Goal: Task Accomplishment & Management: Manage account settings

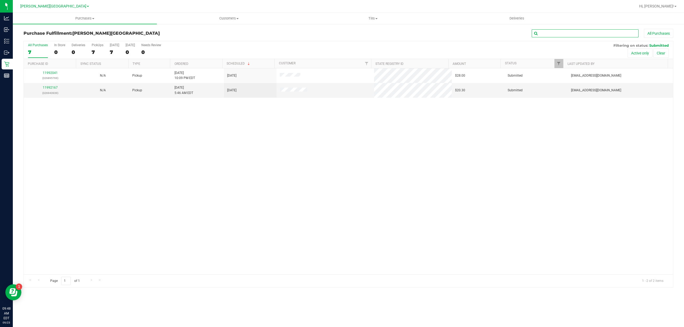
click at [552, 34] on input "text" at bounding box center [585, 33] width 107 height 8
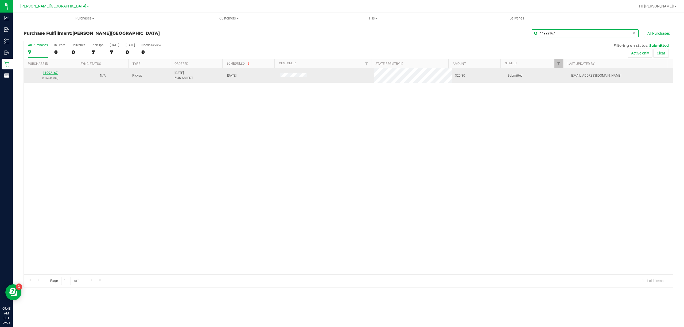
type input "11992167"
click at [51, 74] on link "11992167" at bounding box center [50, 73] width 15 height 4
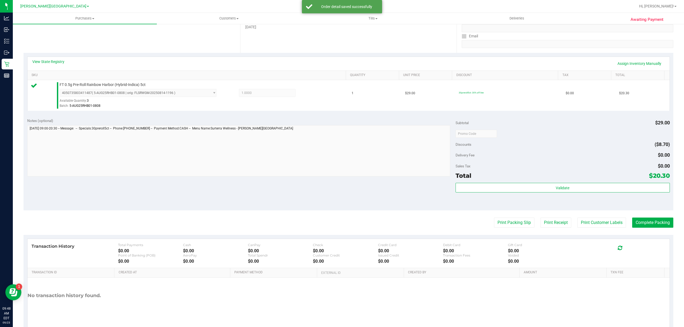
scroll to position [110, 0]
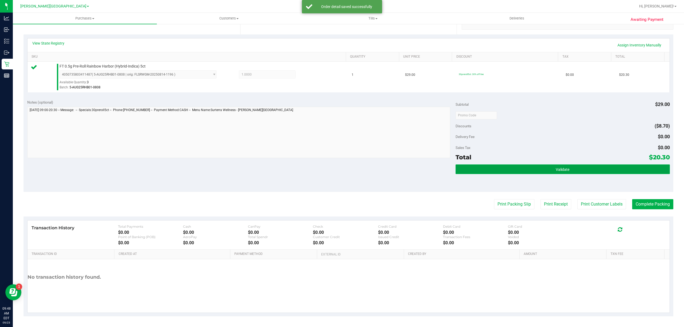
click at [470, 166] on button "Validate" at bounding box center [563, 170] width 214 height 10
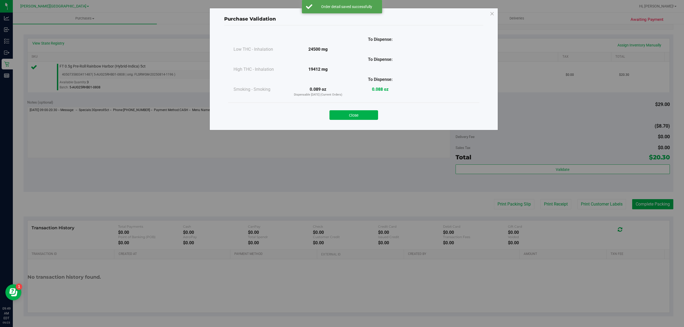
drag, startPoint x: 352, startPoint y: 114, endPoint x: 357, endPoint y: 114, distance: 5.4
click at [352, 114] on button "Close" at bounding box center [354, 115] width 49 height 10
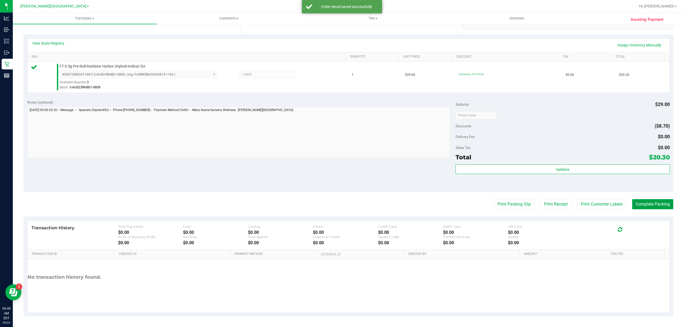
click at [638, 205] on button "Complete Packing" at bounding box center [652, 204] width 41 height 10
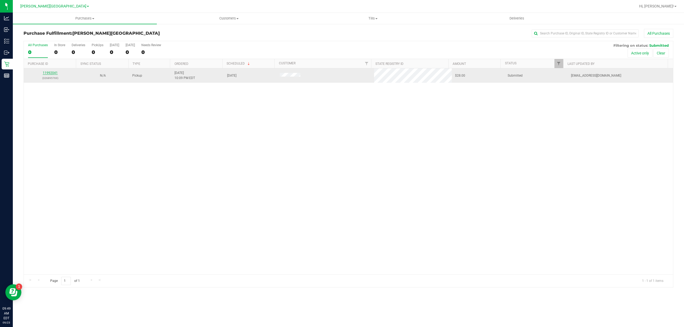
click at [52, 73] on link "11992041" at bounding box center [50, 73] width 15 height 4
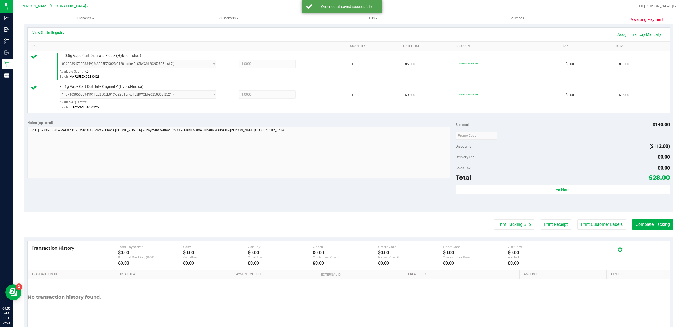
scroll to position [141, 0]
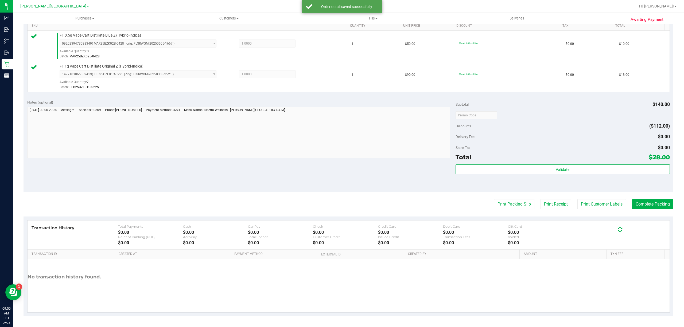
click at [516, 176] on div "Validate" at bounding box center [563, 177] width 214 height 24
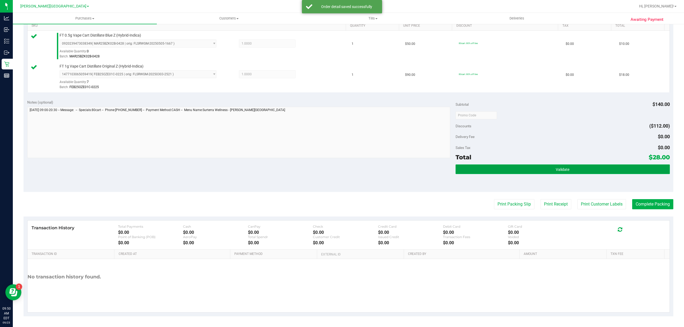
click at [515, 174] on button "Validate" at bounding box center [563, 170] width 214 height 10
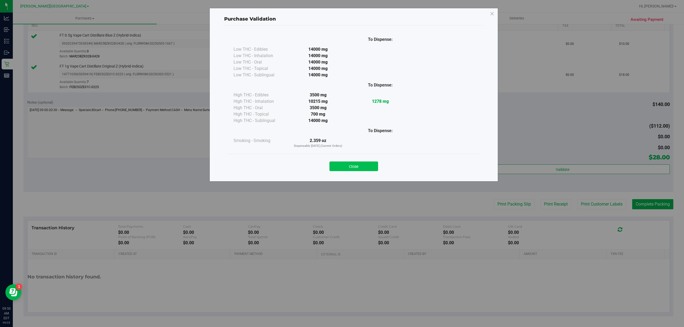
click at [364, 164] on button "Close" at bounding box center [354, 167] width 49 height 10
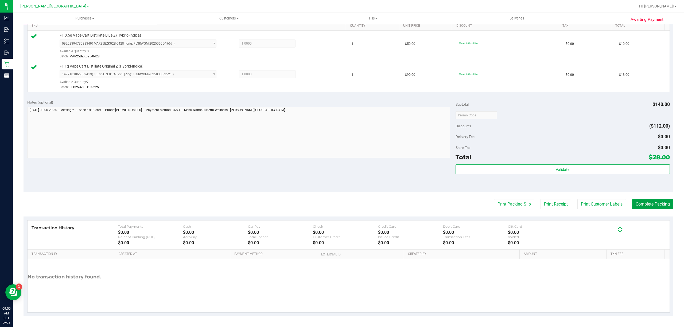
click at [639, 203] on button "Complete Packing" at bounding box center [652, 204] width 41 height 10
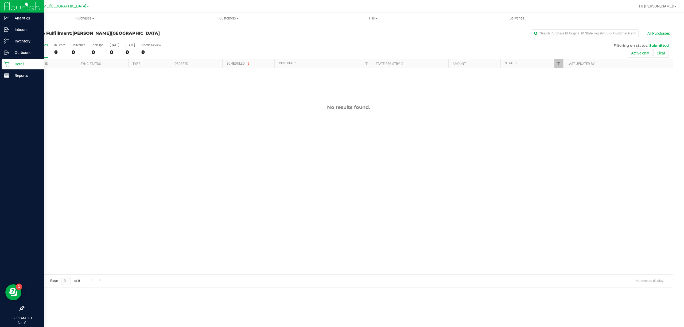
click at [11, 63] on p "Retail" at bounding box center [25, 64] width 32 height 6
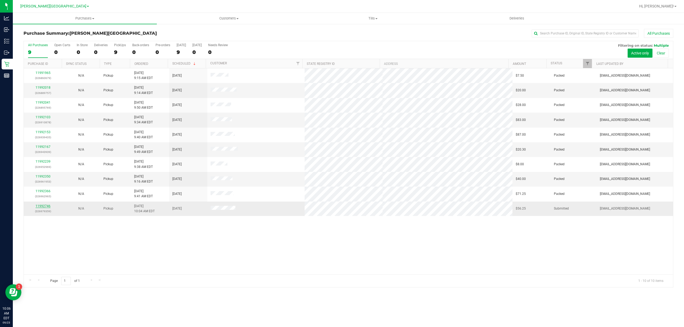
click at [43, 206] on link "11992746" at bounding box center [43, 206] width 15 height 4
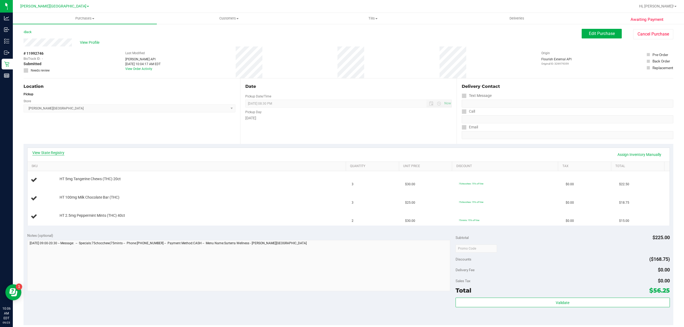
click at [58, 151] on link "View State Registry" at bounding box center [48, 152] width 32 height 5
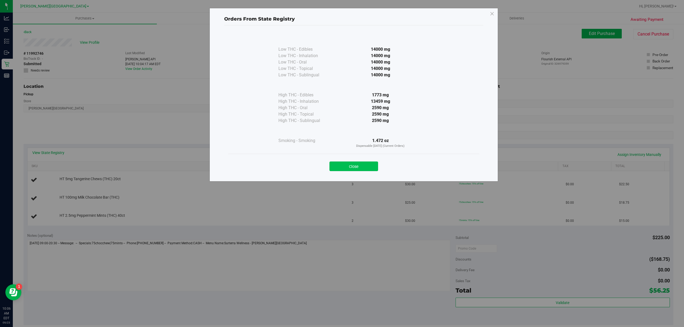
click at [339, 166] on button "Close" at bounding box center [354, 167] width 49 height 10
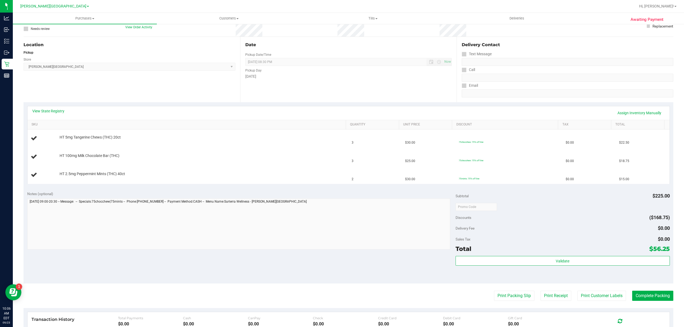
scroll to position [134, 0]
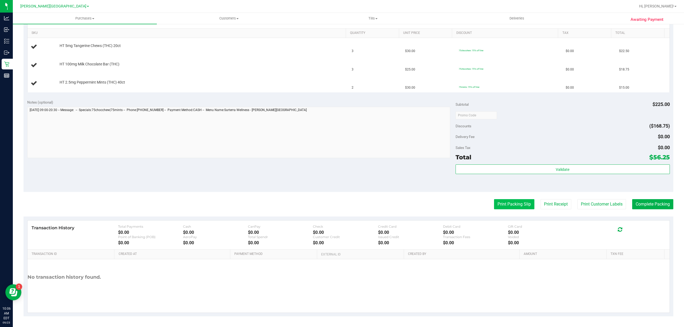
click at [505, 199] on button "Print Packing Slip" at bounding box center [514, 204] width 40 height 10
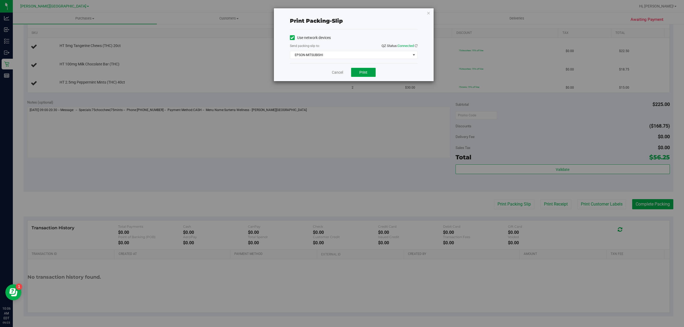
click at [368, 73] on button "Print" at bounding box center [363, 72] width 25 height 9
click at [338, 72] on link "Cancel" at bounding box center [337, 73] width 11 height 6
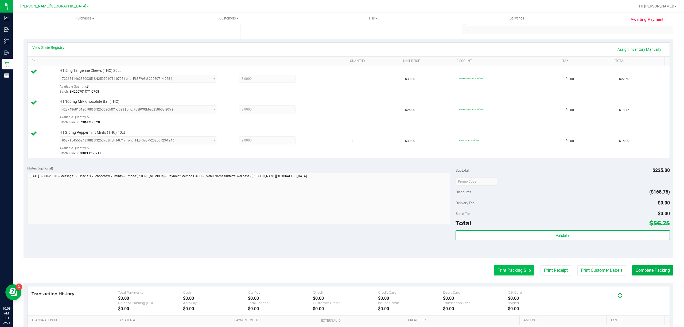
scroll to position [142, 0]
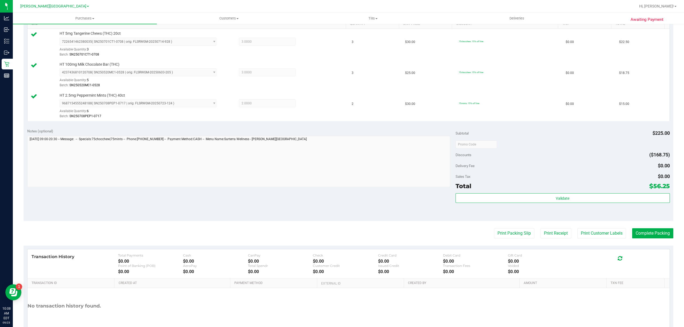
click at [507, 193] on div "Subtotal $225.00 Discounts ($168.75) Delivery Fee $0.00 Sales Tax $0.00 Total $…" at bounding box center [563, 173] width 214 height 89
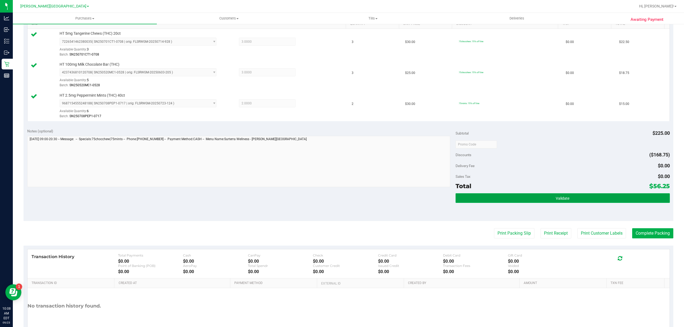
click at [508, 197] on button "Validate" at bounding box center [563, 199] width 214 height 10
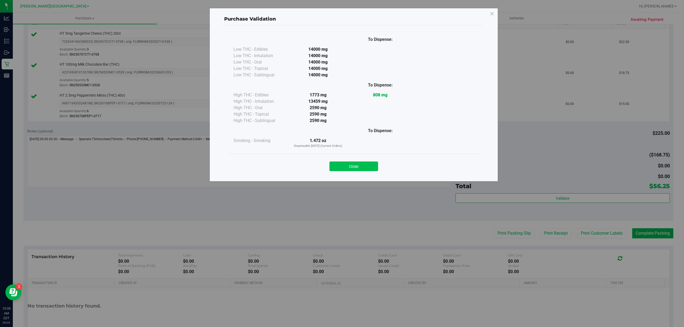
click at [350, 167] on button "Close" at bounding box center [354, 167] width 49 height 10
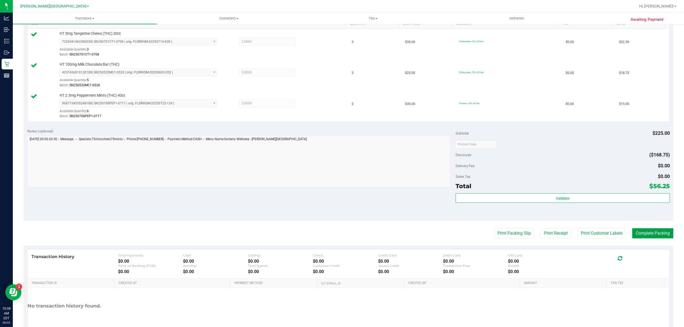
click at [637, 237] on button "Complete Packing" at bounding box center [652, 234] width 41 height 10
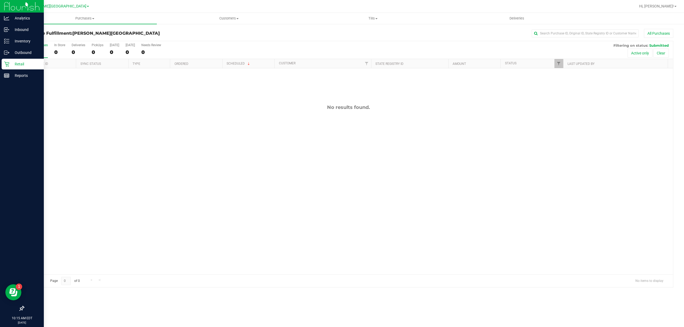
click at [9, 65] on icon at bounding box center [6, 63] width 5 height 5
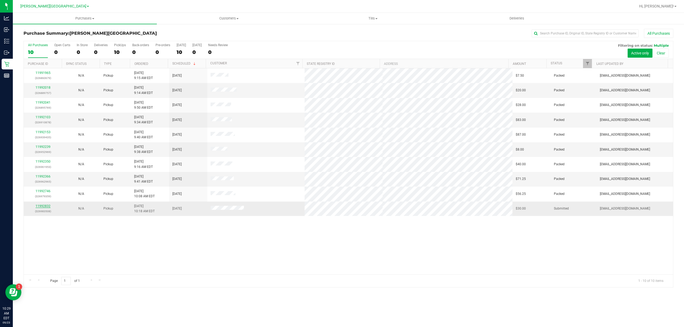
click at [42, 206] on link "11992832" at bounding box center [43, 206] width 15 height 4
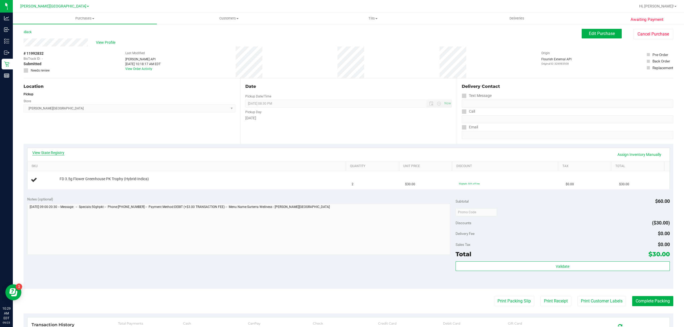
click at [55, 153] on link "View State Registry" at bounding box center [48, 152] width 32 height 5
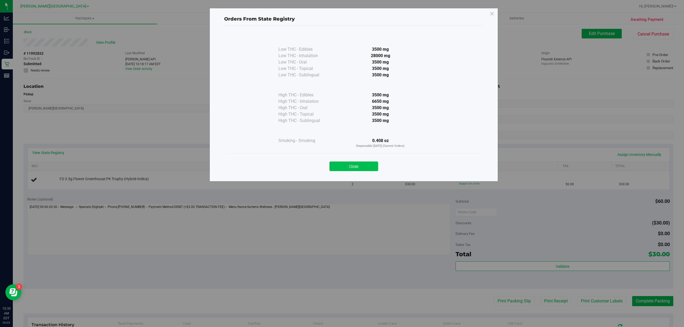
click at [360, 162] on button "Close" at bounding box center [354, 167] width 49 height 10
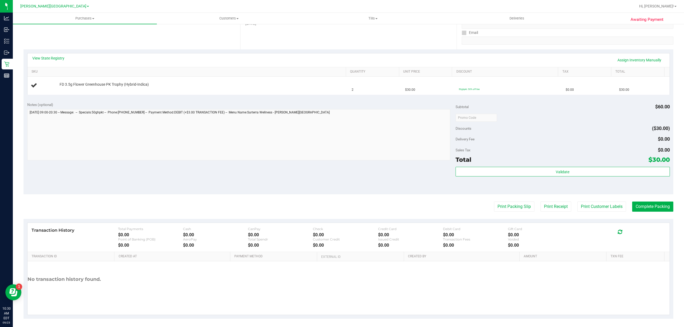
scroll to position [98, 0]
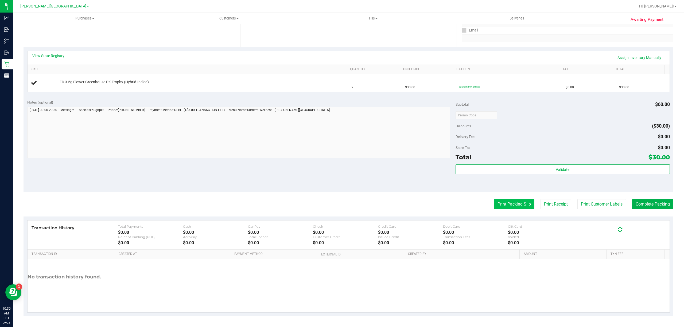
click at [496, 203] on button "Print Packing Slip" at bounding box center [514, 204] width 40 height 10
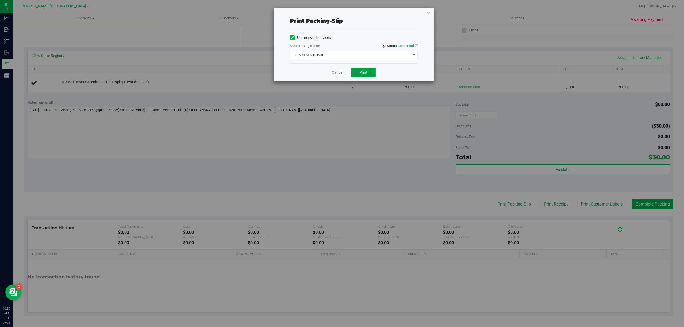
click at [364, 74] on span "Print" at bounding box center [363, 72] width 8 height 4
click at [337, 73] on link "Cancel" at bounding box center [337, 73] width 11 height 6
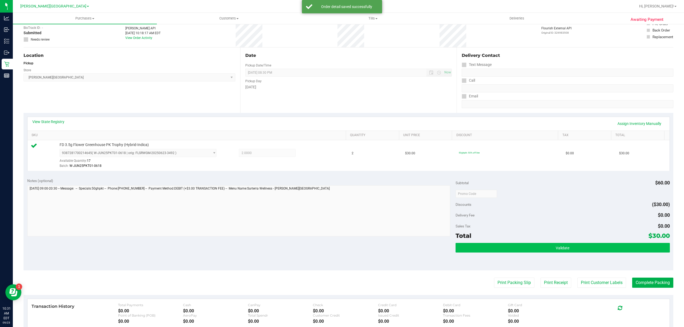
scroll to position [107, 0]
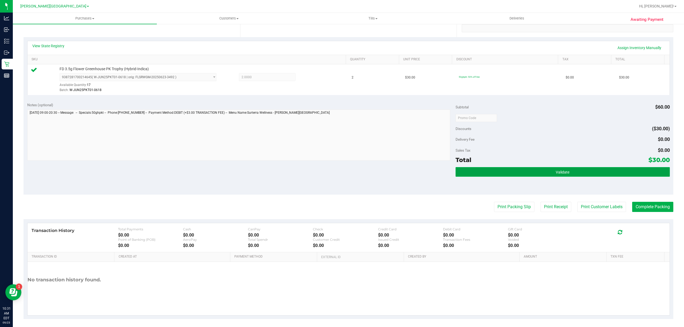
click at [489, 168] on button "Validate" at bounding box center [563, 172] width 214 height 10
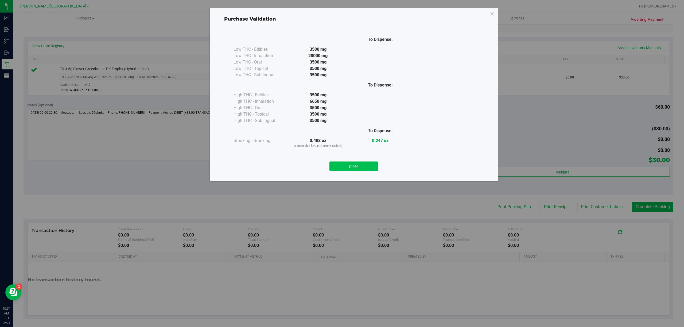
click at [368, 168] on button "Close" at bounding box center [354, 167] width 49 height 10
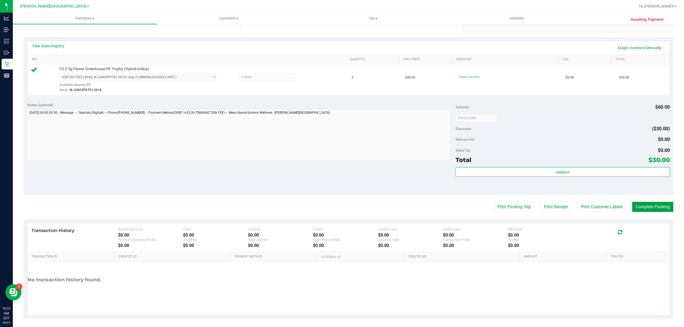
click at [638, 208] on button "Complete Packing" at bounding box center [652, 207] width 41 height 10
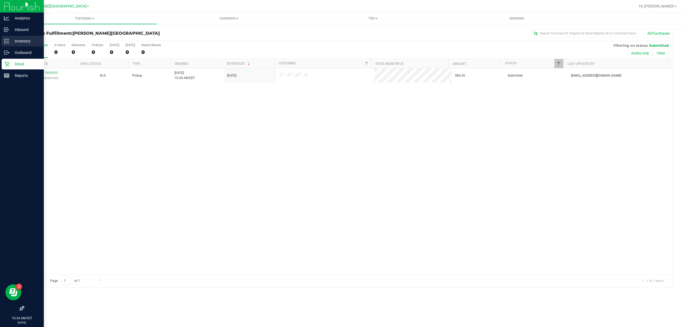
click at [12, 37] on div "Inventory" at bounding box center [23, 41] width 42 height 11
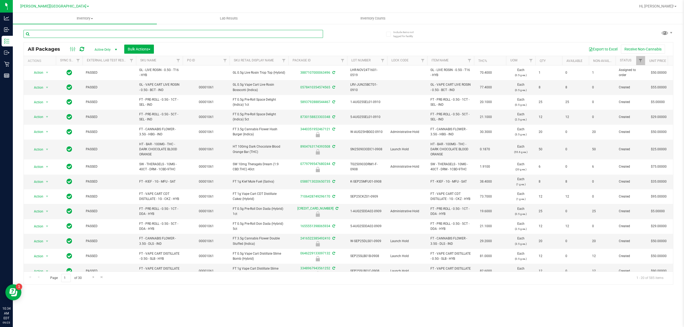
click at [102, 36] on input "text" at bounding box center [174, 34] width 300 height 8
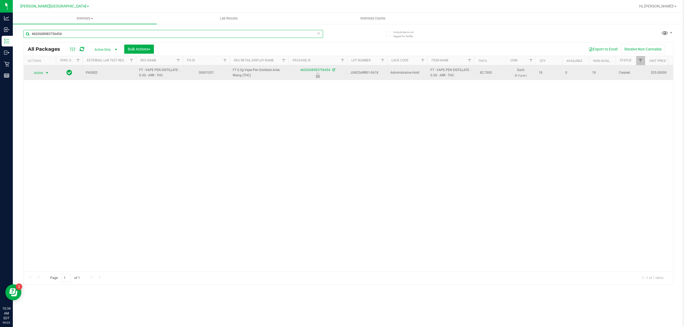
type input "4602608983756454"
click at [44, 72] on span "select" at bounding box center [47, 72] width 7 height 7
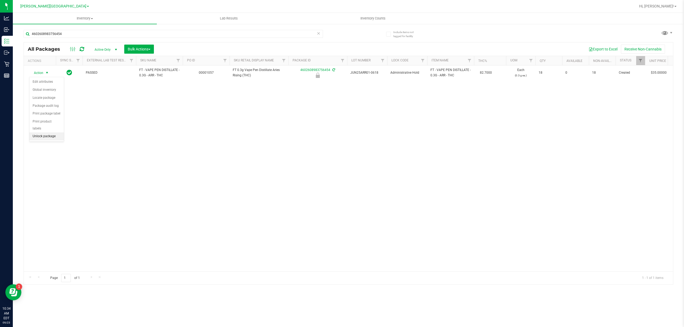
click at [51, 138] on li "Unlock package" at bounding box center [46, 137] width 34 height 8
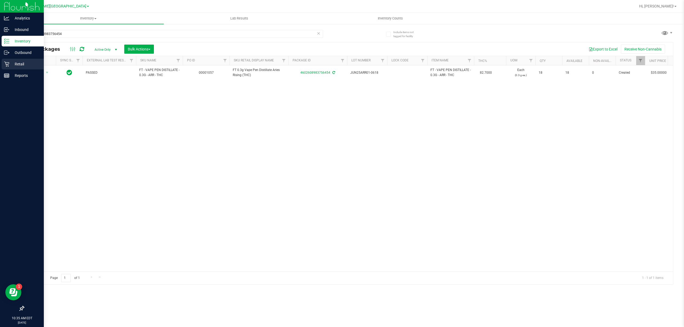
click at [17, 61] on p "Retail" at bounding box center [25, 64] width 32 height 6
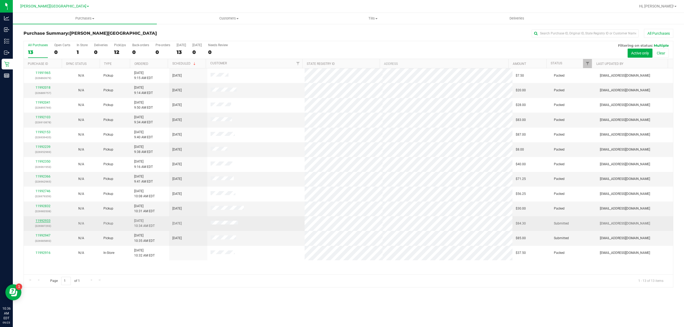
click at [45, 222] on link "11992933" at bounding box center [43, 221] width 15 height 4
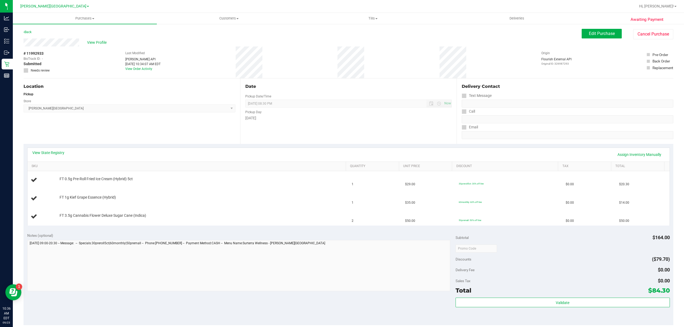
click at [53, 149] on div "View State Registry Assign Inventory Manually" at bounding box center [349, 155] width 642 height 14
click at [52, 152] on link "View State Registry" at bounding box center [48, 152] width 32 height 5
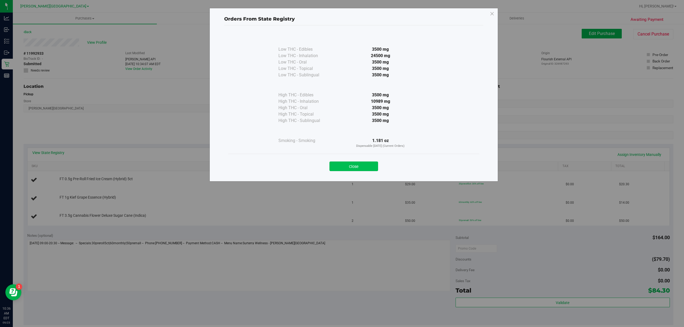
click at [363, 167] on button "Close" at bounding box center [354, 167] width 49 height 10
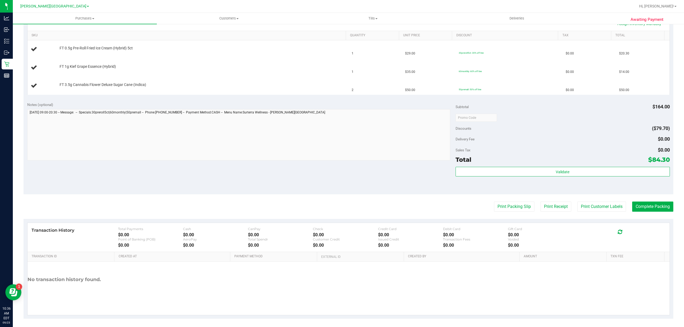
scroll to position [134, 0]
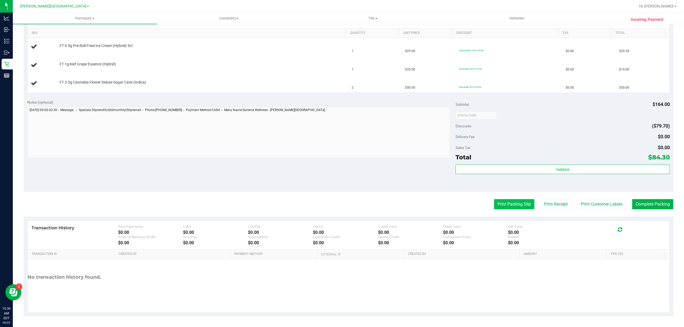
click at [501, 205] on button "Print Packing Slip" at bounding box center [514, 204] width 40 height 10
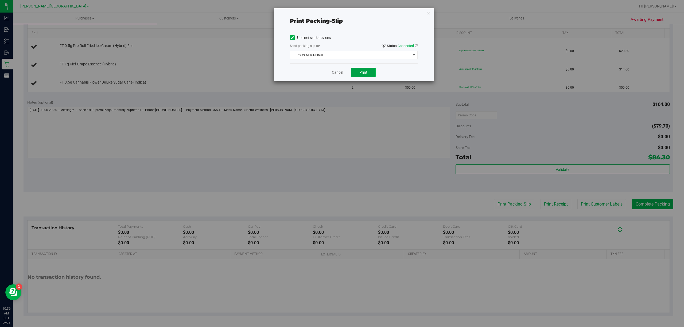
click at [368, 73] on button "Print" at bounding box center [363, 72] width 25 height 9
click at [333, 72] on link "Cancel" at bounding box center [337, 73] width 11 height 6
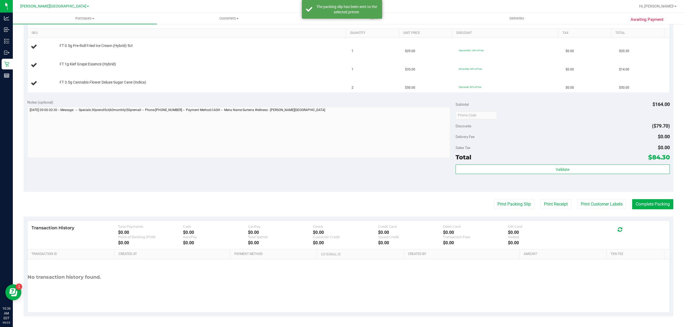
scroll to position [0, 0]
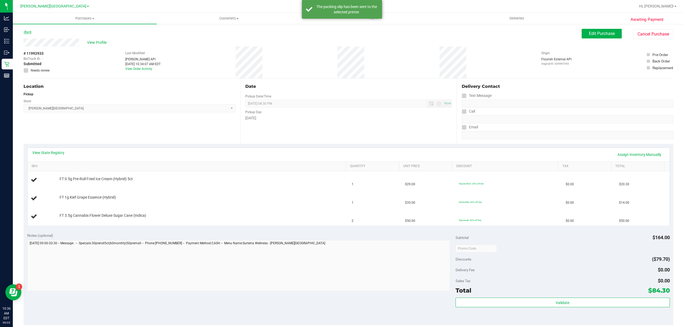
click at [26, 32] on link "Back" at bounding box center [28, 32] width 8 height 4
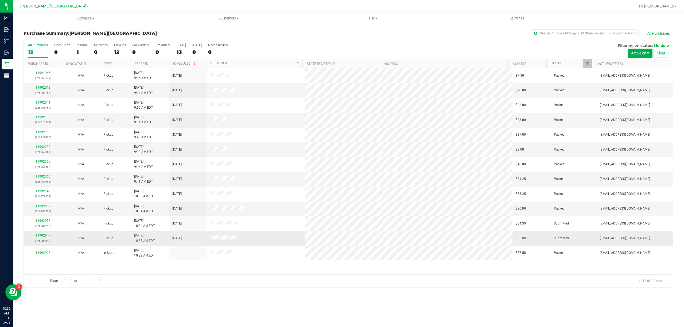
click at [43, 237] on link "11992947" at bounding box center [43, 236] width 15 height 4
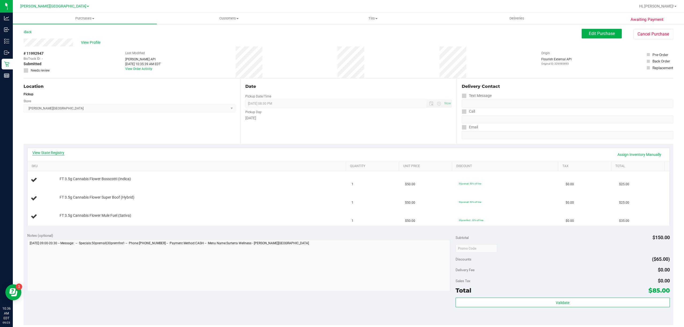
click at [59, 154] on link "View State Registry" at bounding box center [48, 152] width 32 height 5
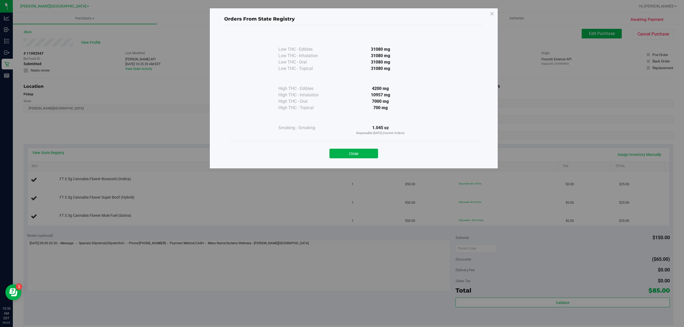
click at [362, 153] on button "Close" at bounding box center [354, 154] width 49 height 10
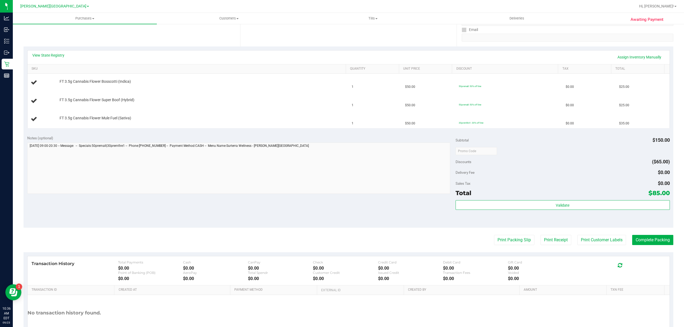
scroll to position [134, 0]
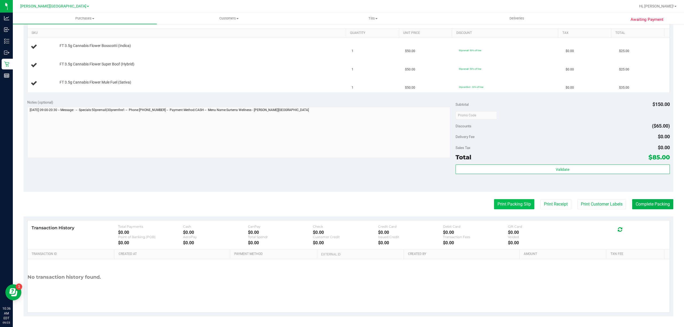
click at [517, 206] on button "Print Packing Slip" at bounding box center [514, 204] width 40 height 10
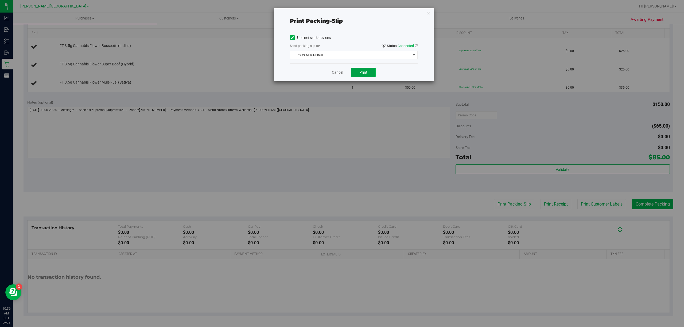
click at [367, 72] on span "Print" at bounding box center [363, 72] width 8 height 4
click at [336, 72] on link "Cancel" at bounding box center [337, 73] width 11 height 6
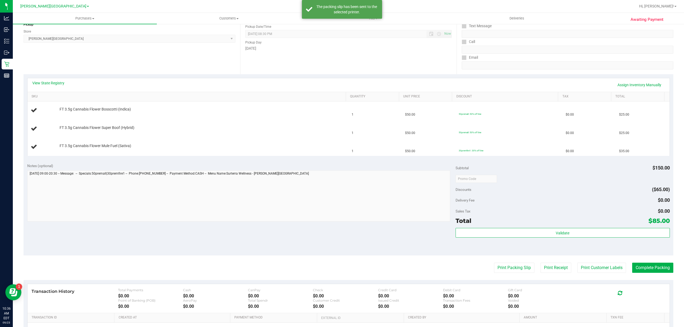
scroll to position [0, 0]
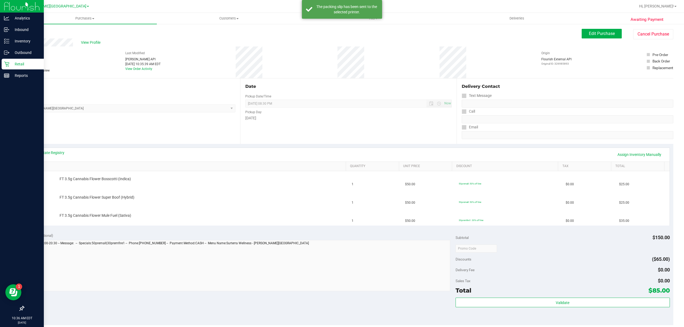
click at [16, 67] on p "Retail" at bounding box center [25, 64] width 32 height 6
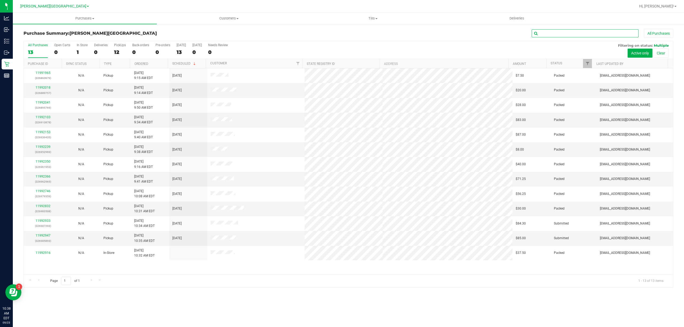
click at [577, 36] on input "text" at bounding box center [585, 33] width 107 height 8
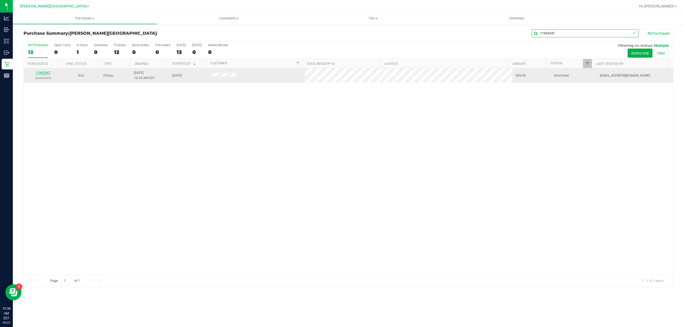
type input "11992947"
click at [40, 73] on link "11992947" at bounding box center [43, 73] width 15 height 4
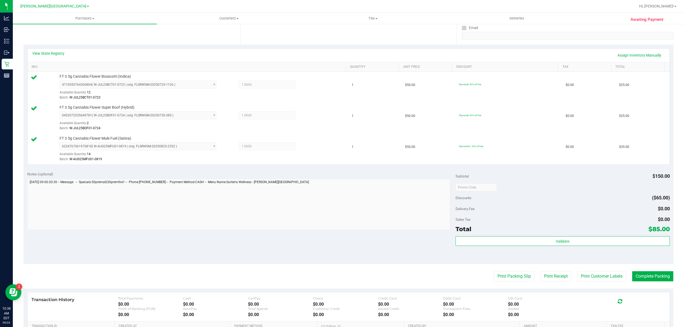
scroll to position [173, 0]
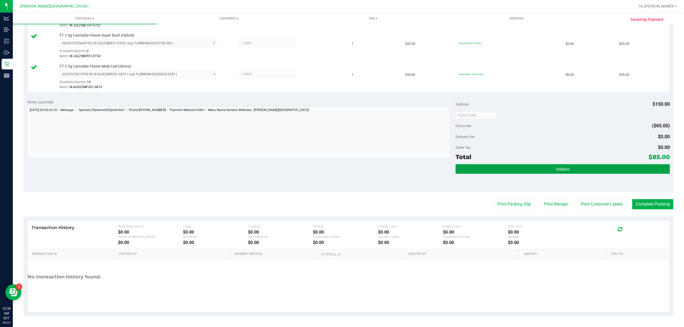
click at [488, 170] on button "Validate" at bounding box center [563, 169] width 214 height 10
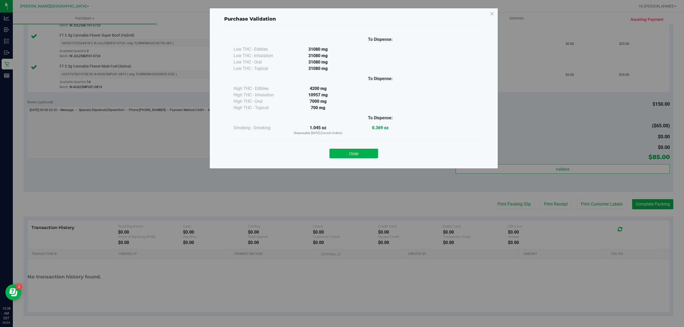
click at [353, 146] on div "Close" at bounding box center [353, 151] width 243 height 13
drag, startPoint x: 355, startPoint y: 153, endPoint x: 514, endPoint y: 182, distance: 160.8
click at [355, 154] on button "Close" at bounding box center [354, 154] width 49 height 10
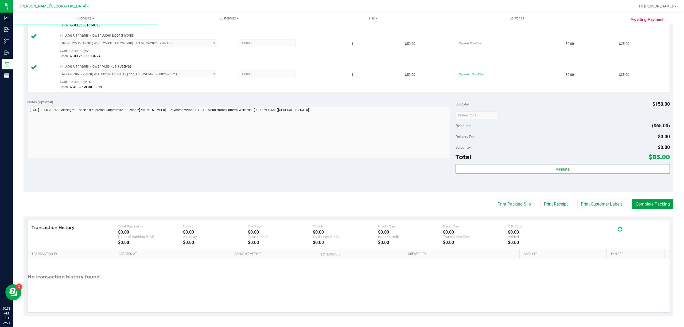
click at [639, 206] on button "Complete Packing" at bounding box center [652, 204] width 41 height 10
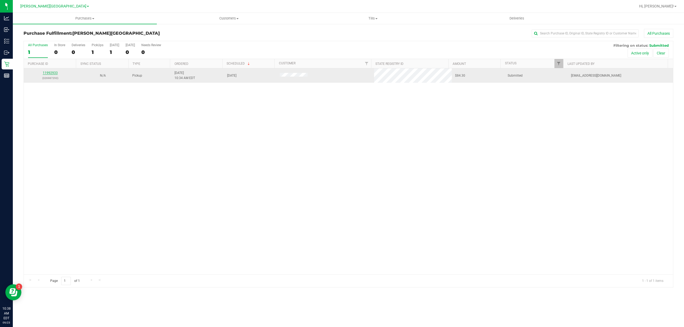
click at [53, 71] on link "11992933" at bounding box center [50, 73] width 15 height 4
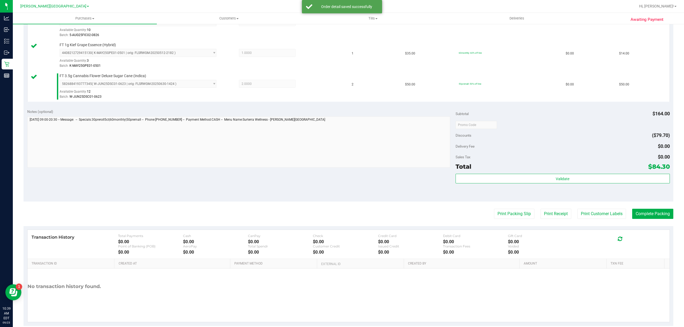
scroll to position [173, 0]
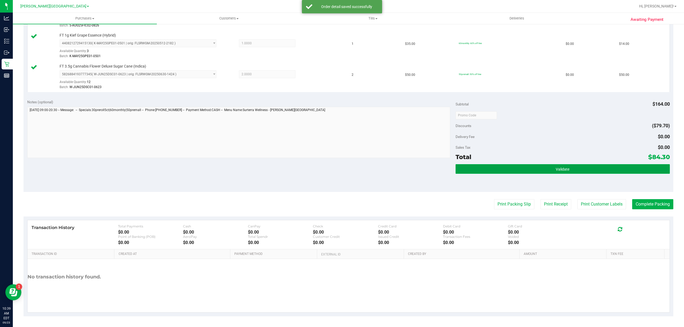
click at [476, 173] on button "Validate" at bounding box center [563, 169] width 214 height 10
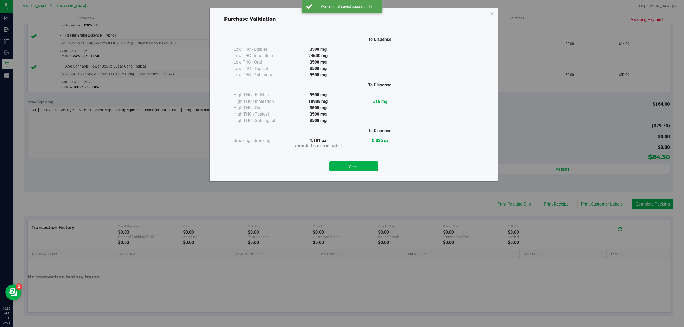
click at [352, 169] on button "Close" at bounding box center [354, 167] width 49 height 10
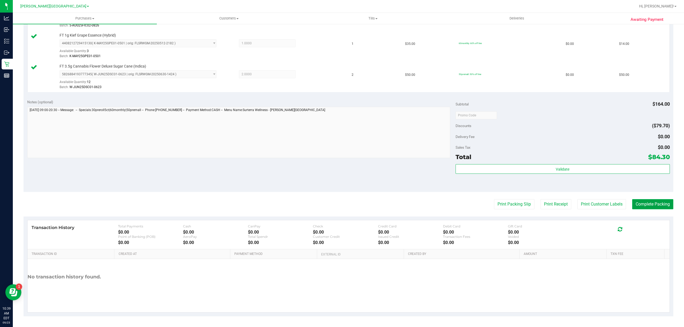
click at [659, 206] on button "Complete Packing" at bounding box center [652, 204] width 41 height 10
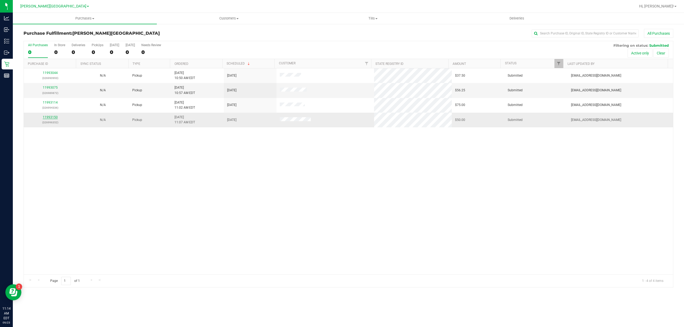
click at [45, 116] on link "11993150" at bounding box center [50, 117] width 15 height 4
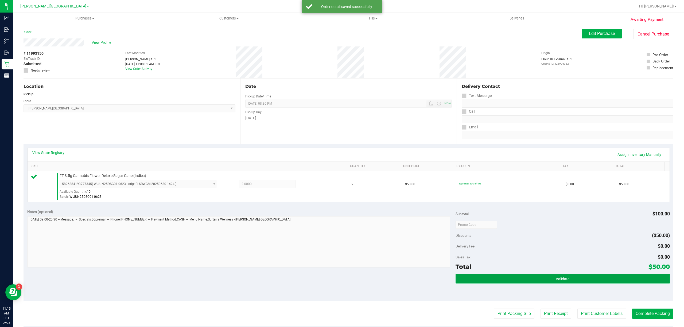
click at [492, 279] on button "Validate" at bounding box center [563, 279] width 214 height 10
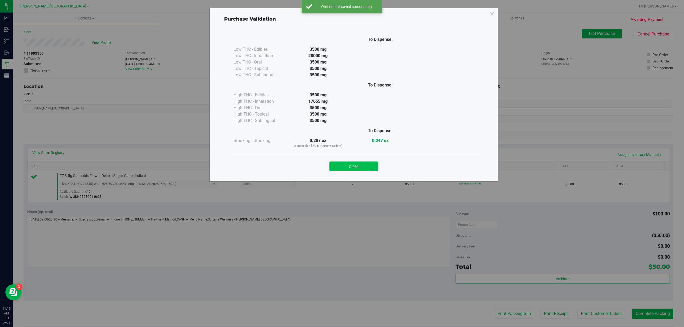
click at [373, 168] on button "Close" at bounding box center [354, 167] width 49 height 10
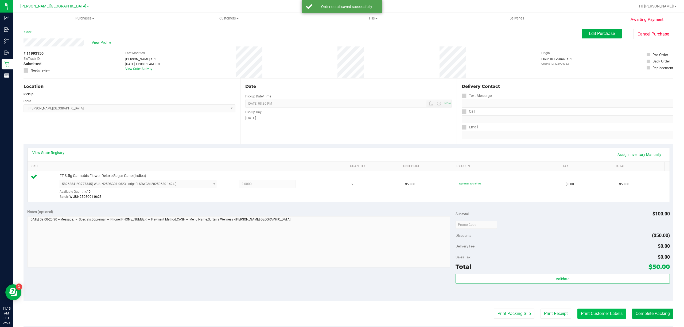
click at [599, 316] on button "Print Customer Labels" at bounding box center [602, 314] width 49 height 10
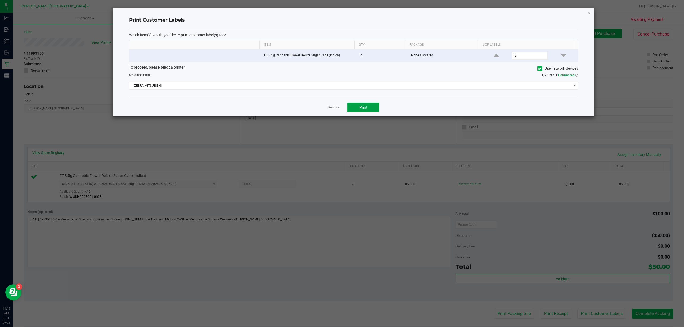
click at [360, 107] on span "Print" at bounding box center [363, 107] width 8 height 4
click at [330, 109] on link "Dismiss" at bounding box center [333, 107] width 11 height 5
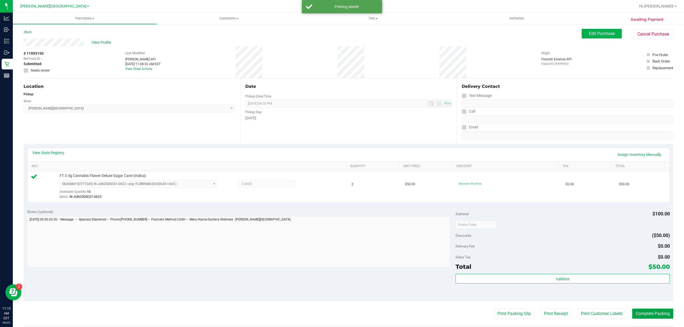
click at [653, 315] on button "Complete Packing" at bounding box center [652, 314] width 41 height 10
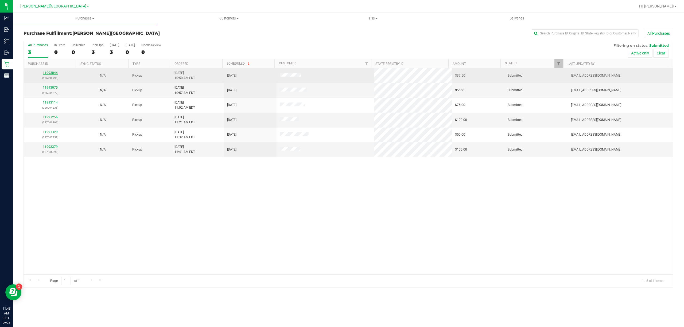
click at [53, 72] on link "11993044" at bounding box center [50, 73] width 15 height 4
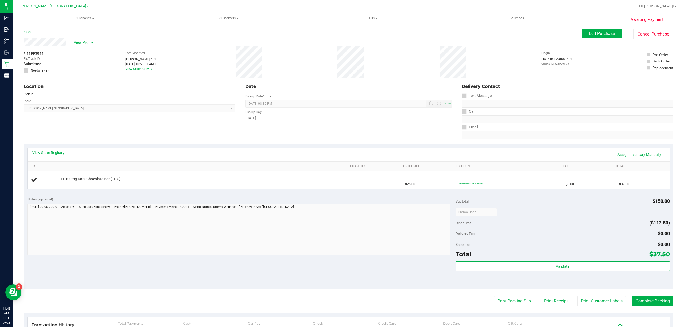
click at [63, 153] on link "View State Registry" at bounding box center [48, 152] width 32 height 5
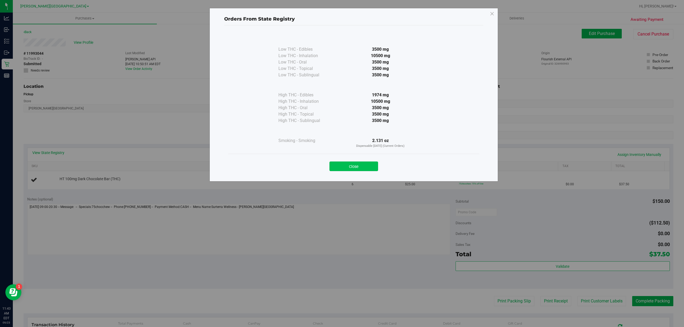
click at [346, 165] on button "Close" at bounding box center [354, 167] width 49 height 10
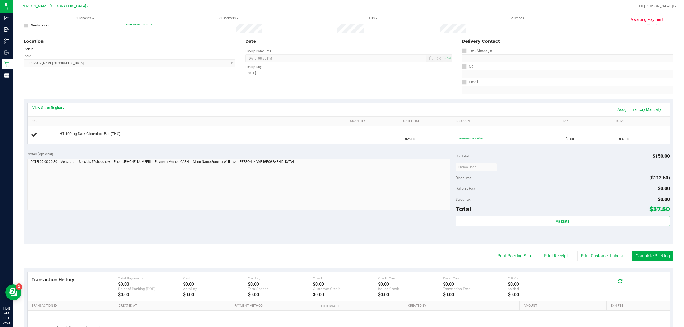
scroll to position [98, 0]
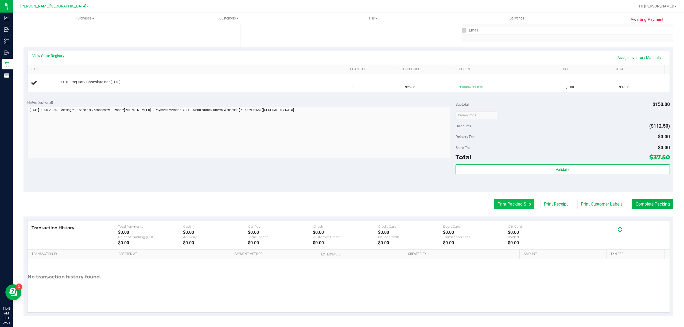
click at [519, 204] on button "Print Packing Slip" at bounding box center [514, 204] width 40 height 10
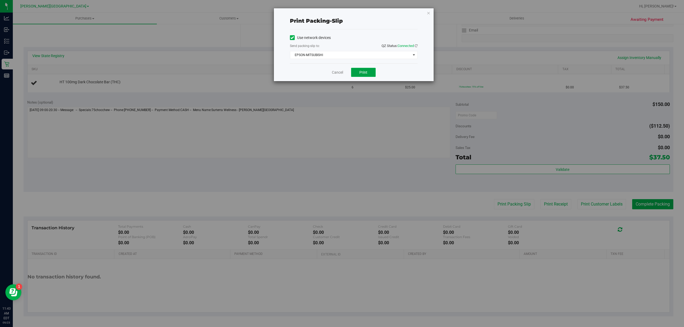
click at [366, 70] on span "Print" at bounding box center [363, 72] width 8 height 4
click at [337, 75] on link "Cancel" at bounding box center [337, 73] width 11 height 6
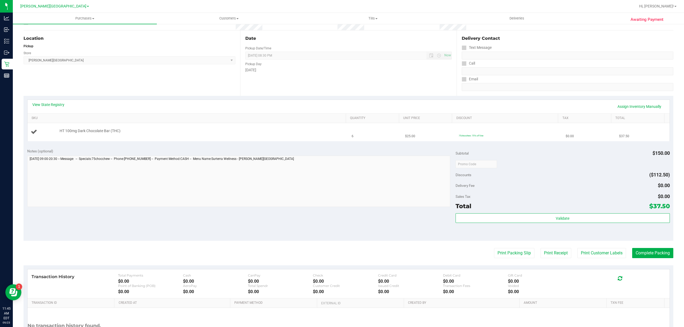
scroll to position [0, 0]
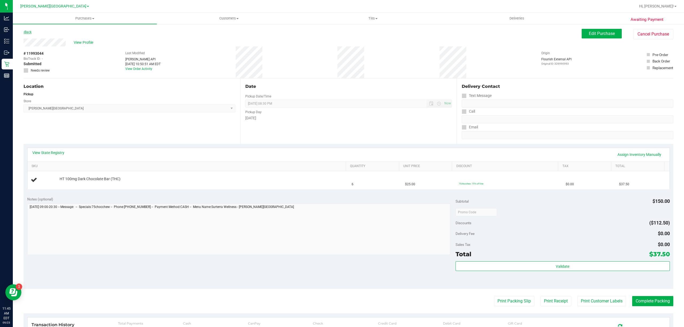
click at [30, 32] on link "Back" at bounding box center [28, 32] width 8 height 4
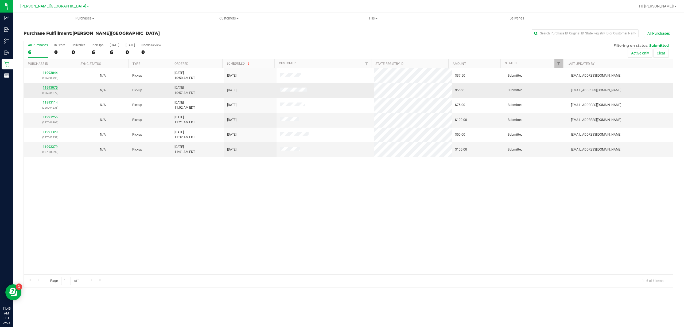
click at [47, 89] on link "11993075" at bounding box center [50, 88] width 15 height 4
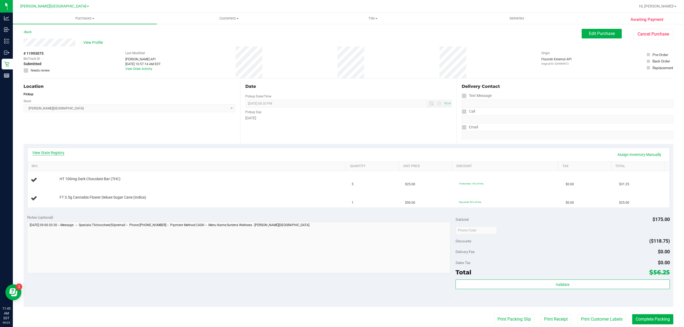
click at [55, 154] on link "View State Registry" at bounding box center [48, 152] width 32 height 5
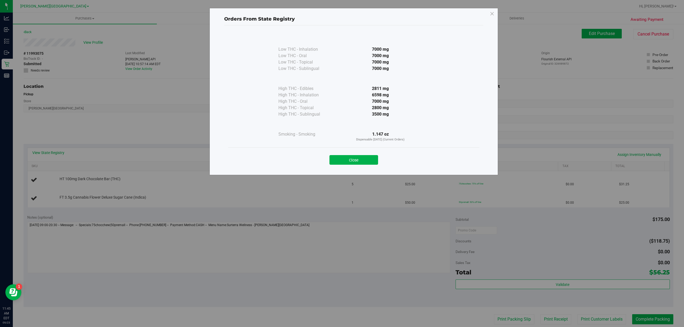
click at [343, 160] on button "Close" at bounding box center [354, 160] width 49 height 10
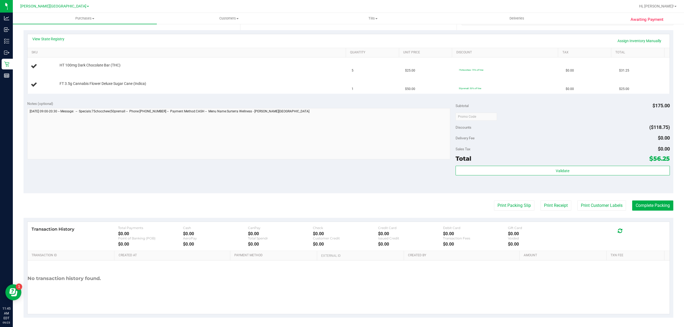
scroll to position [116, 0]
click at [503, 204] on button "Print Packing Slip" at bounding box center [514, 204] width 40 height 10
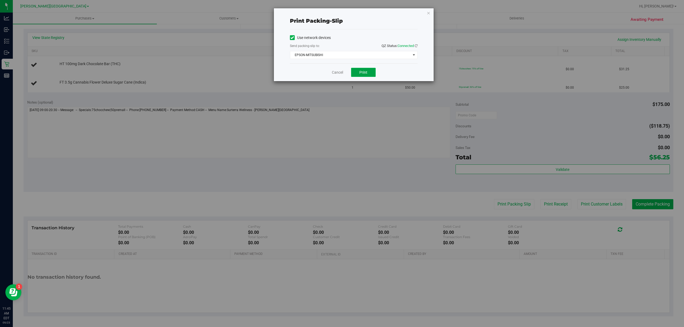
click at [369, 71] on button "Print" at bounding box center [363, 72] width 25 height 9
click at [339, 72] on link "Cancel" at bounding box center [337, 73] width 11 height 6
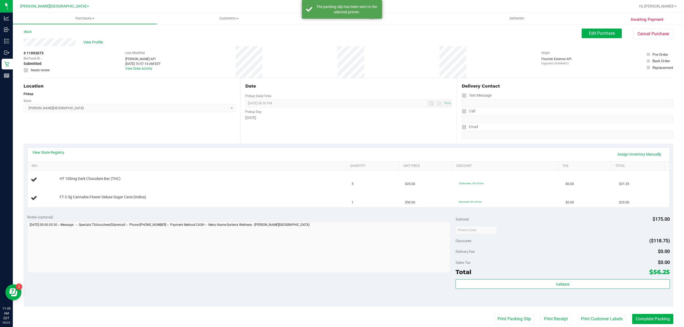
scroll to position [0, 0]
click at [29, 30] on link "Back" at bounding box center [28, 32] width 8 height 4
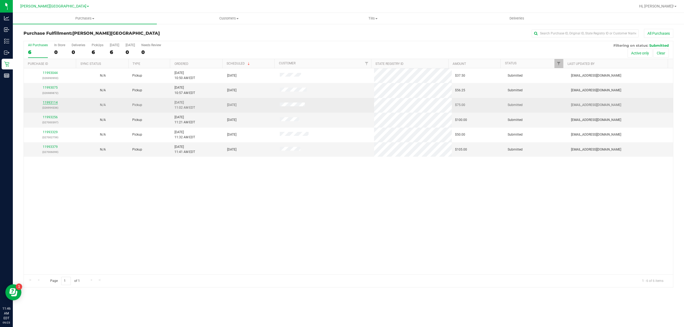
click at [55, 104] on link "11993114" at bounding box center [50, 103] width 15 height 4
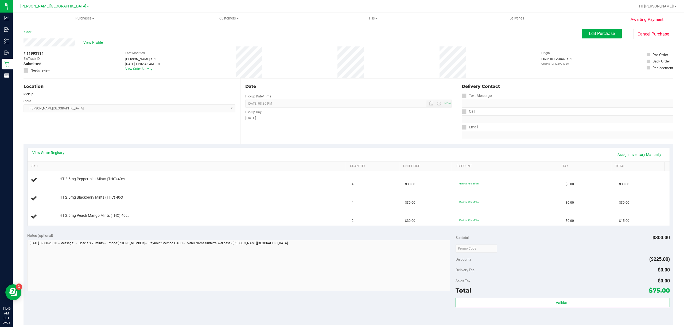
click at [56, 151] on link "View State Registry" at bounding box center [48, 152] width 32 height 5
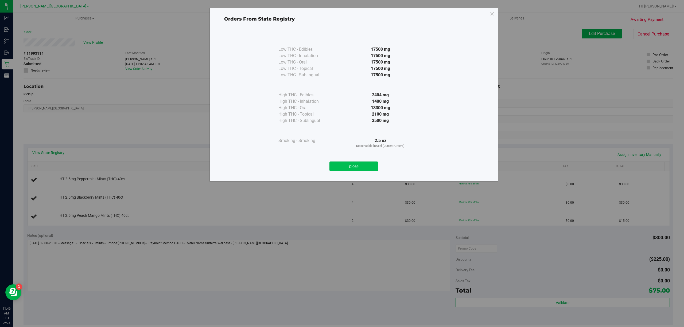
click at [376, 167] on button "Close" at bounding box center [354, 167] width 49 height 10
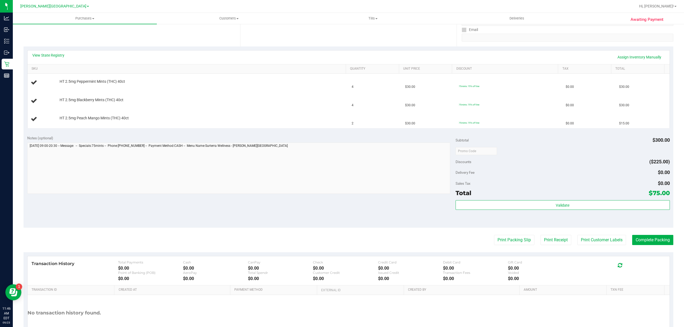
scroll to position [134, 0]
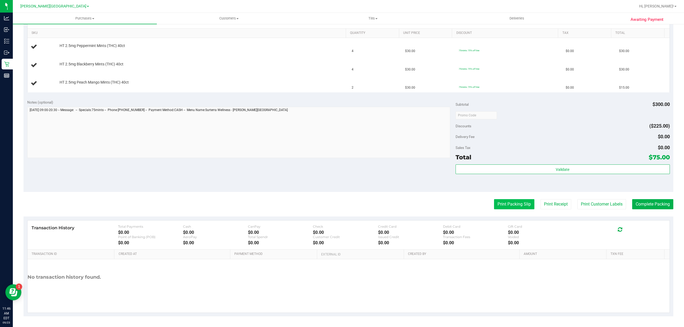
click at [517, 204] on button "Print Packing Slip" at bounding box center [514, 204] width 40 height 10
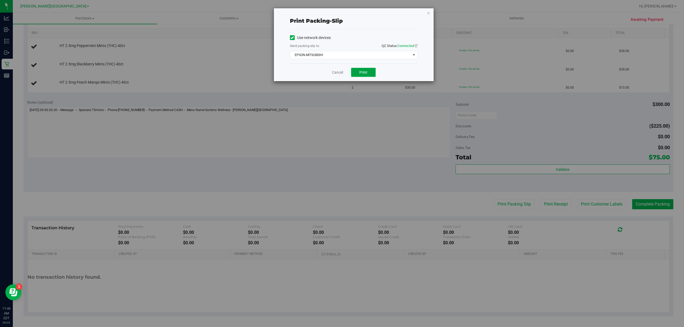
click at [365, 71] on span "Print" at bounding box center [363, 72] width 8 height 4
click at [341, 73] on link "Cancel" at bounding box center [337, 73] width 11 height 6
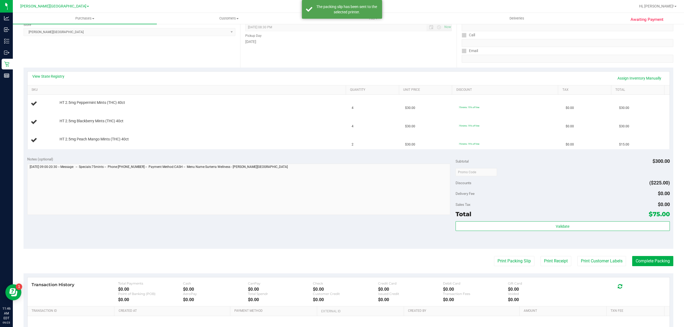
scroll to position [0, 0]
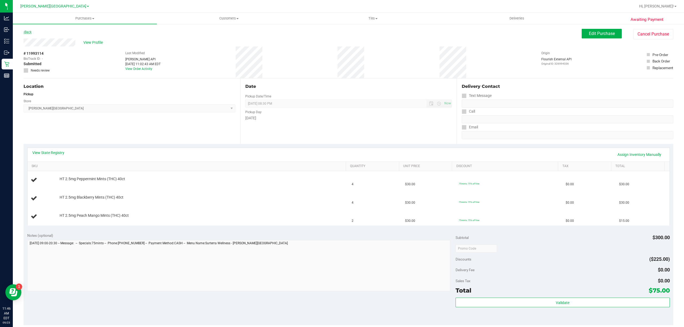
click at [28, 32] on link "Back" at bounding box center [28, 32] width 8 height 4
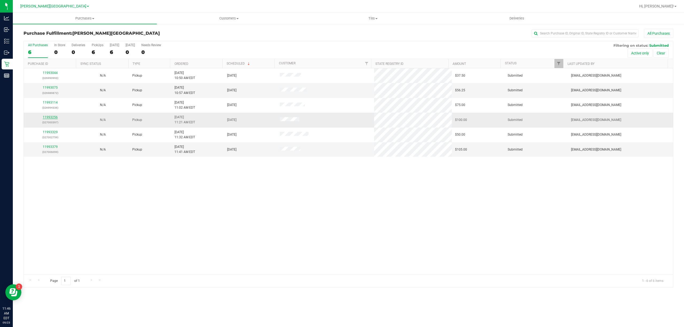
click at [52, 117] on link "11993256" at bounding box center [50, 117] width 15 height 4
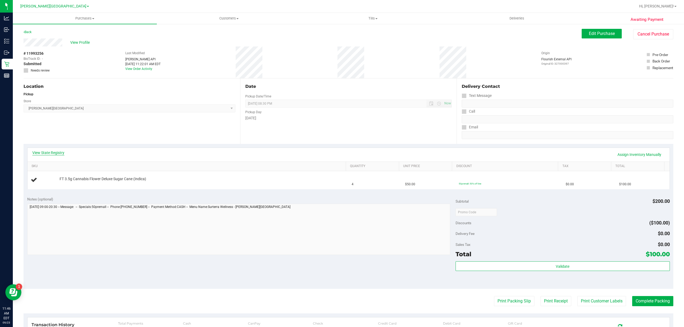
click at [56, 152] on link "View State Registry" at bounding box center [48, 152] width 32 height 5
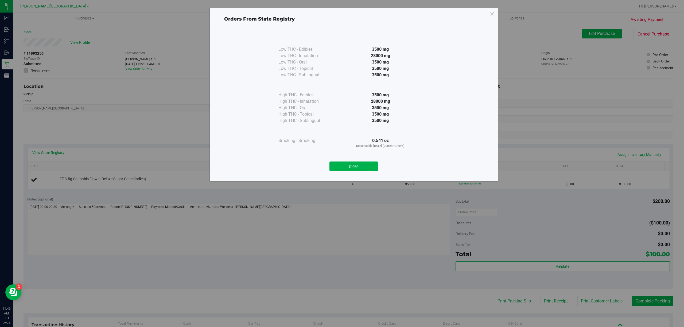
click at [358, 167] on button "Close" at bounding box center [354, 167] width 49 height 10
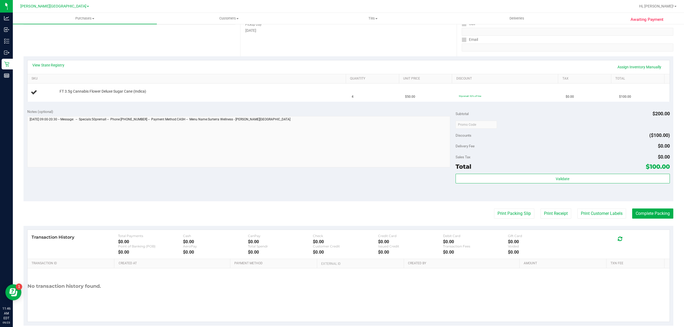
scroll to position [98, 0]
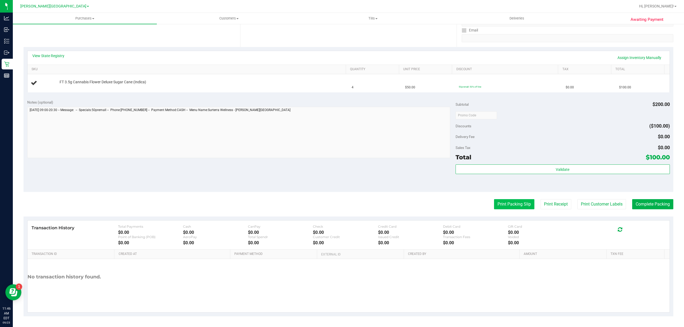
click at [499, 208] on button "Print Packing Slip" at bounding box center [514, 204] width 40 height 10
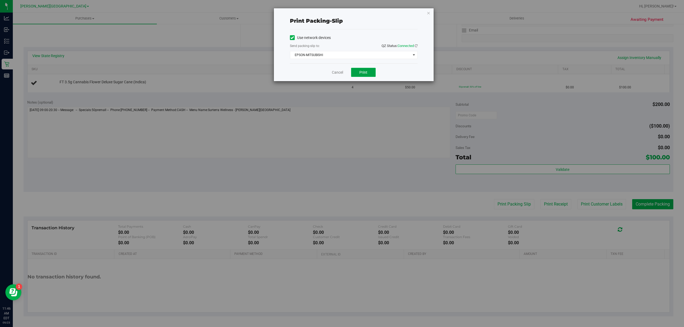
click at [359, 70] on button "Print" at bounding box center [363, 72] width 25 height 9
click at [341, 73] on link "Cancel" at bounding box center [337, 73] width 11 height 6
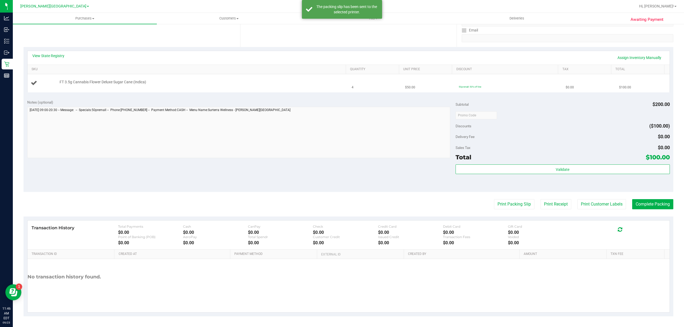
scroll to position [0, 0]
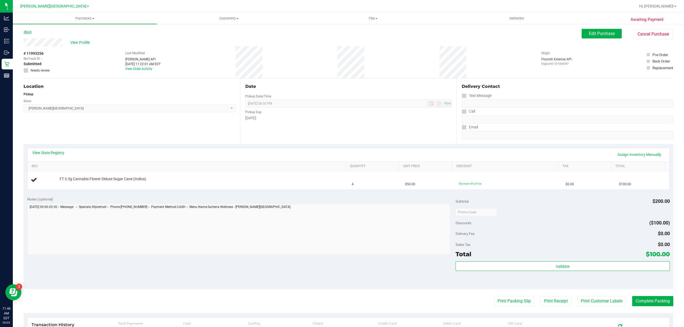
click at [25, 30] on link "Back" at bounding box center [28, 32] width 8 height 4
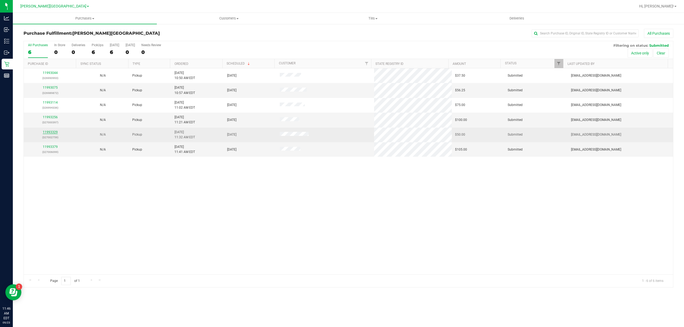
click at [48, 132] on link "11993329" at bounding box center [50, 132] width 15 height 4
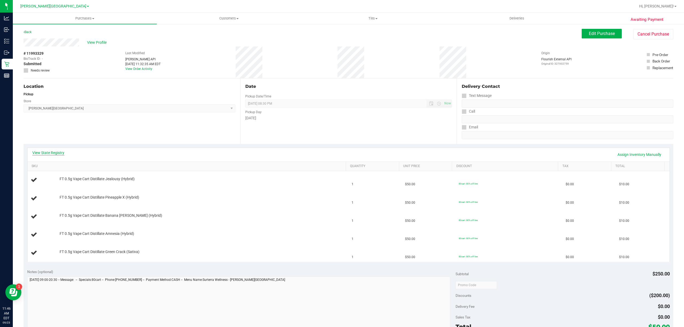
click at [53, 153] on link "View State Registry" at bounding box center [48, 152] width 32 height 5
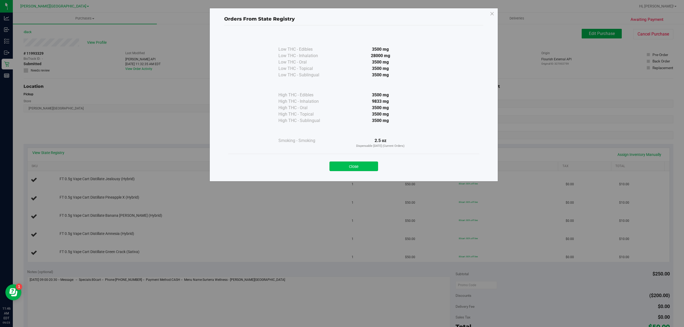
click at [344, 166] on button "Close" at bounding box center [354, 167] width 49 height 10
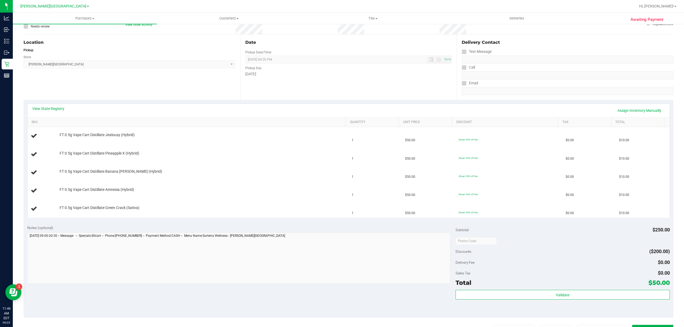
scroll to position [171, 0]
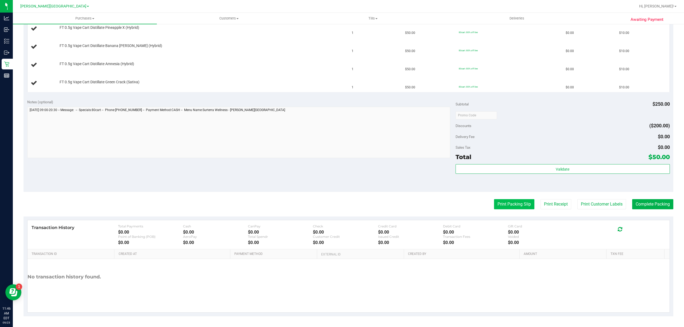
click at [498, 202] on button "Print Packing Slip" at bounding box center [514, 204] width 40 height 10
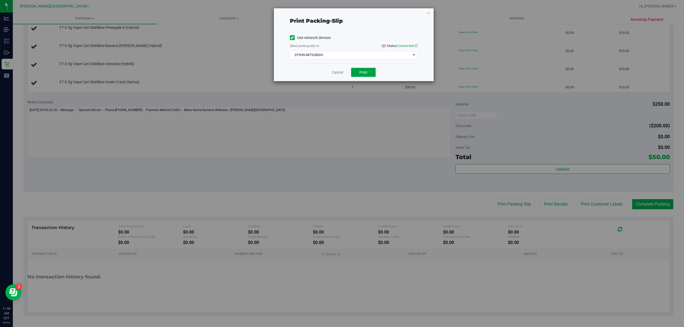
click at [368, 69] on button "Print" at bounding box center [363, 72] width 25 height 9
click at [335, 71] on link "Cancel" at bounding box center [337, 73] width 11 height 6
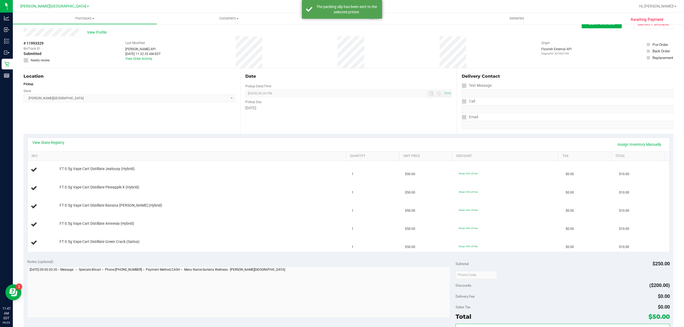
scroll to position [0, 0]
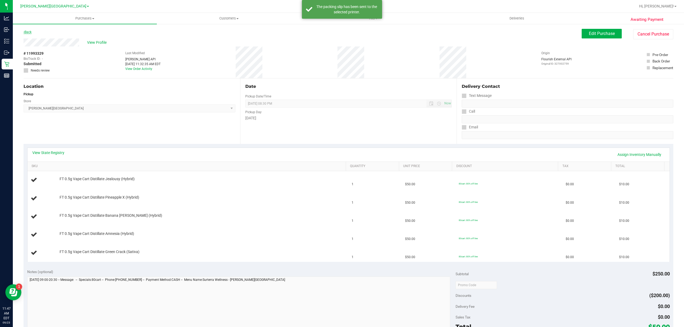
click at [29, 33] on link "Back" at bounding box center [28, 32] width 8 height 4
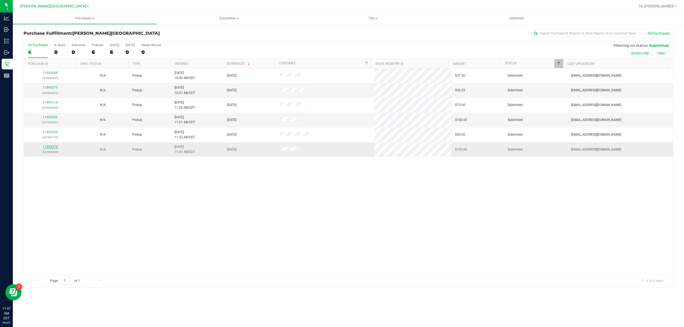
click at [51, 147] on link "11993379" at bounding box center [50, 147] width 15 height 4
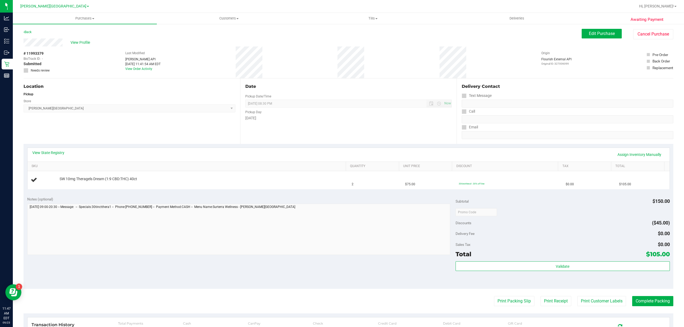
click at [57, 153] on link "View State Registry" at bounding box center [48, 152] width 32 height 5
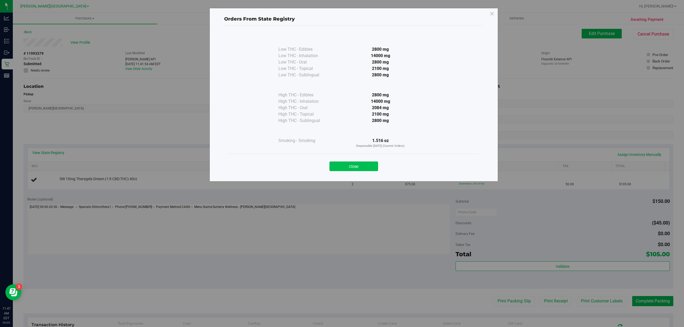
click at [340, 167] on button "Close" at bounding box center [354, 167] width 49 height 10
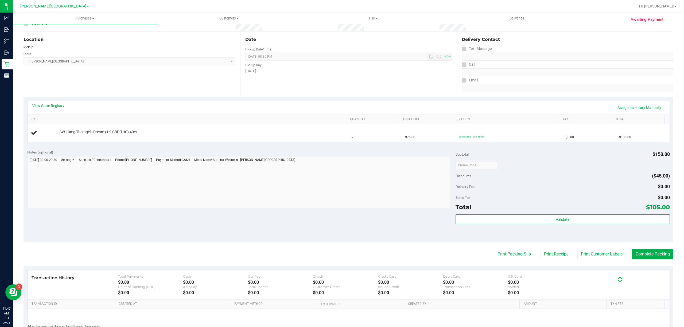
scroll to position [98, 0]
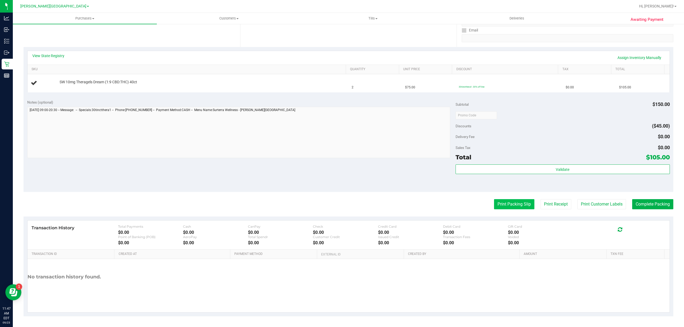
click at [511, 199] on button "Print Packing Slip" at bounding box center [514, 204] width 40 height 10
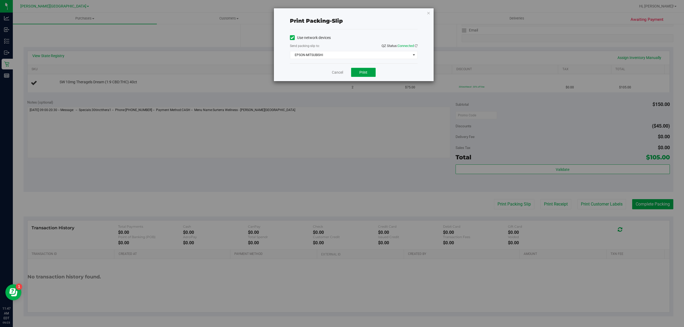
click at [365, 72] on span "Print" at bounding box center [363, 72] width 8 height 4
click at [336, 72] on link "Cancel" at bounding box center [337, 73] width 11 height 6
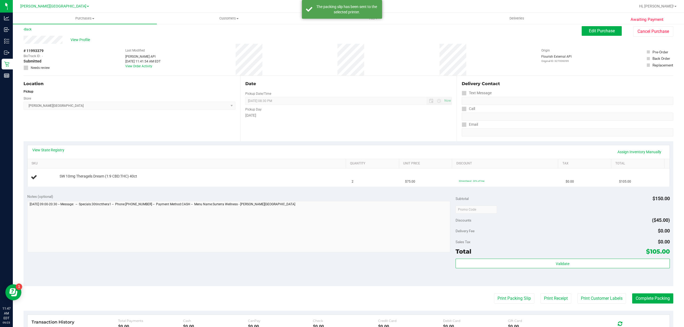
scroll to position [0, 0]
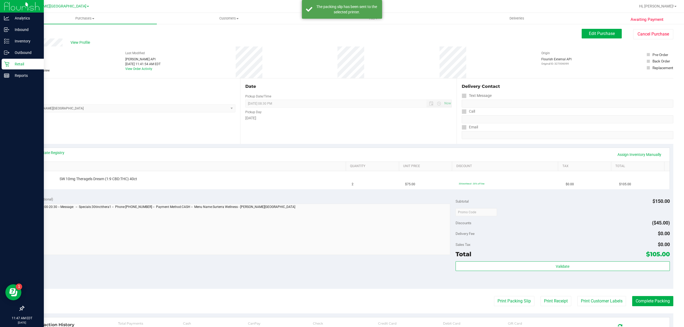
click at [19, 62] on p "Retail" at bounding box center [25, 64] width 32 height 6
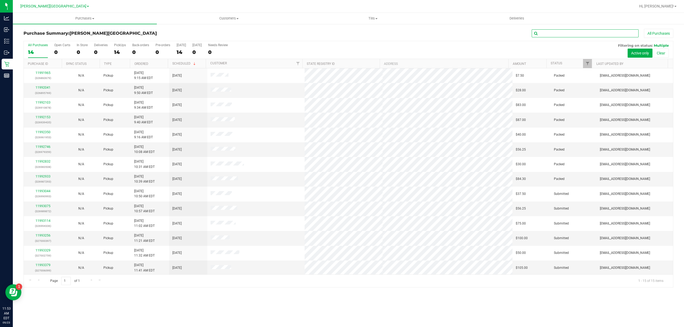
click at [576, 32] on input "text" at bounding box center [585, 33] width 107 height 8
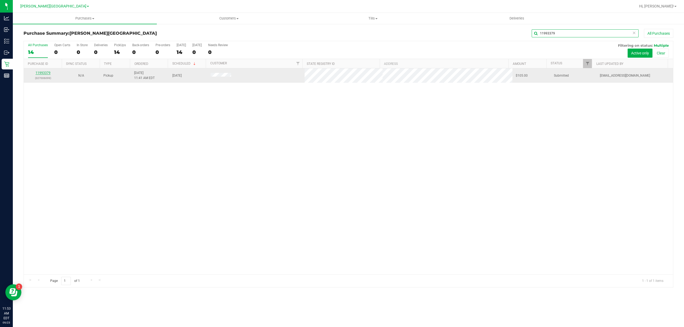
type input "11993379"
click at [45, 73] on link "11993379" at bounding box center [43, 73] width 15 height 4
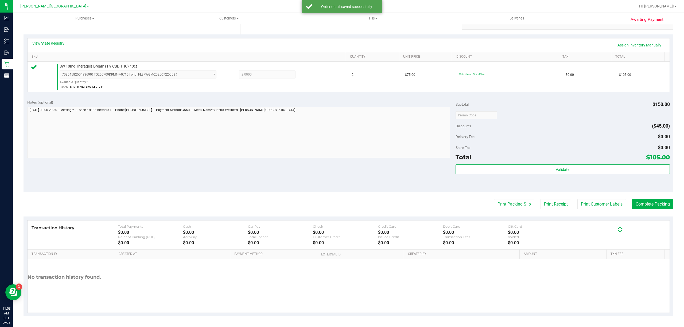
scroll to position [110, 0]
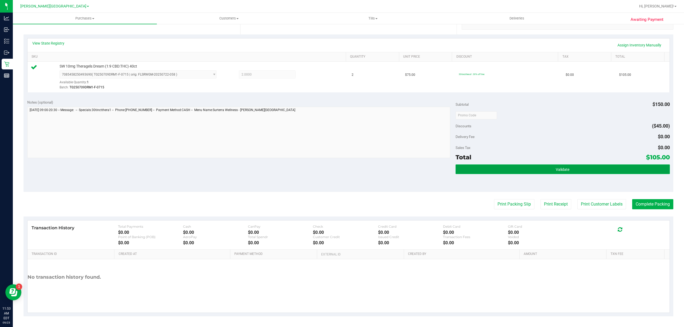
click at [466, 169] on button "Validate" at bounding box center [563, 170] width 214 height 10
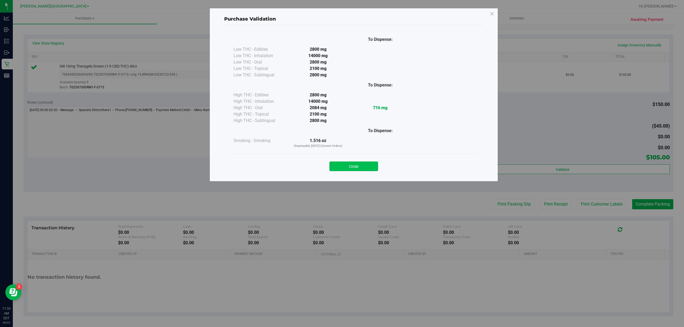
click at [339, 168] on button "Close" at bounding box center [354, 167] width 49 height 10
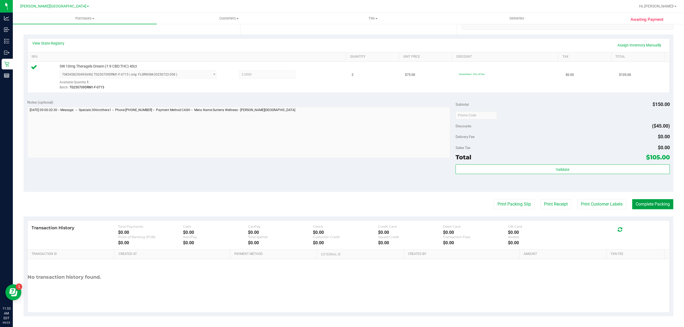
click at [659, 206] on button "Complete Packing" at bounding box center [652, 204] width 41 height 10
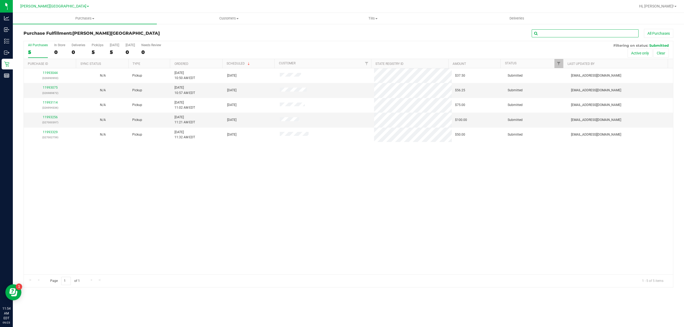
click at [571, 29] on input "text" at bounding box center [585, 33] width 107 height 8
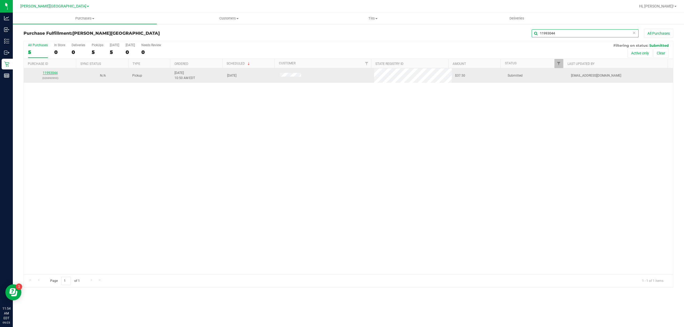
type input "11993044"
click at [54, 73] on link "11993044" at bounding box center [50, 73] width 15 height 4
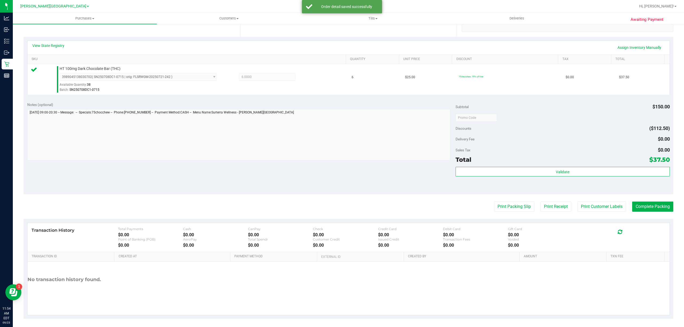
scroll to position [110, 0]
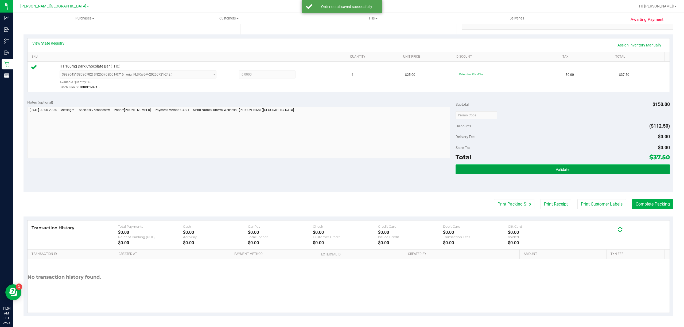
click at [462, 171] on button "Validate" at bounding box center [563, 170] width 214 height 10
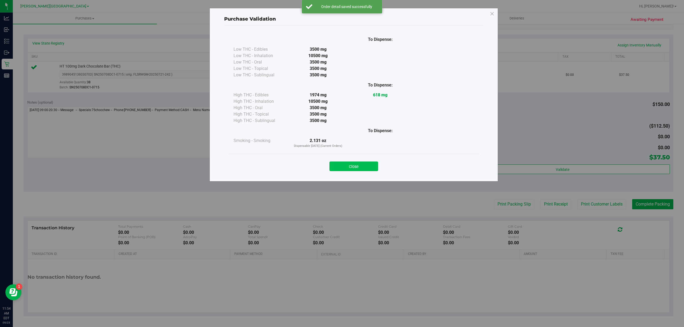
click at [377, 169] on button "Close" at bounding box center [354, 167] width 49 height 10
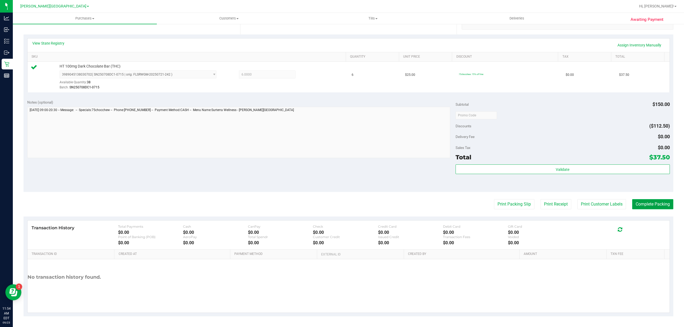
click at [666, 204] on button "Complete Packing" at bounding box center [652, 204] width 41 height 10
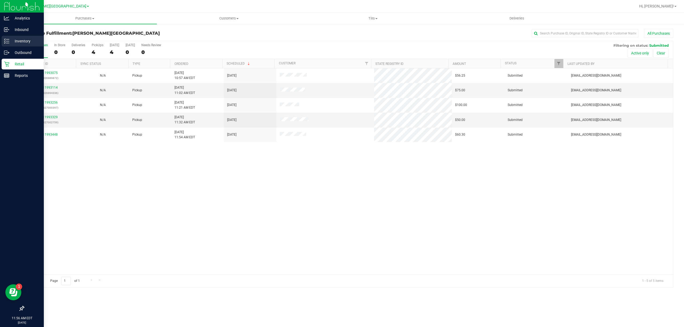
click at [22, 40] on p "Inventory" at bounding box center [25, 41] width 32 height 6
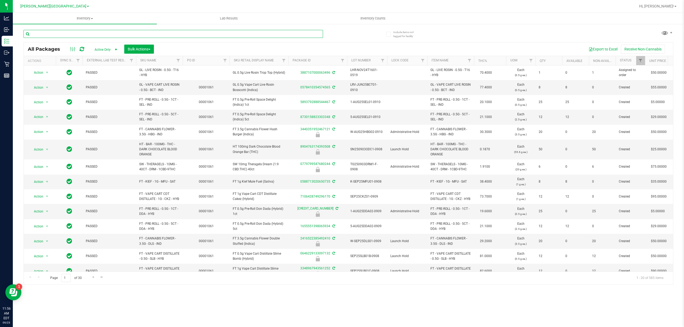
click at [124, 32] on input "text" at bounding box center [174, 34] width 300 height 8
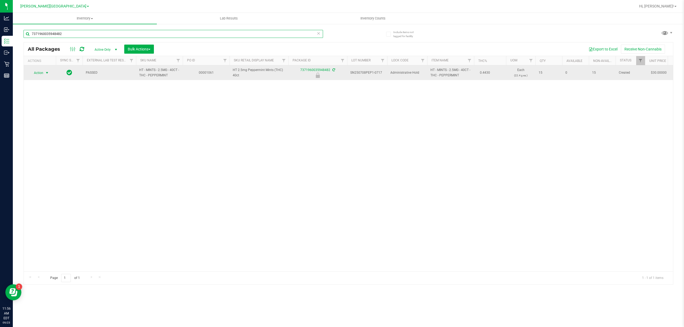
type input "7371960035948482"
click at [47, 73] on span "select" at bounding box center [47, 73] width 4 height 4
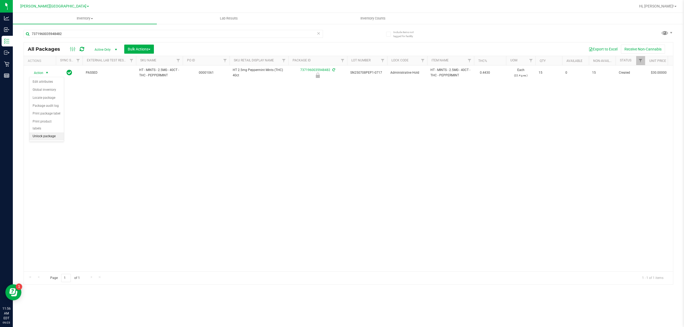
click at [46, 138] on li "Unlock package" at bounding box center [46, 137] width 34 height 8
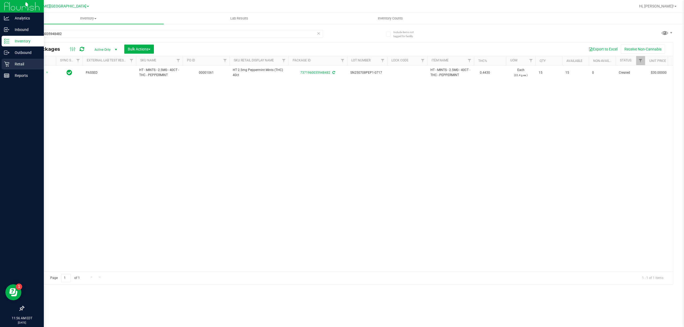
click at [22, 65] on p "Retail" at bounding box center [25, 64] width 32 height 6
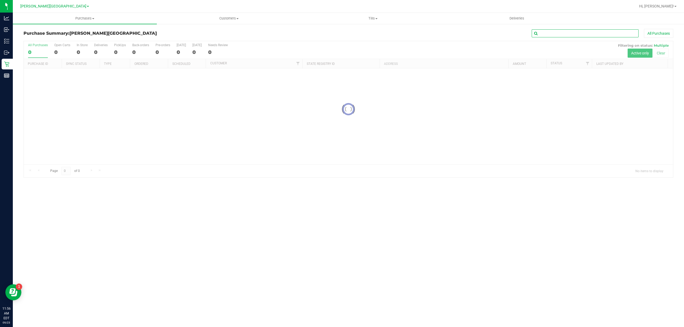
click at [555, 33] on input "text" at bounding box center [585, 33] width 107 height 8
type input "11993256"
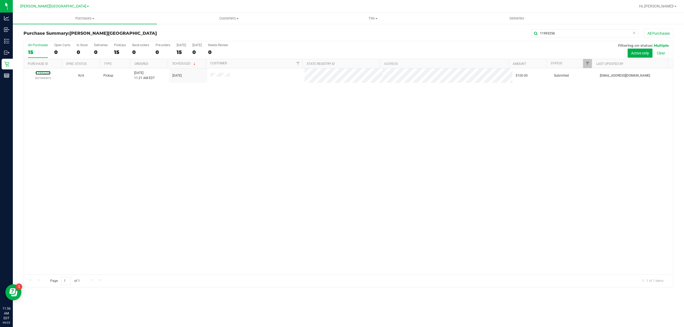
click at [46, 73] on link "11993256" at bounding box center [43, 73] width 15 height 4
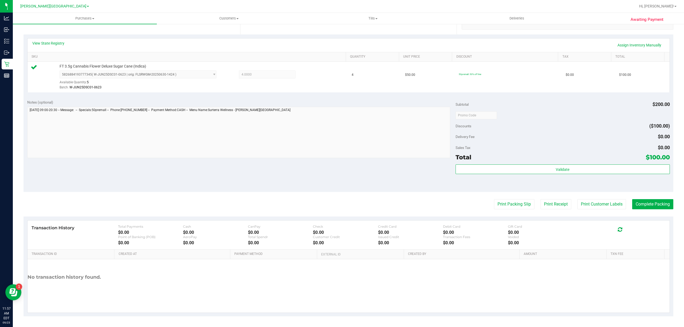
scroll to position [110, 0]
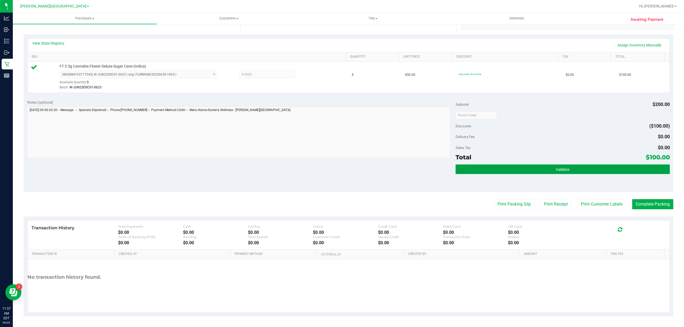
click at [488, 170] on button "Validate" at bounding box center [563, 170] width 214 height 10
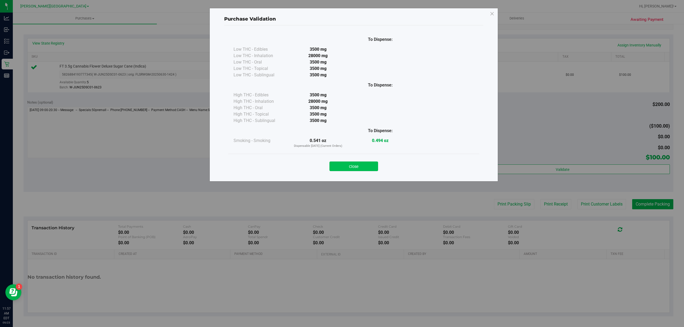
click at [347, 165] on button "Close" at bounding box center [354, 167] width 49 height 10
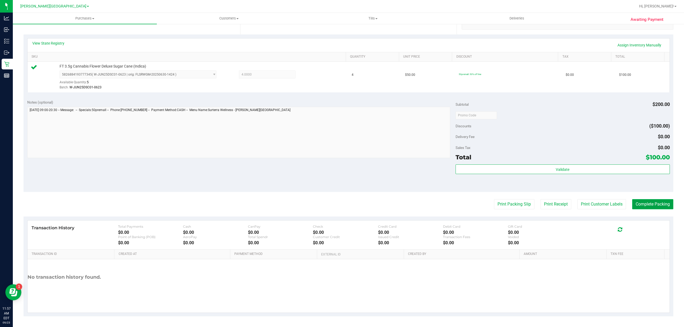
click at [638, 203] on button "Complete Packing" at bounding box center [652, 204] width 41 height 10
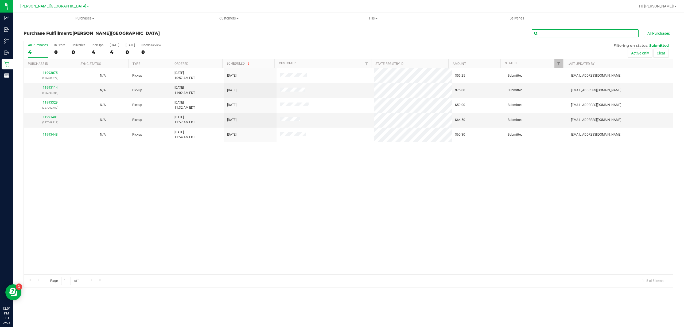
click at [572, 34] on input "text" at bounding box center [585, 33] width 107 height 8
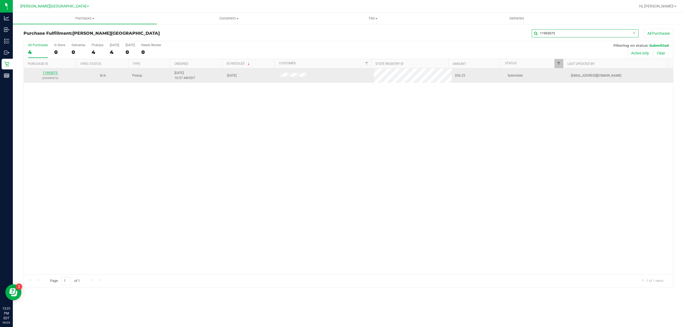
type input "11993075"
click at [50, 74] on link "11993075" at bounding box center [50, 73] width 15 height 4
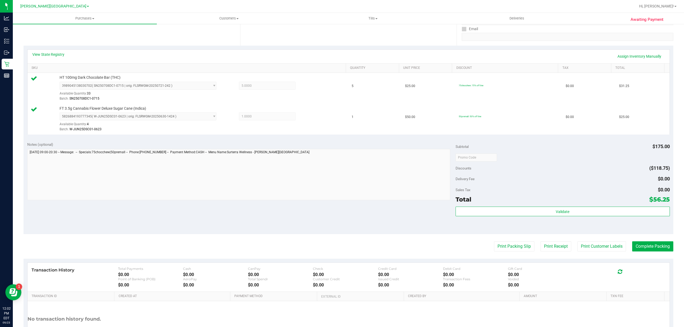
scroll to position [141, 0]
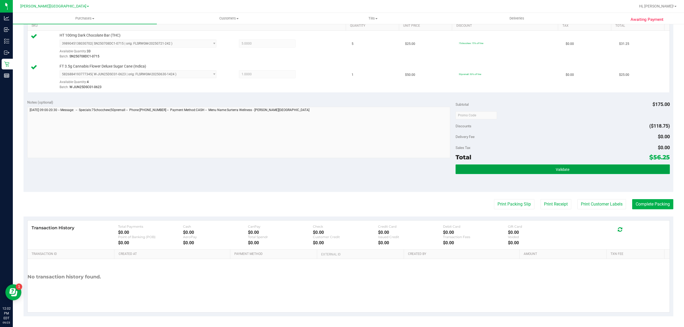
click at [497, 167] on button "Validate" at bounding box center [563, 170] width 214 height 10
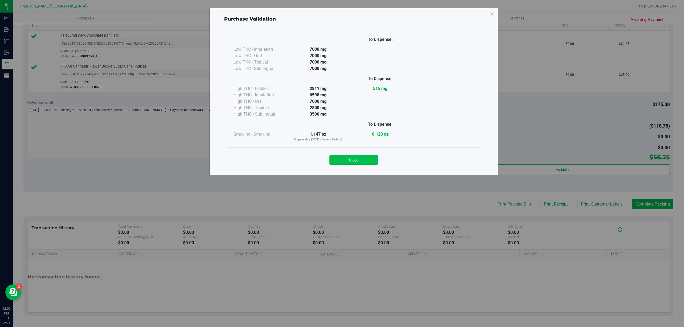
click at [359, 160] on button "Close" at bounding box center [354, 160] width 49 height 10
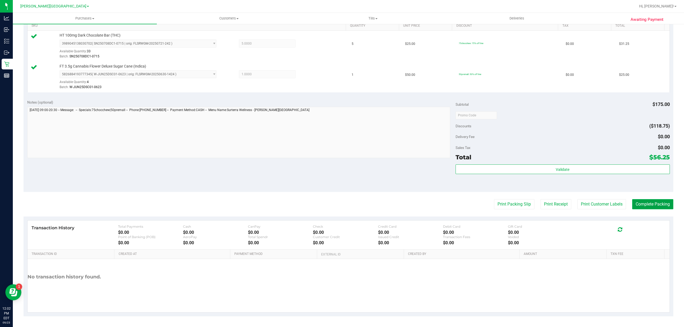
click at [639, 204] on button "Complete Packing" at bounding box center [652, 204] width 41 height 10
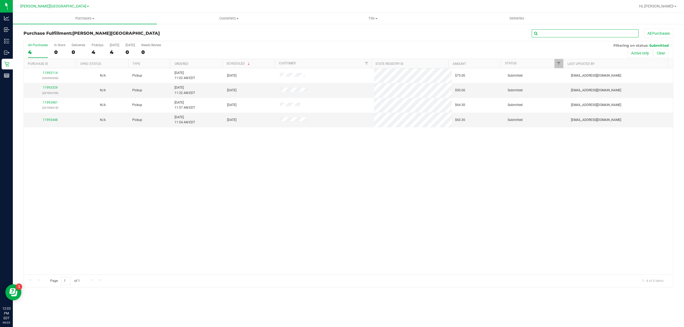
click at [601, 35] on input "text" at bounding box center [585, 33] width 107 height 8
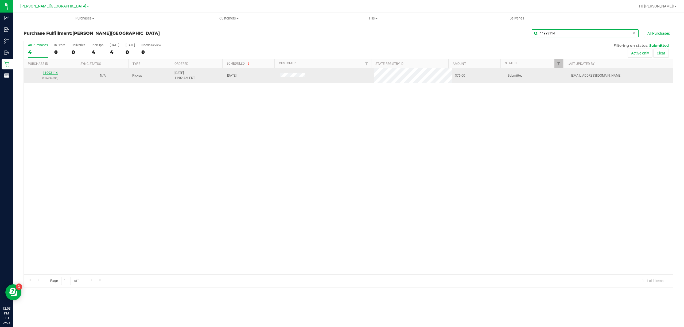
type input "11993114"
click at [50, 72] on link "11993114" at bounding box center [50, 73] width 15 height 4
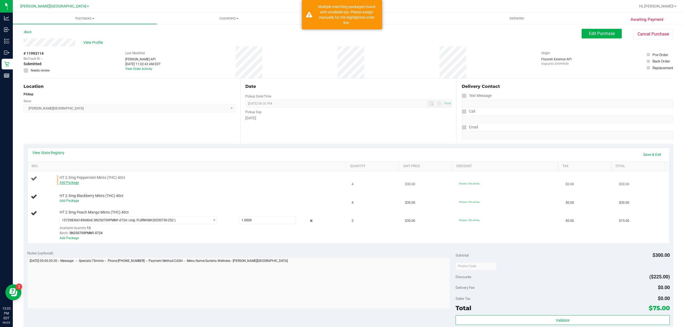
click at [70, 182] on link "Add Package" at bounding box center [69, 183] width 19 height 4
click at [97, 185] on span "Select Package" at bounding box center [135, 183] width 150 height 7
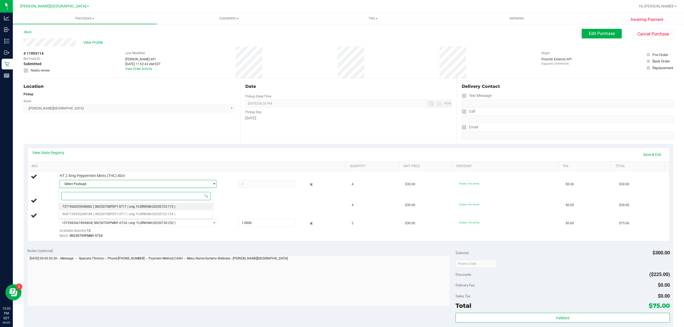
click at [103, 206] on span "( SN250708PEP1-0717 | orig: FLSRWGM-20250723-172 )" at bounding box center [134, 207] width 82 height 4
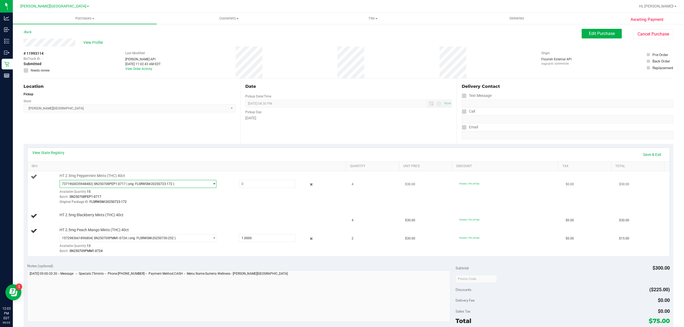
click at [115, 185] on span "( SN250708PEP1-0717 | orig: FLSRWGM-20250723-172 )" at bounding box center [133, 184] width 82 height 4
click at [107, 212] on li "9687154555248188 ( SN250708PEP1-0717 | orig: FLSRWGM-20250723-124 )" at bounding box center [136, 214] width 154 height 7
click at [265, 186] on span at bounding box center [267, 184] width 57 height 8
type input "2"
type input "2.0000"
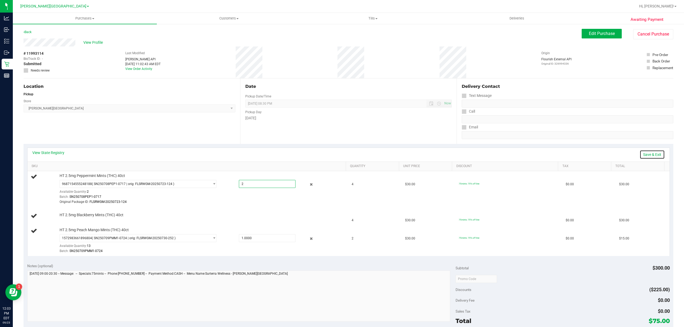
click at [649, 154] on link "Save & Exit" at bounding box center [652, 154] width 25 height 9
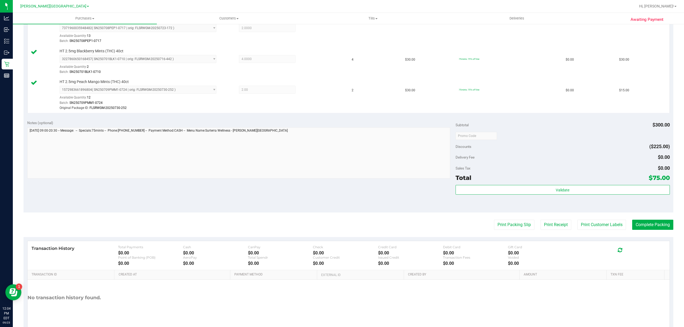
scroll to position [204, 0]
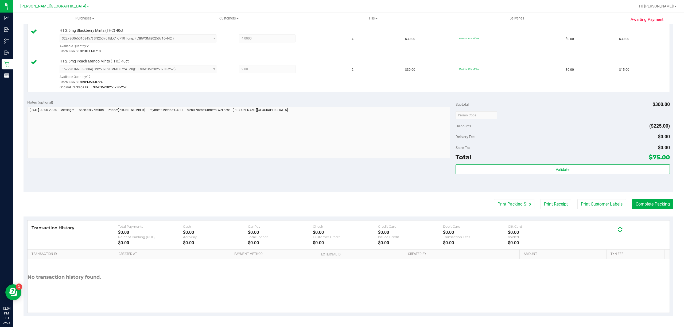
click at [526, 164] on div "Subtotal $300.00 Discounts ($225.00) Delivery Fee $0.00 Sales Tax $0.00 Total $…" at bounding box center [563, 144] width 214 height 89
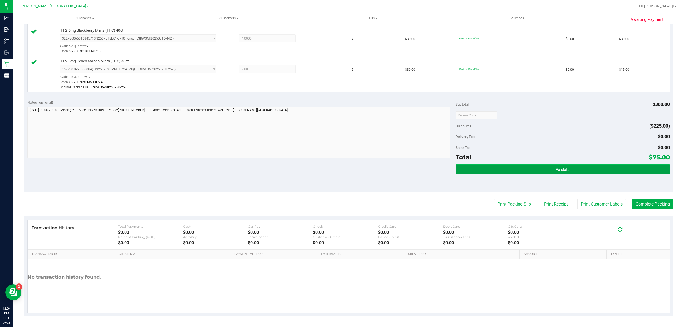
click at [523, 167] on button "Validate" at bounding box center [563, 170] width 214 height 10
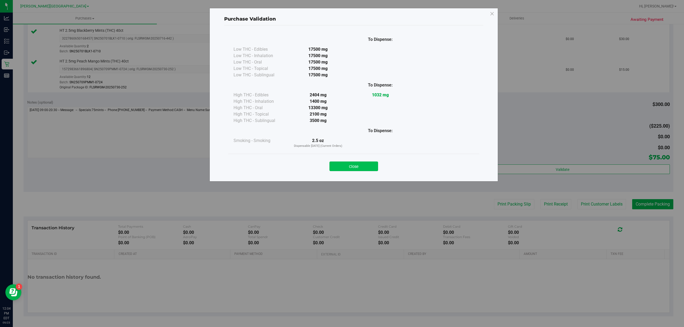
click at [352, 163] on button "Close" at bounding box center [354, 167] width 49 height 10
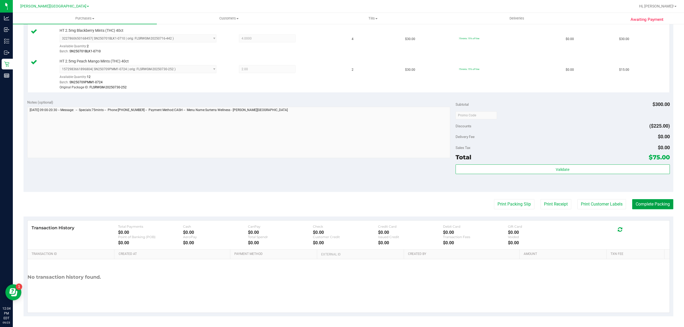
click at [657, 203] on button "Complete Packing" at bounding box center [652, 204] width 41 height 10
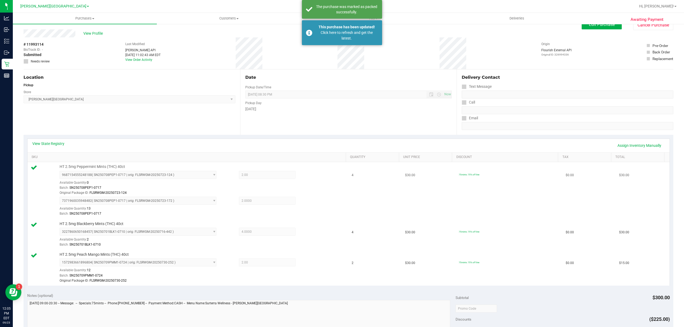
scroll to position [0, 0]
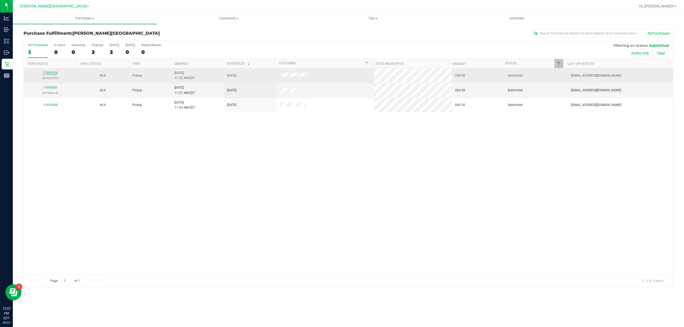
click at [53, 75] on link "11993329" at bounding box center [50, 73] width 15 height 4
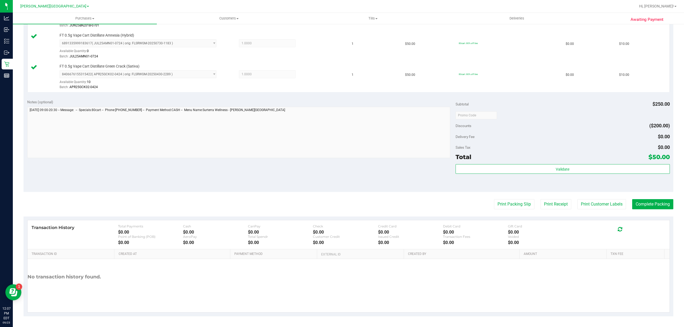
scroll to position [235, 0]
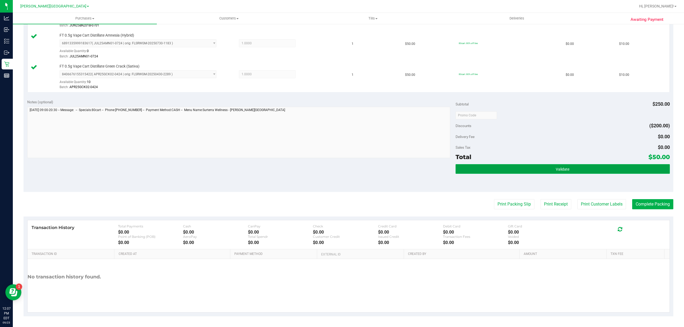
click at [490, 169] on button "Validate" at bounding box center [563, 169] width 214 height 10
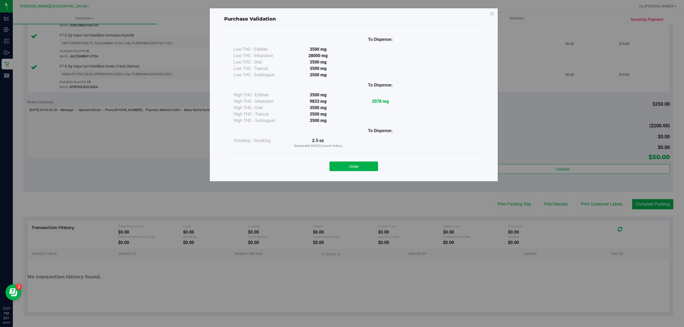
click at [360, 165] on button "Close" at bounding box center [354, 167] width 49 height 10
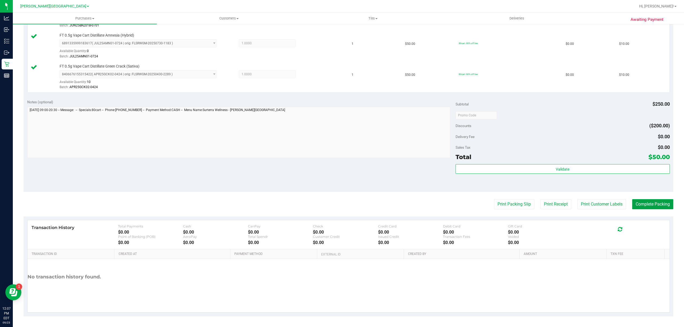
click at [652, 203] on button "Complete Packing" at bounding box center [652, 204] width 41 height 10
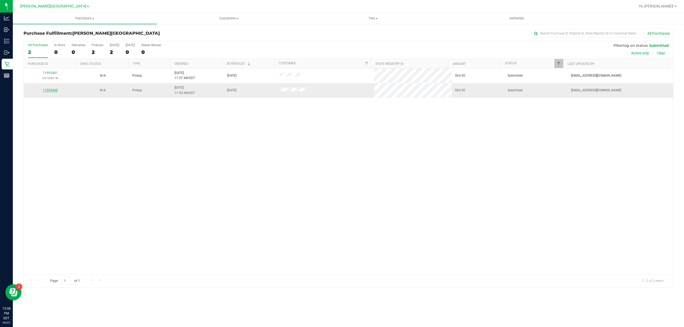
click at [51, 89] on link "11993448" at bounding box center [50, 90] width 15 height 4
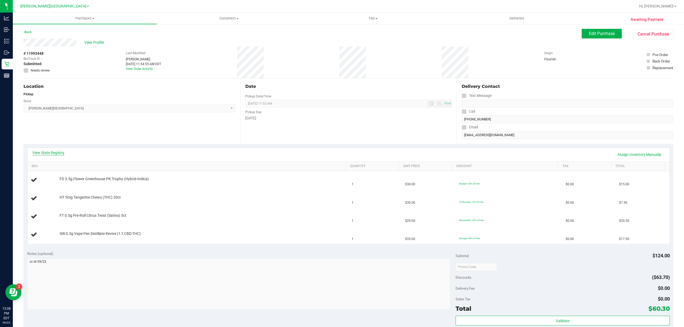
click at [56, 153] on link "View State Registry" at bounding box center [48, 152] width 32 height 5
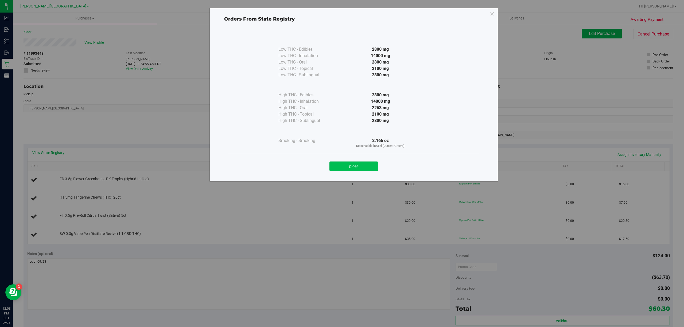
click at [339, 167] on button "Close" at bounding box center [354, 167] width 49 height 10
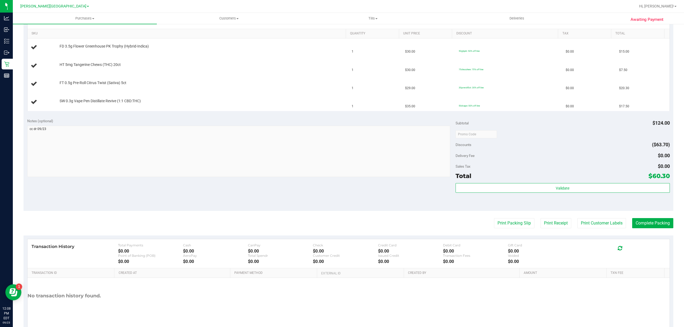
scroll to position [152, 0]
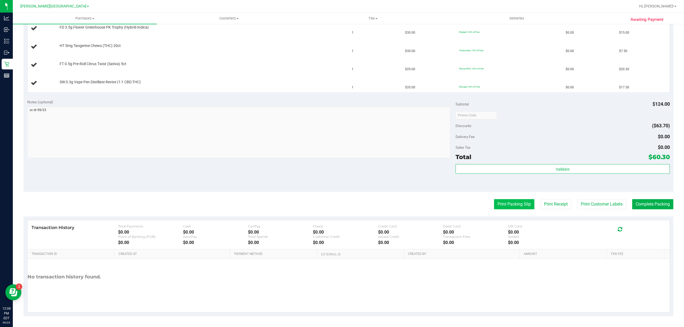
click at [501, 202] on button "Print Packing Slip" at bounding box center [514, 204] width 40 height 10
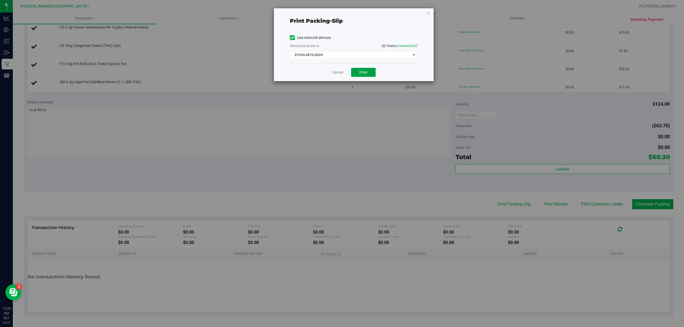
click at [354, 74] on button "Print" at bounding box center [363, 72] width 25 height 9
click at [337, 74] on link "Cancel" at bounding box center [337, 73] width 11 height 6
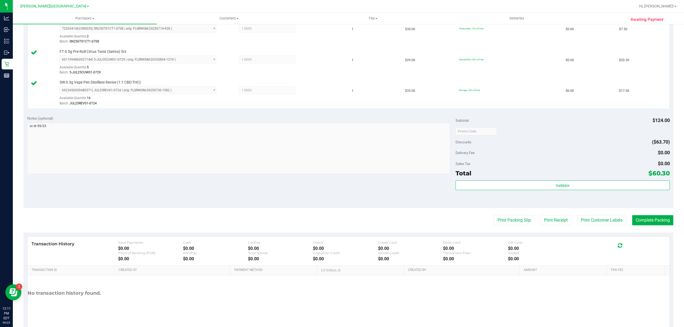
scroll to position [204, 0]
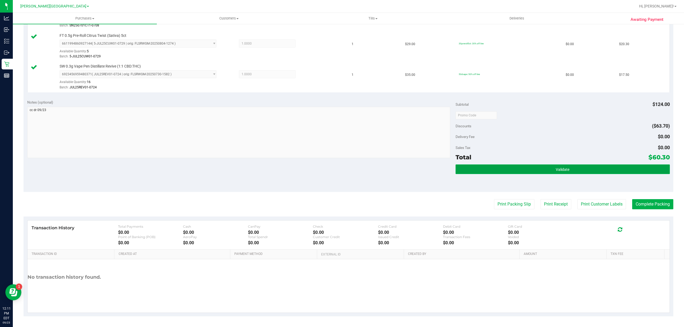
click at [477, 168] on button "Validate" at bounding box center [563, 170] width 214 height 10
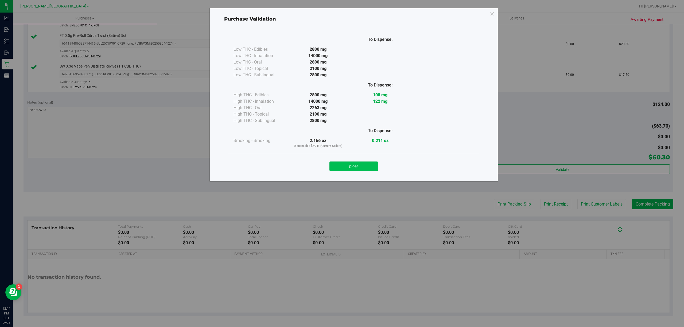
click at [366, 166] on button "Close" at bounding box center [354, 167] width 49 height 10
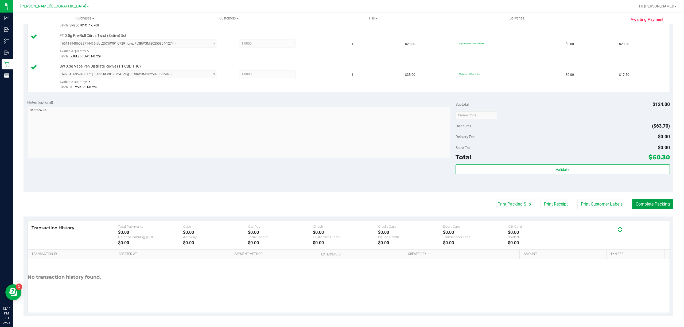
click at [652, 203] on button "Complete Packing" at bounding box center [652, 204] width 41 height 10
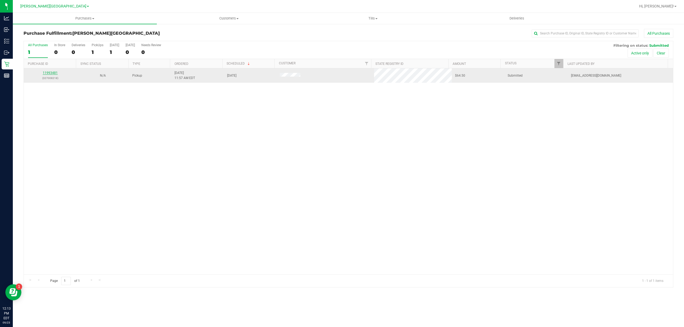
click at [51, 72] on link "11993481" at bounding box center [50, 73] width 15 height 4
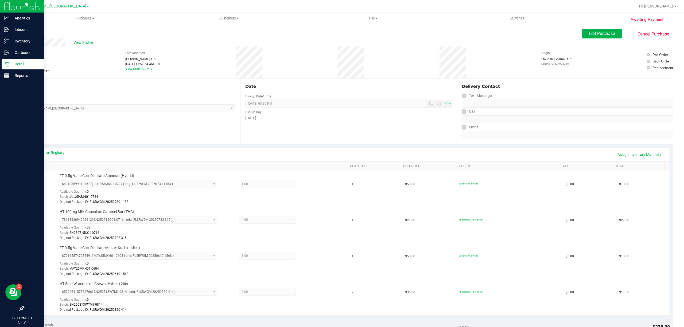
click at [6, 64] on icon at bounding box center [6, 63] width 5 height 5
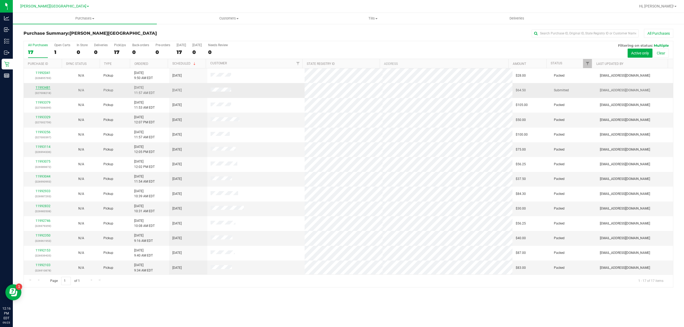
click at [40, 87] on link "11993481" at bounding box center [43, 88] width 15 height 4
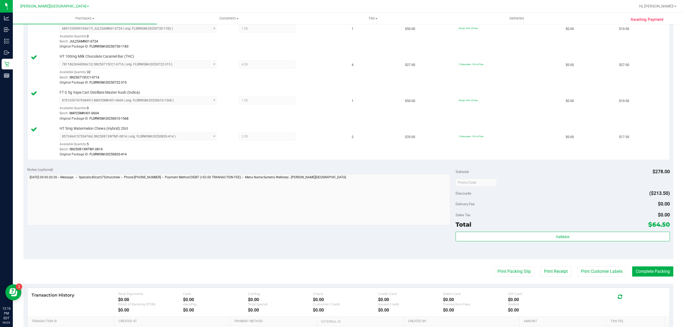
scroll to position [178, 0]
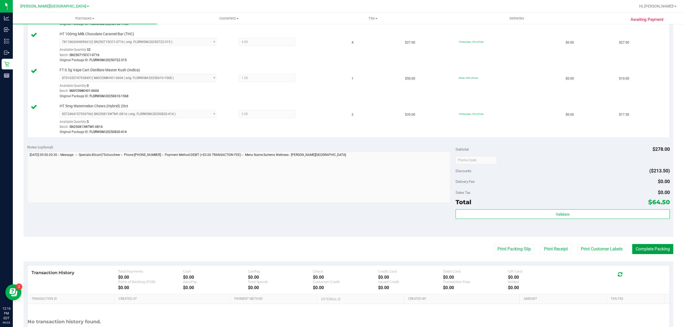
click at [643, 253] on button "Complete Packing" at bounding box center [652, 249] width 41 height 10
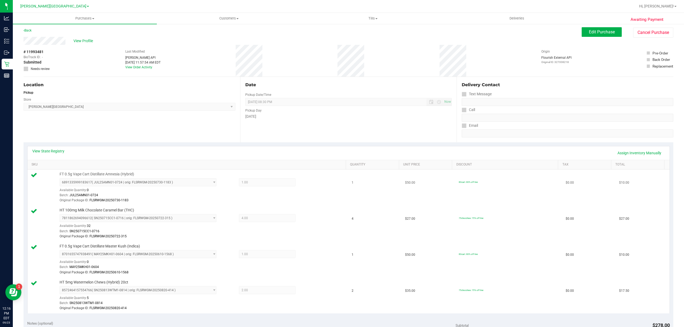
scroll to position [0, 0]
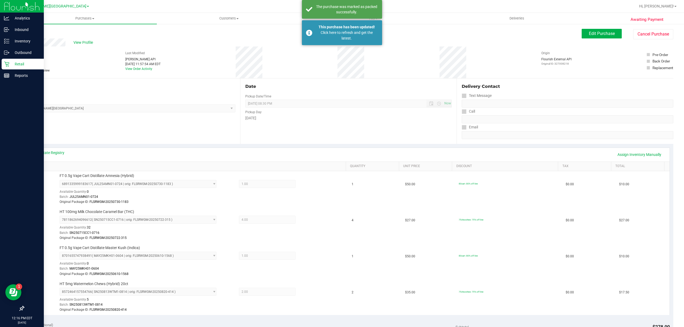
click at [12, 64] on p "Retail" at bounding box center [25, 64] width 32 height 6
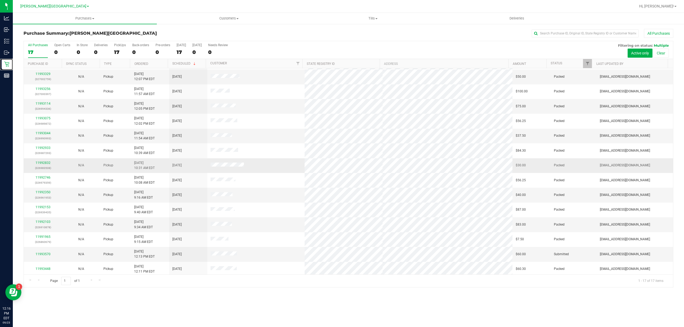
scroll to position [47, 0]
click at [46, 253] on link "11993570" at bounding box center [43, 253] width 15 height 4
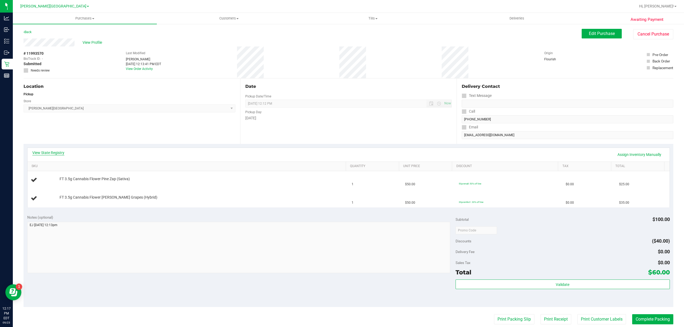
click at [57, 151] on link "View State Registry" at bounding box center [48, 152] width 32 height 5
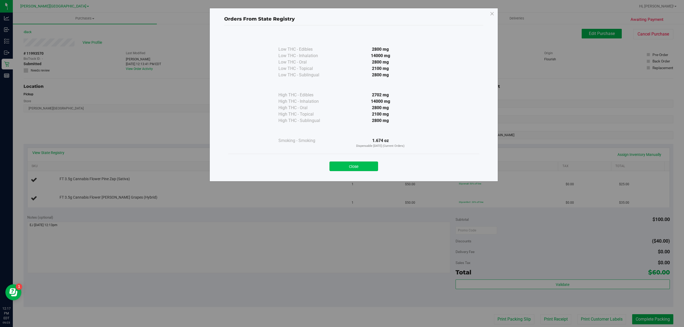
click at [371, 162] on button "Close" at bounding box center [354, 167] width 49 height 10
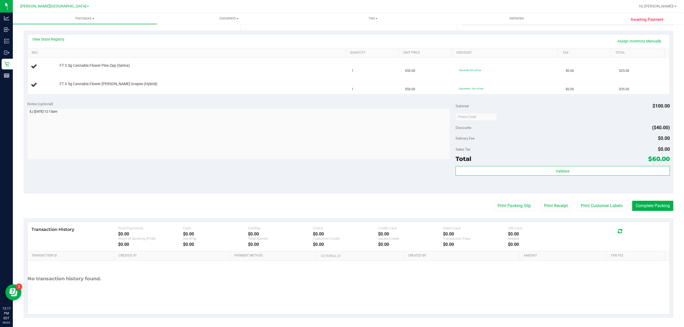
scroll to position [116, 0]
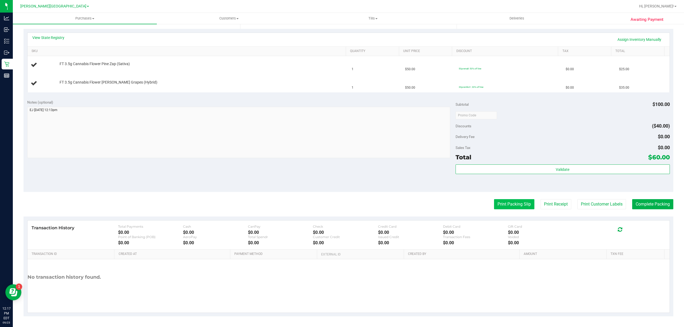
click at [508, 204] on button "Print Packing Slip" at bounding box center [514, 204] width 40 height 10
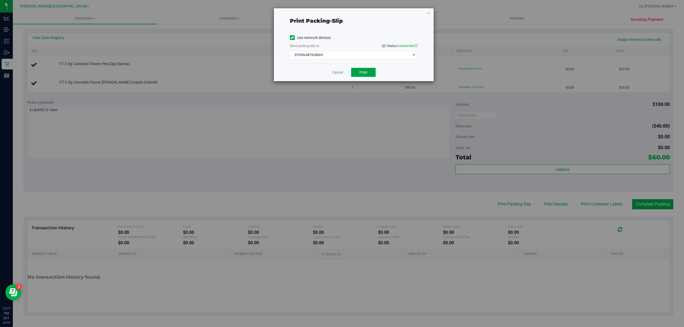
click at [362, 71] on span "Print" at bounding box center [363, 72] width 8 height 4
click at [334, 73] on link "Cancel" at bounding box center [337, 73] width 11 height 6
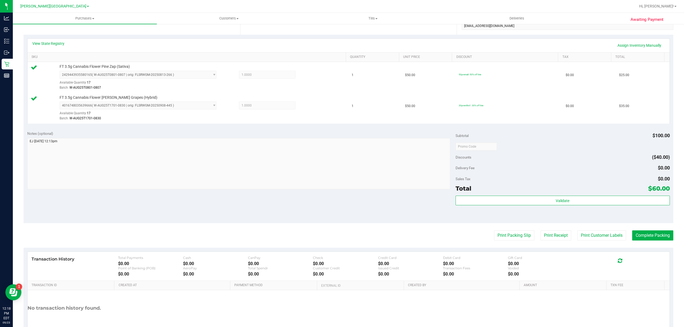
scroll to position [141, 0]
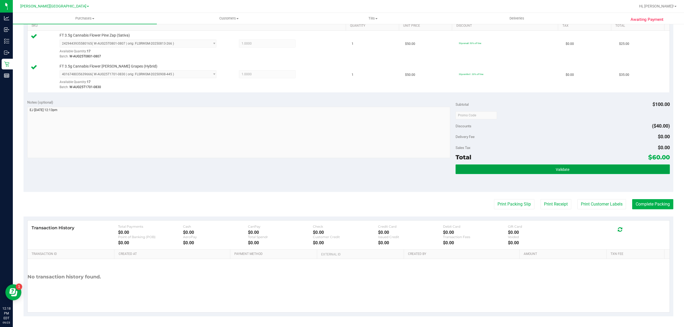
click at [488, 169] on button "Validate" at bounding box center [563, 170] width 214 height 10
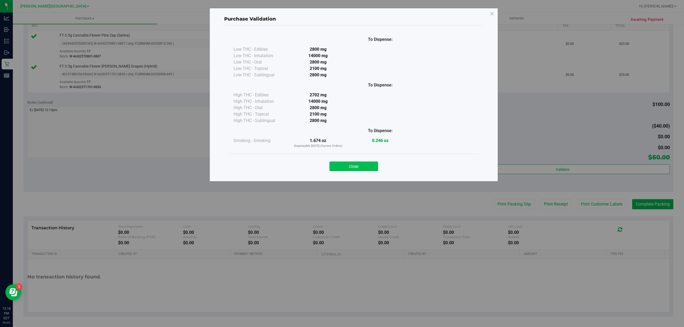
click at [363, 168] on button "Close" at bounding box center [354, 167] width 49 height 10
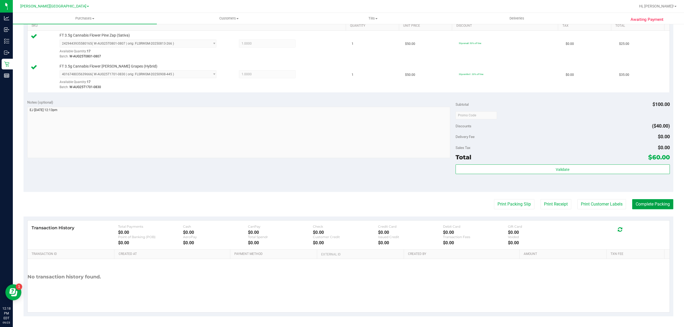
click at [653, 204] on button "Complete Packing" at bounding box center [652, 204] width 41 height 10
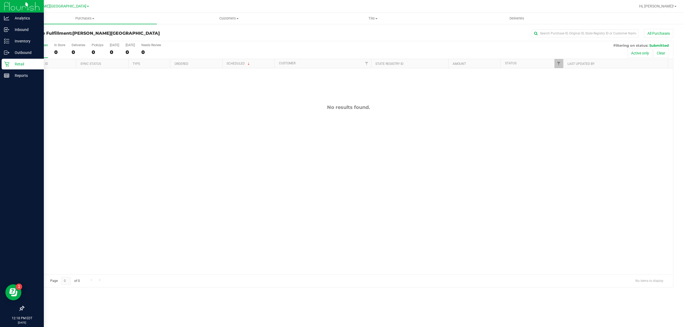
click at [9, 64] on icon at bounding box center [6, 64] width 5 height 5
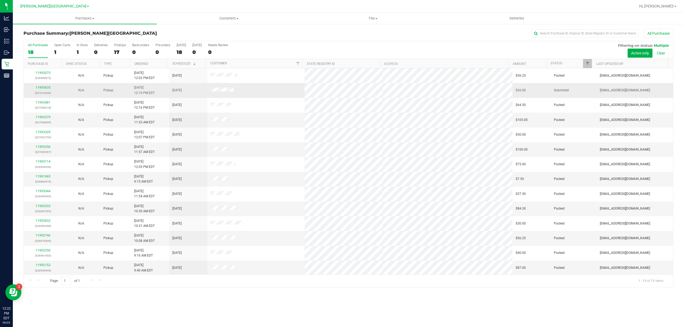
click at [39, 86] on div "11993635 (327016200)" at bounding box center [43, 90] width 32 height 10
click at [39, 88] on link "11993635" at bounding box center [43, 88] width 15 height 4
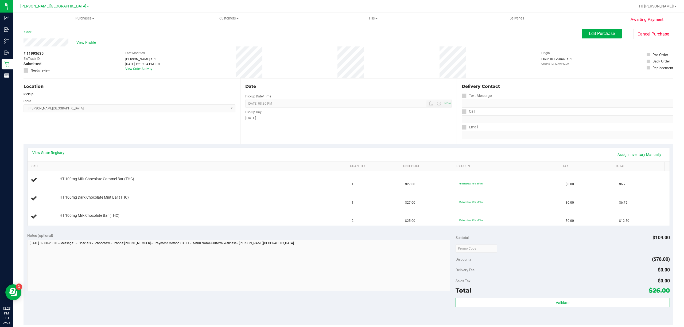
click at [58, 154] on link "View State Registry" at bounding box center [48, 152] width 32 height 5
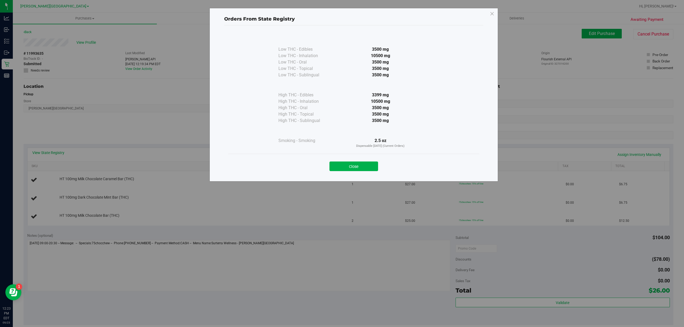
click at [359, 167] on button "Close" at bounding box center [354, 167] width 49 height 10
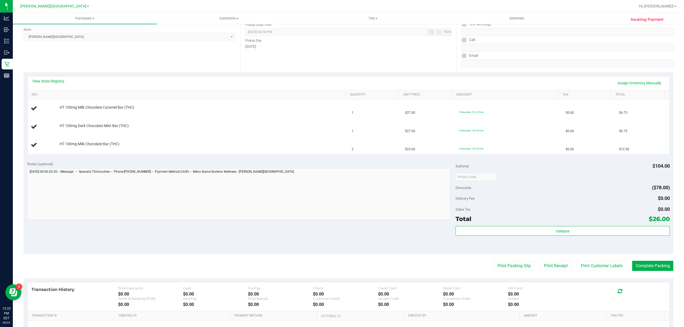
scroll to position [134, 0]
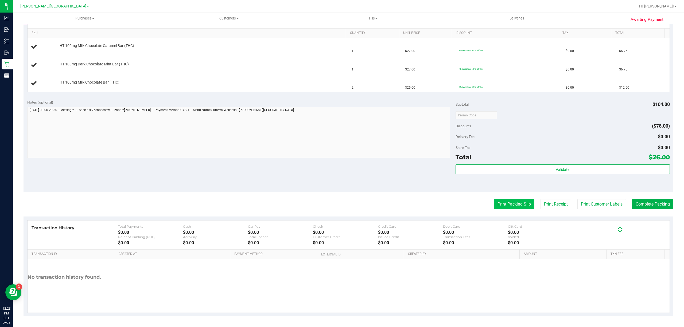
click at [498, 204] on button "Print Packing Slip" at bounding box center [514, 204] width 40 height 10
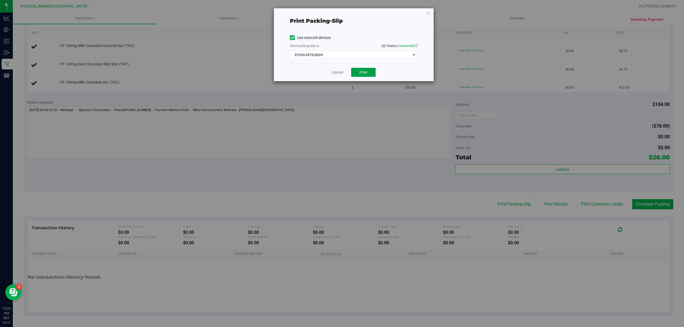
click at [366, 69] on button "Print" at bounding box center [363, 72] width 25 height 9
click at [338, 73] on link "Cancel" at bounding box center [337, 73] width 11 height 6
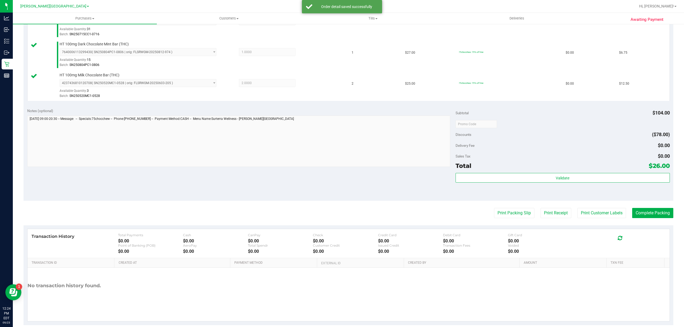
scroll to position [173, 0]
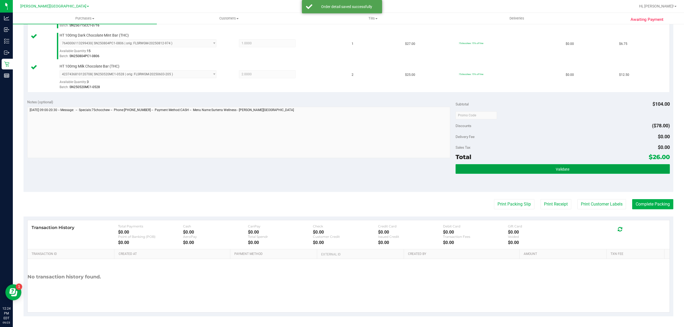
click at [513, 168] on button "Validate" at bounding box center [563, 169] width 214 height 10
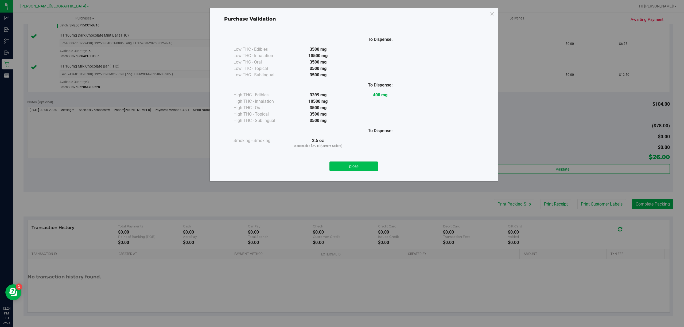
click at [367, 164] on button "Close" at bounding box center [354, 167] width 49 height 10
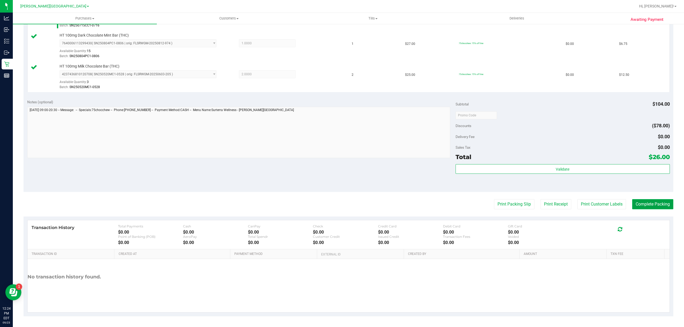
click at [658, 207] on button "Complete Packing" at bounding box center [652, 204] width 41 height 10
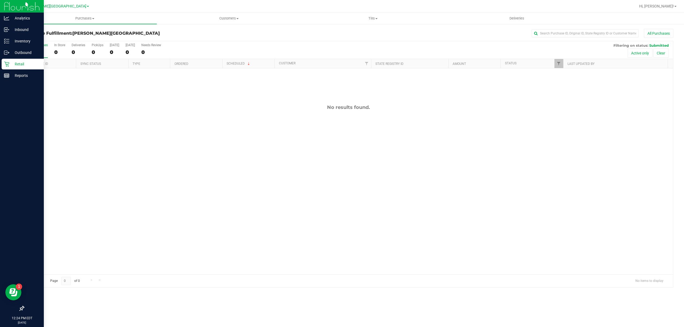
click at [3, 65] on div "Retail" at bounding box center [23, 64] width 42 height 11
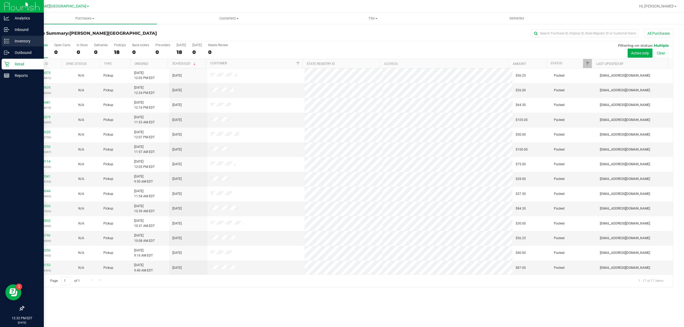
click at [28, 42] on p "Inventory" at bounding box center [25, 41] width 32 height 6
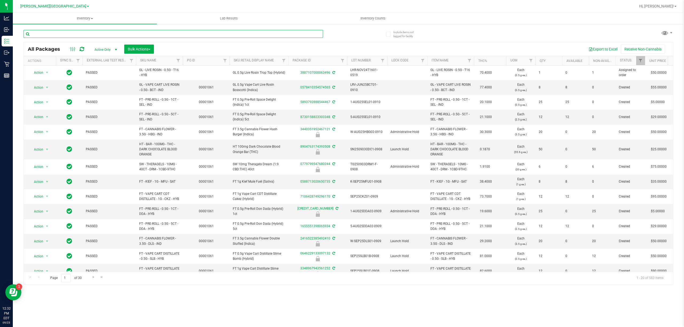
click at [60, 34] on input "text" at bounding box center [174, 34] width 300 height 8
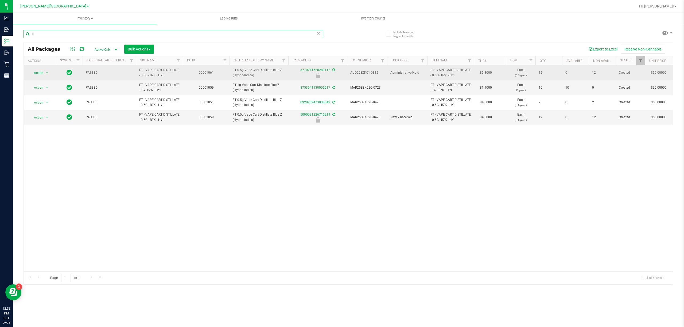
type input "b"
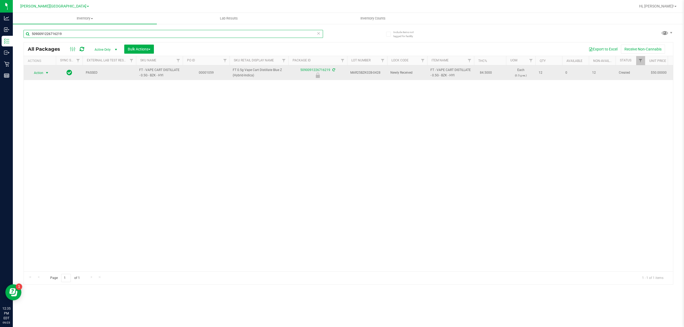
type input "5090091226716219"
click at [47, 73] on span "select" at bounding box center [47, 73] width 4 height 4
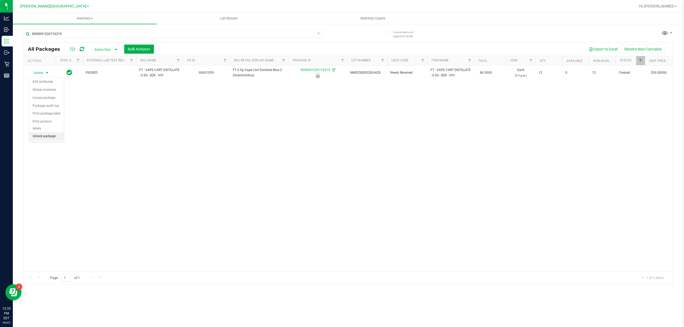
click at [43, 135] on li "Unlock package" at bounding box center [46, 137] width 34 height 8
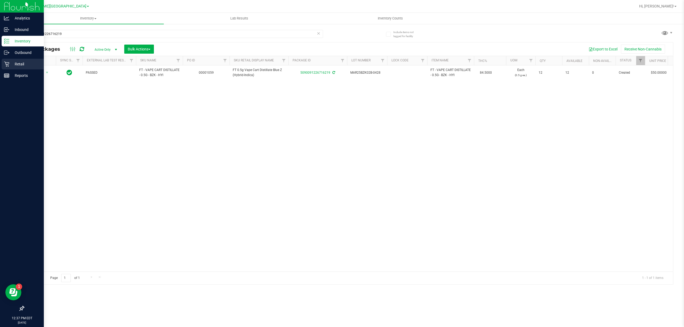
click at [25, 64] on p "Retail" at bounding box center [25, 64] width 32 height 6
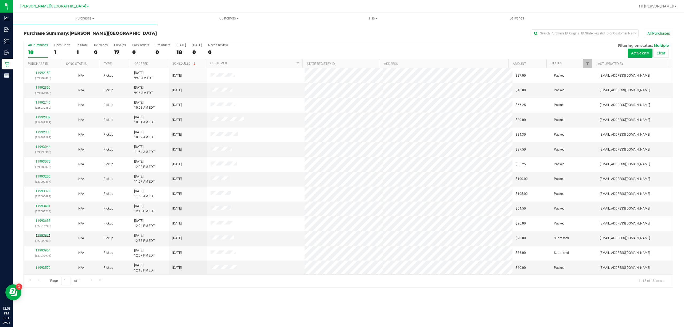
click at [44, 236] on link "11993921" at bounding box center [43, 236] width 15 height 4
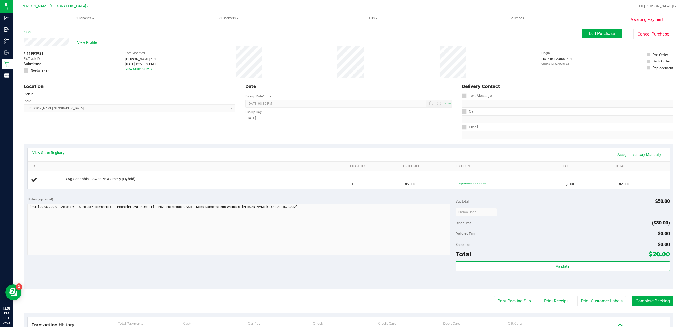
click at [54, 151] on link "View State Registry" at bounding box center [48, 152] width 32 height 5
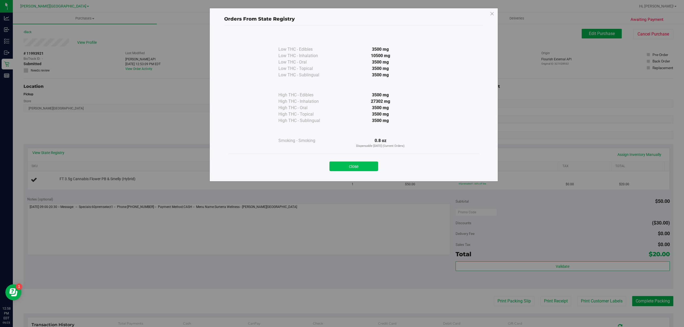
click at [368, 163] on button "Close" at bounding box center [354, 167] width 49 height 10
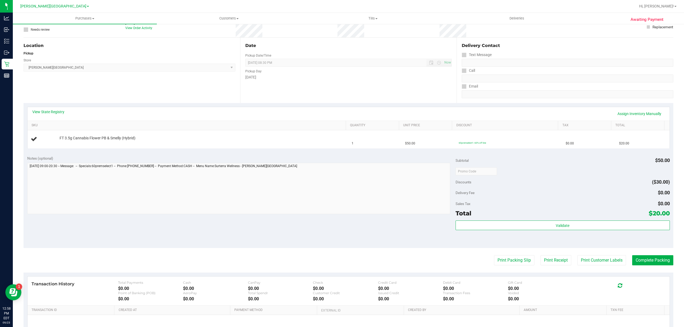
scroll to position [98, 0]
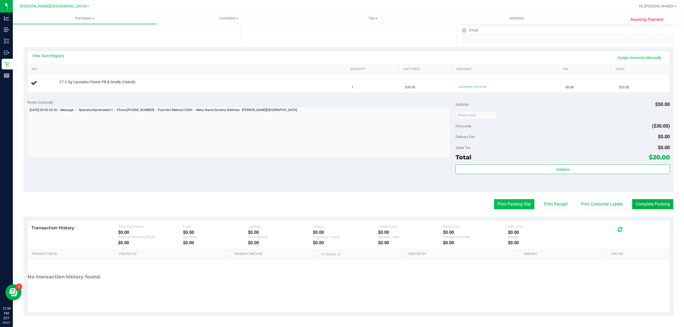
click at [509, 200] on button "Print Packing Slip" at bounding box center [514, 204] width 40 height 10
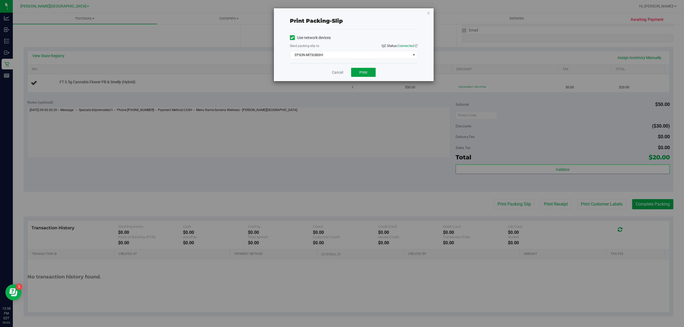
click at [363, 73] on span "Print" at bounding box center [363, 72] width 8 height 4
click at [336, 74] on link "Cancel" at bounding box center [337, 73] width 11 height 6
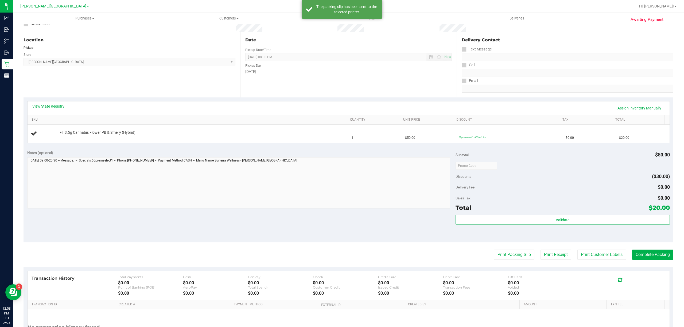
scroll to position [0, 0]
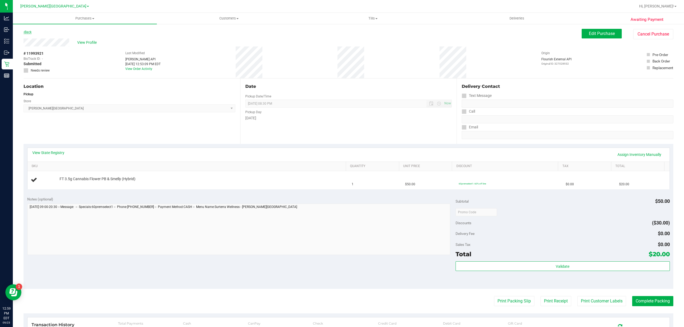
click at [29, 31] on link "Back" at bounding box center [28, 32] width 8 height 4
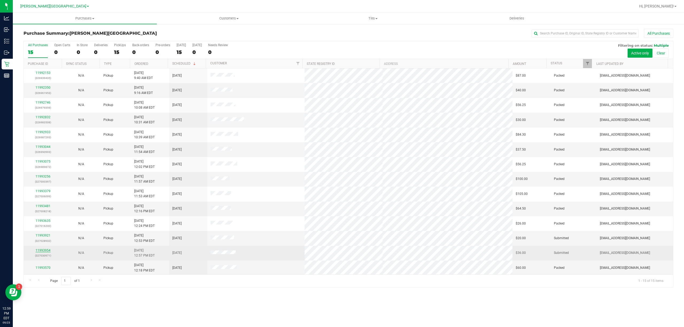
click at [45, 250] on link "11993954" at bounding box center [43, 251] width 15 height 4
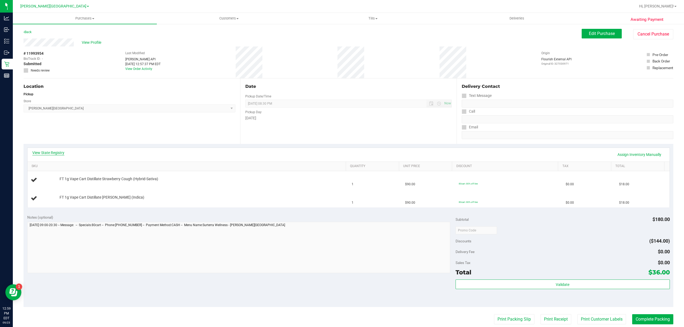
click at [56, 152] on link "View State Registry" at bounding box center [48, 152] width 32 height 5
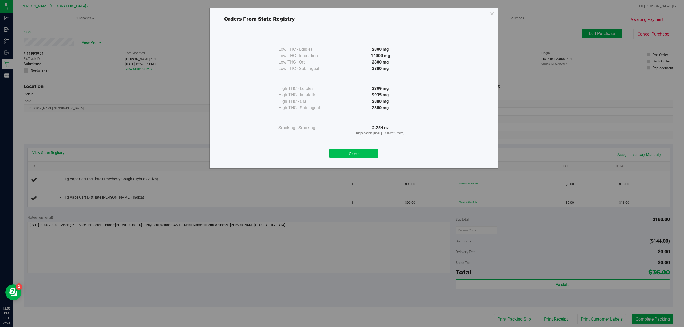
click at [346, 149] on button "Close" at bounding box center [354, 154] width 49 height 10
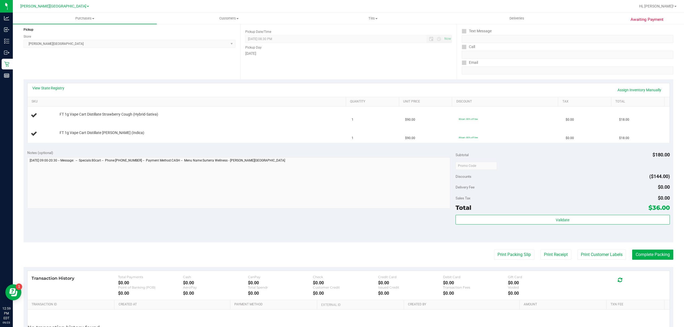
scroll to position [116, 0]
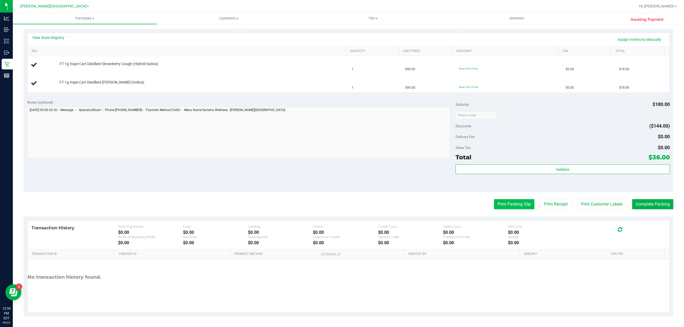
click at [494, 205] on button "Print Packing Slip" at bounding box center [514, 204] width 40 height 10
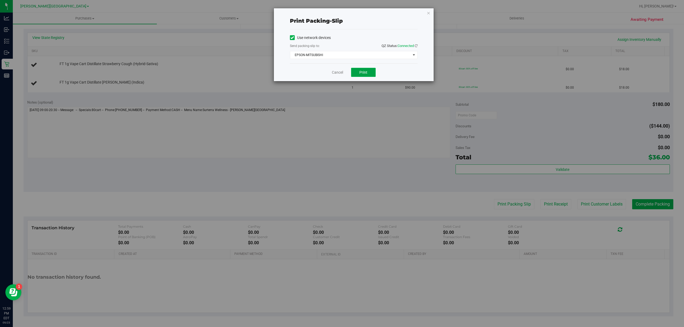
click at [357, 73] on button "Print" at bounding box center [363, 72] width 25 height 9
click at [339, 73] on link "Cancel" at bounding box center [337, 73] width 11 height 6
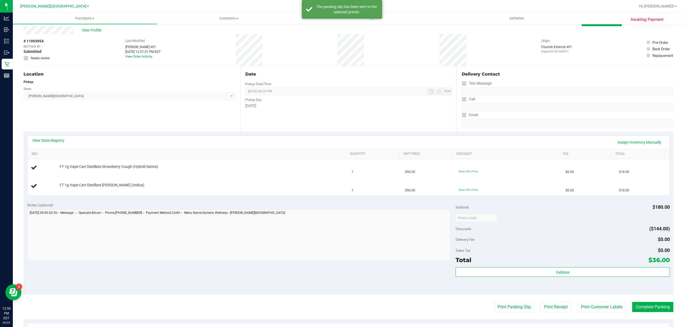
scroll to position [0, 0]
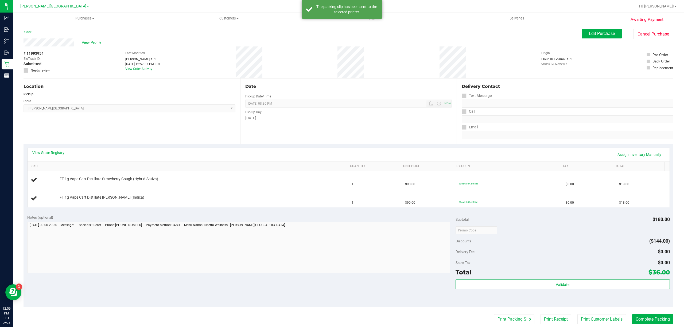
click at [29, 31] on link "Back" at bounding box center [28, 32] width 8 height 4
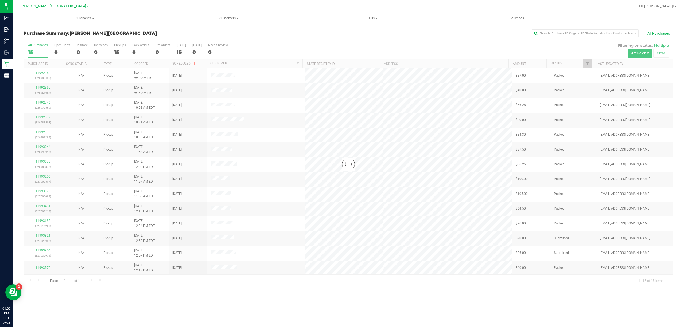
click at [40, 237] on div at bounding box center [348, 164] width 649 height 246
click at [40, 237] on link "11993921" at bounding box center [43, 236] width 15 height 4
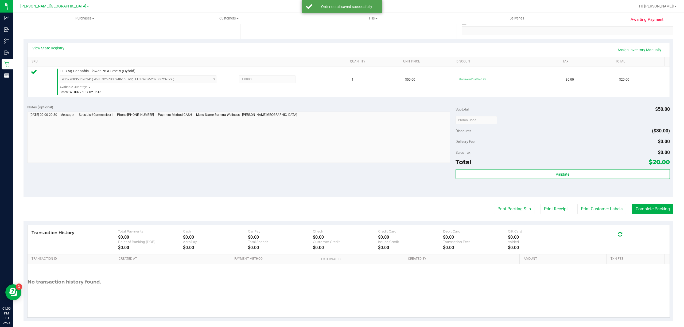
scroll to position [110, 0]
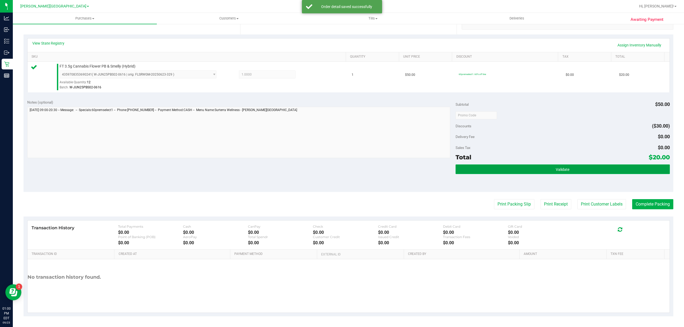
click at [488, 168] on button "Validate" at bounding box center [563, 170] width 214 height 10
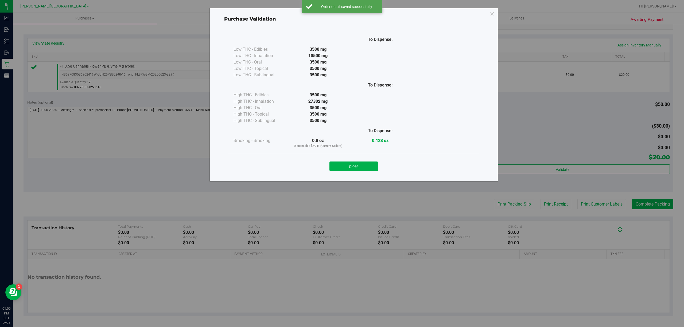
click at [364, 165] on button "Close" at bounding box center [354, 167] width 49 height 10
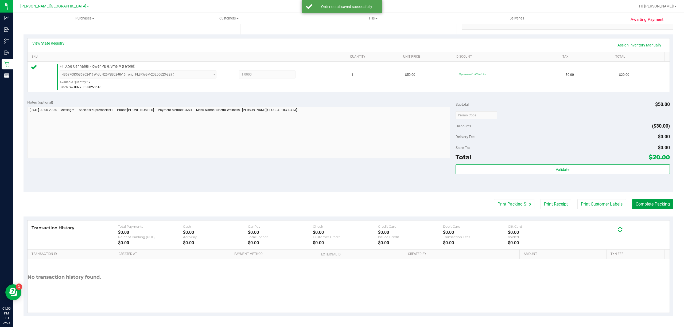
click at [654, 202] on button "Complete Packing" at bounding box center [652, 204] width 41 height 10
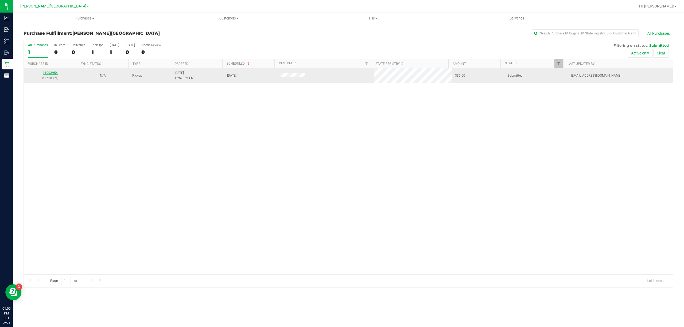
click at [52, 72] on link "11993954" at bounding box center [50, 73] width 15 height 4
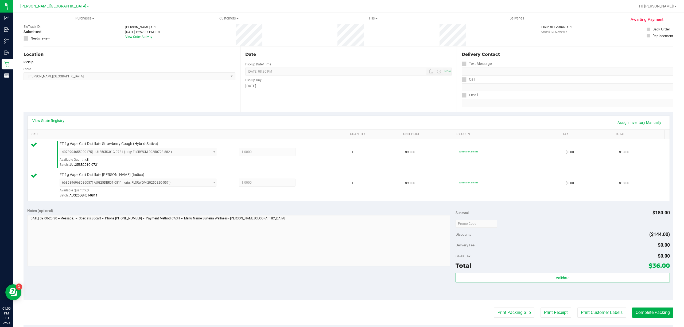
scroll to position [141, 0]
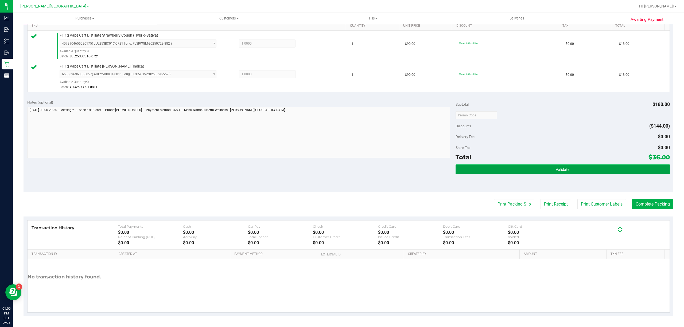
click at [464, 172] on button "Validate" at bounding box center [563, 170] width 214 height 10
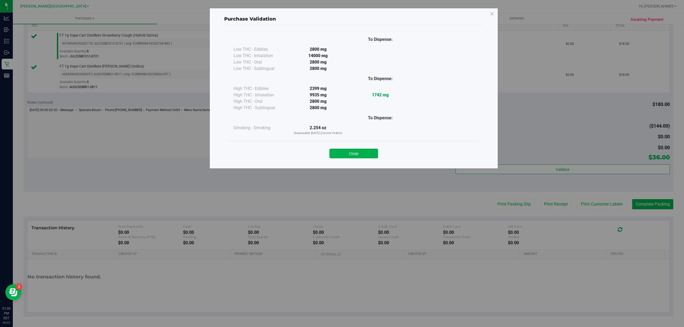
click at [374, 156] on button "Close" at bounding box center [354, 154] width 49 height 10
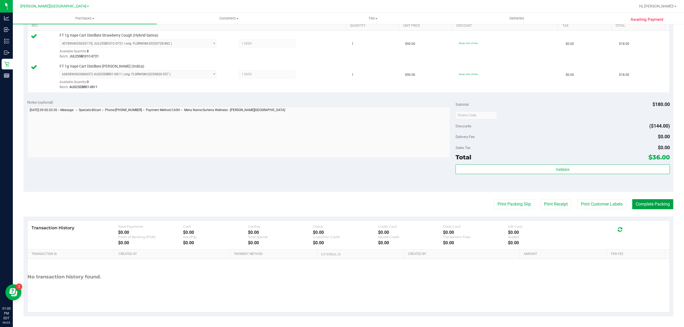
click at [643, 208] on button "Complete Packing" at bounding box center [652, 204] width 41 height 10
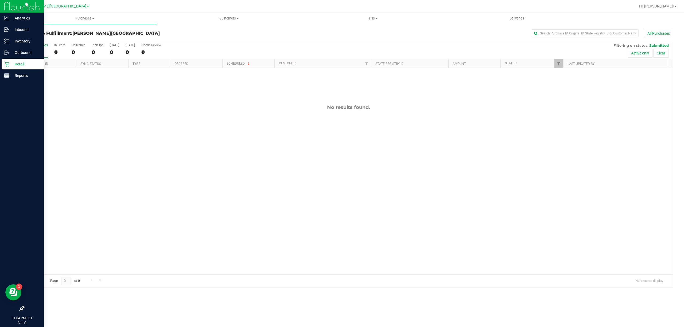
click at [10, 63] on p "Retail" at bounding box center [25, 64] width 32 height 6
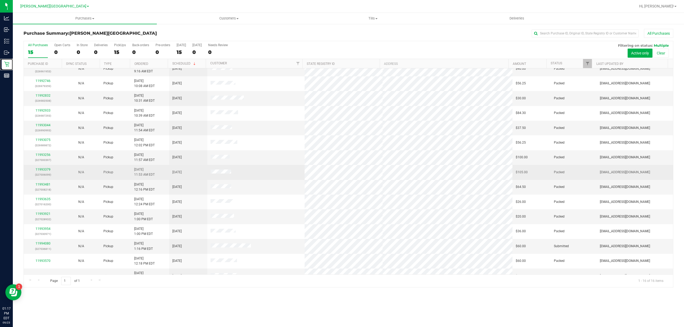
scroll to position [32, 0]
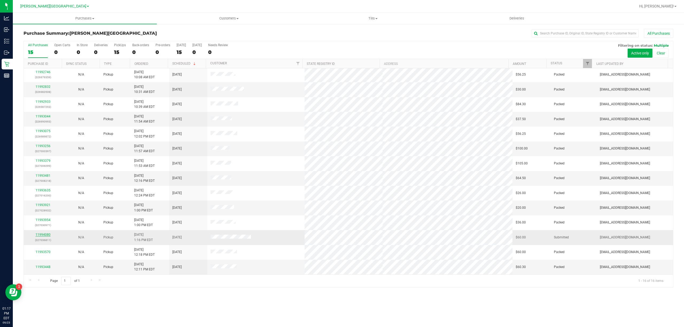
click at [44, 235] on link "11994080" at bounding box center [43, 235] width 15 height 4
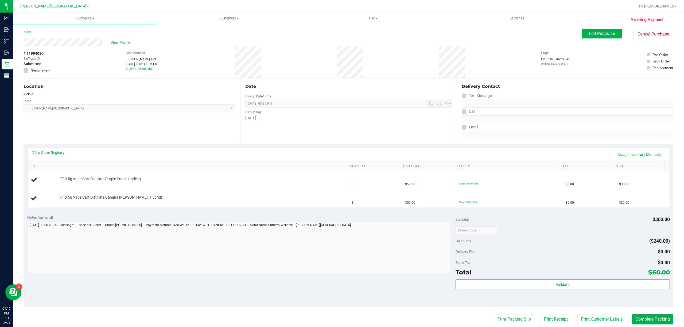
click at [58, 153] on link "View State Registry" at bounding box center [48, 152] width 32 height 5
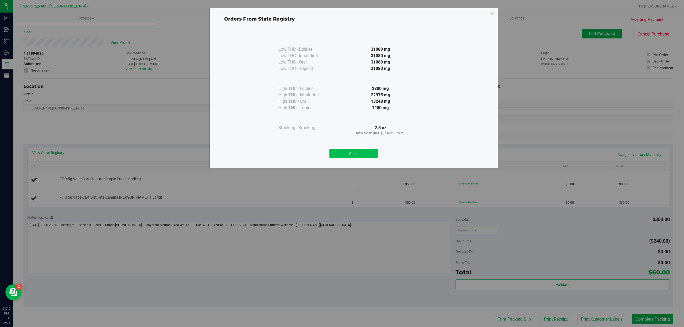
click at [359, 155] on button "Close" at bounding box center [354, 154] width 49 height 10
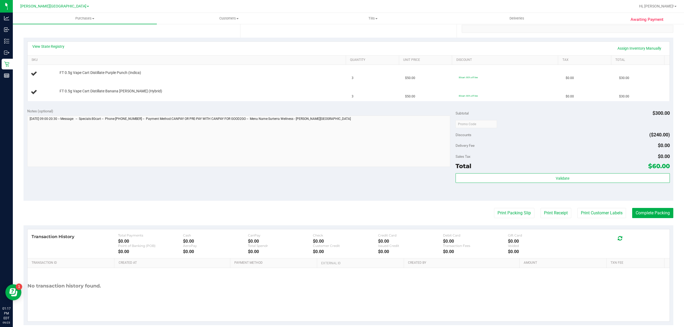
scroll to position [116, 0]
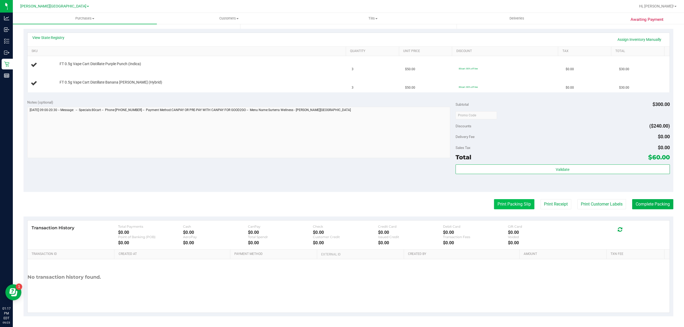
click at [494, 206] on button "Print Packing Slip" at bounding box center [514, 204] width 40 height 10
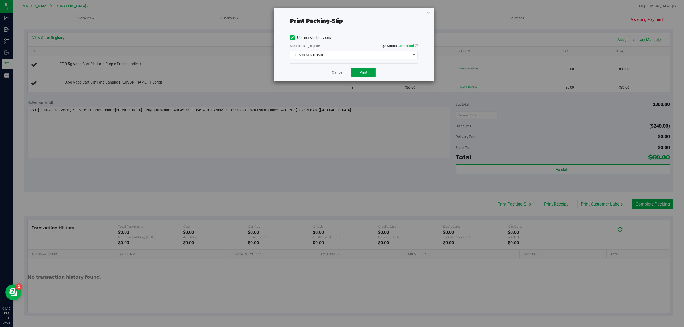
click at [365, 72] on span "Print" at bounding box center [363, 72] width 8 height 4
click at [334, 73] on link "Cancel" at bounding box center [337, 73] width 11 height 6
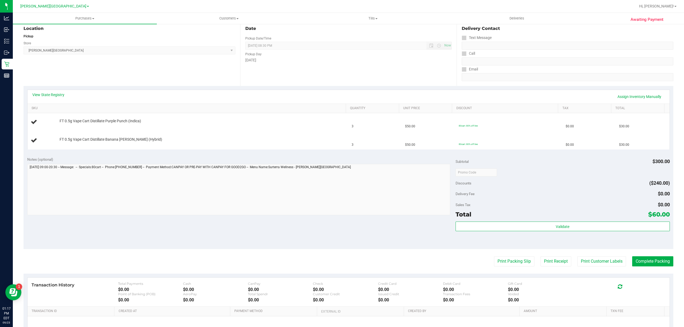
scroll to position [0, 0]
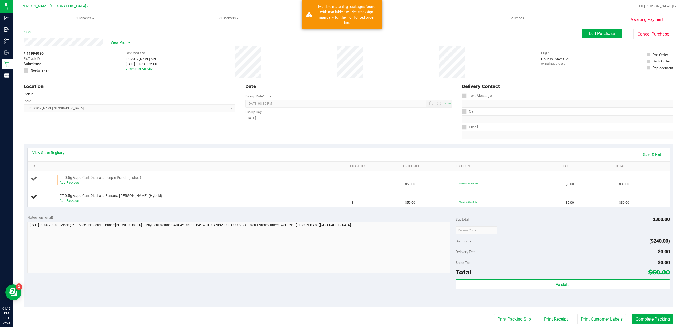
click at [69, 183] on link "Add Package" at bounding box center [69, 183] width 19 height 4
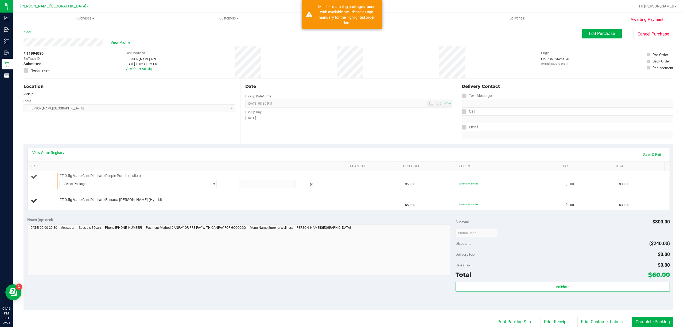
click at [97, 184] on span "Select Package" at bounding box center [135, 183] width 150 height 7
click at [112, 207] on span "( JUN25PPU01B-0609 | orig: FLSRWGM-20250616-700 )" at bounding box center [133, 207] width 81 height 4
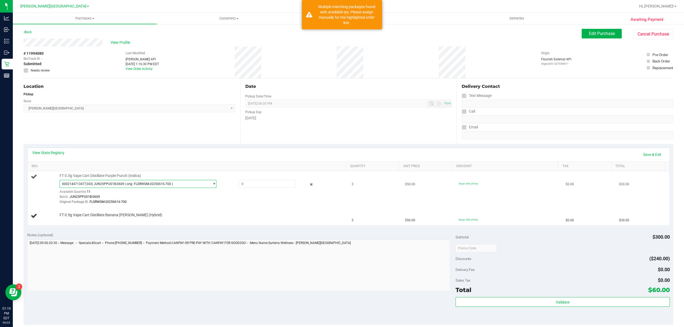
click at [114, 180] on span "0002144713477243 ( JUN25PPU01B-0609 | orig: FLSRWGM-20250616-700 )" at bounding box center [138, 184] width 157 height 8
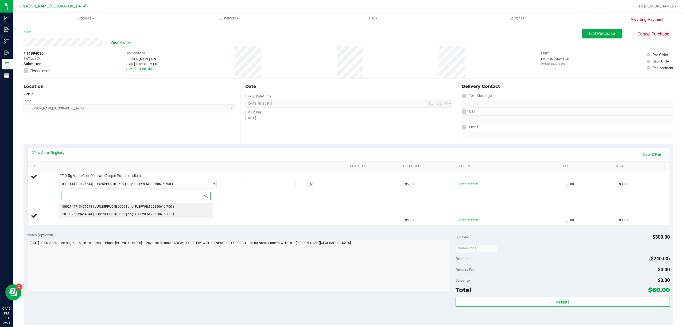
click at [110, 213] on span "( JUN25PPU01B-0609 | orig: FLSRWGM-20250616-731 )" at bounding box center [133, 214] width 81 height 4
click at [174, 183] on span "5810026639454844 ( JUN25PPU01B-0609 | orig: FLSRWGM-20250616-731 )" at bounding box center [135, 183] width 150 height 7
click at [109, 207] on span "( JUN25PPU01B-0609 | orig: FLSRWGM-20250616-700 )" at bounding box center [133, 207] width 81 height 4
click at [132, 184] on span "( JUN25PPU01B-0609 | orig: FLSRWGM-20250616-700 )" at bounding box center [132, 184] width 81 height 4
click at [115, 215] on span "( JUN25PPU01B-0609 | orig: FLSRWGM-20250616-731 )" at bounding box center [133, 214] width 81 height 4
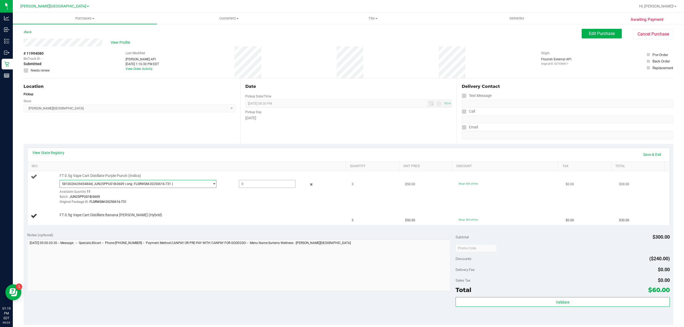
click at [256, 184] on span at bounding box center [267, 184] width 57 height 8
type input "3"
type input "3.0000"
click at [643, 154] on link "Save & Exit" at bounding box center [652, 154] width 25 height 9
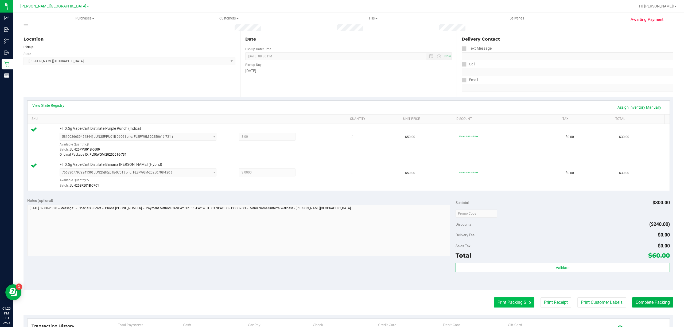
scroll to position [147, 0]
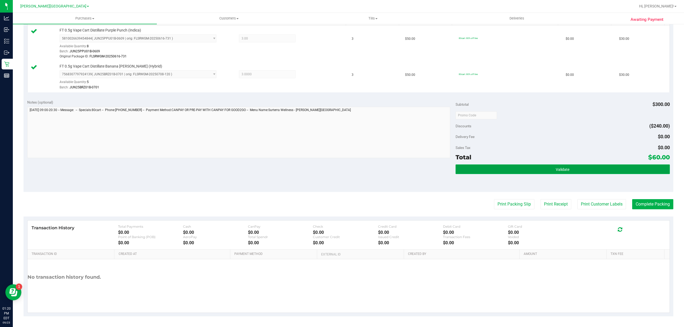
click at [512, 171] on button "Validate" at bounding box center [563, 170] width 214 height 10
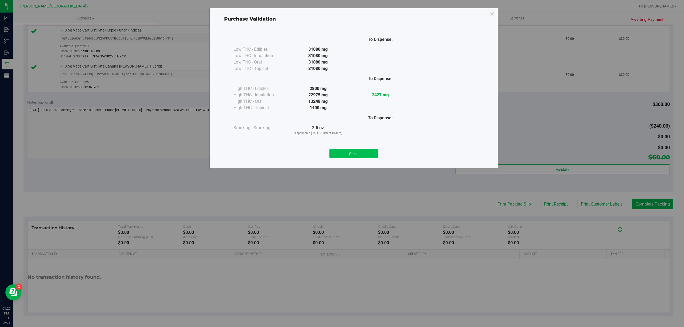
click at [367, 153] on button "Close" at bounding box center [354, 154] width 49 height 10
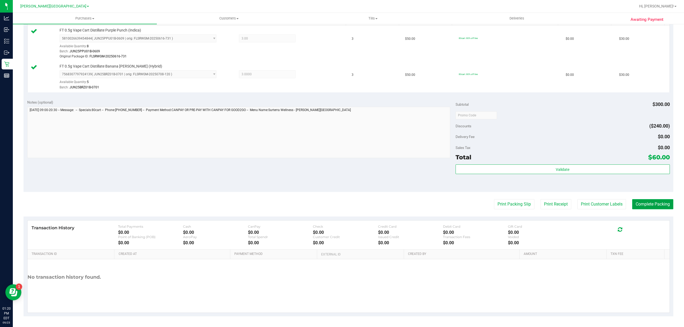
click at [660, 203] on button "Complete Packing" at bounding box center [652, 204] width 41 height 10
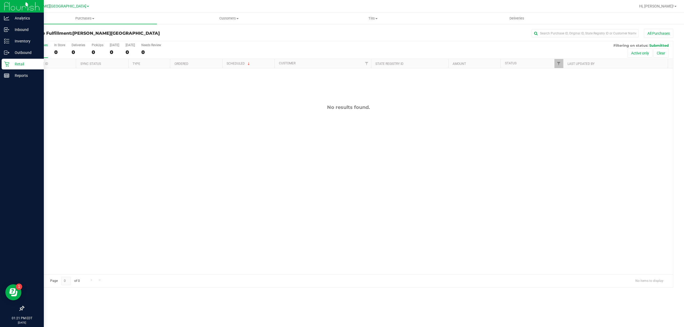
click at [9, 64] on icon at bounding box center [6, 64] width 5 height 5
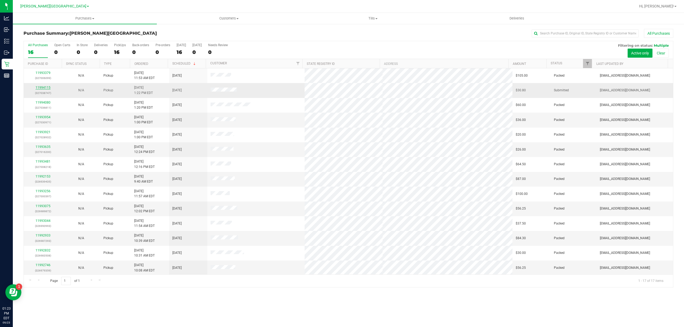
click at [41, 89] on link "11994115" at bounding box center [43, 88] width 15 height 4
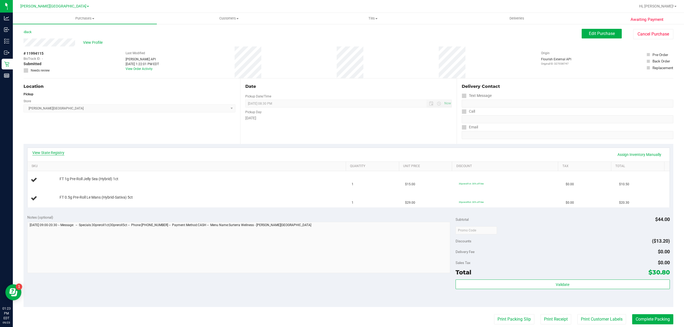
click at [56, 152] on link "View State Registry" at bounding box center [48, 152] width 32 height 5
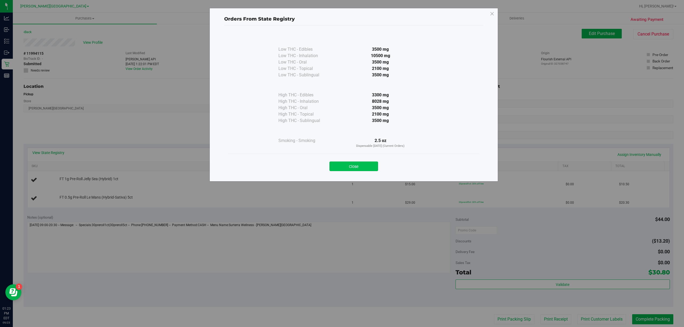
click at [346, 166] on button "Close" at bounding box center [354, 167] width 49 height 10
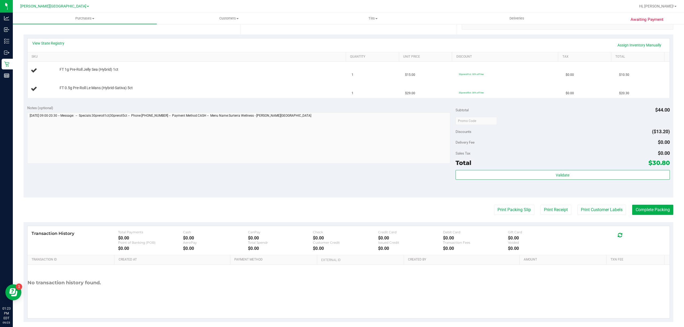
scroll to position [116, 0]
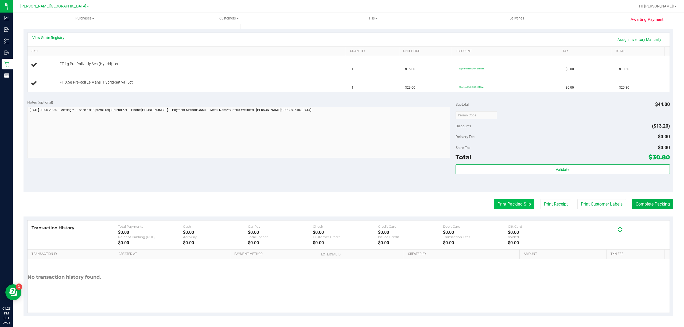
click at [507, 203] on button "Print Packing Slip" at bounding box center [514, 204] width 40 height 10
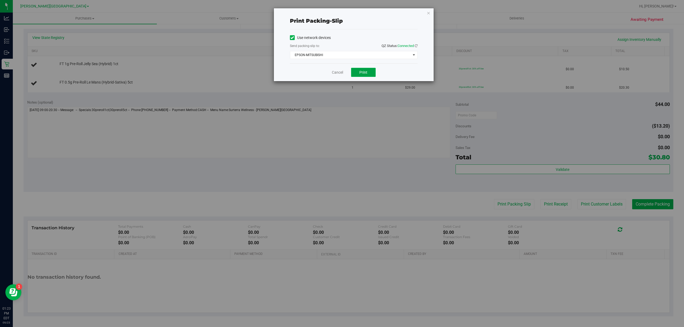
click at [354, 73] on button "Print" at bounding box center [363, 72] width 25 height 9
click at [336, 72] on link "Cancel" at bounding box center [337, 73] width 11 height 6
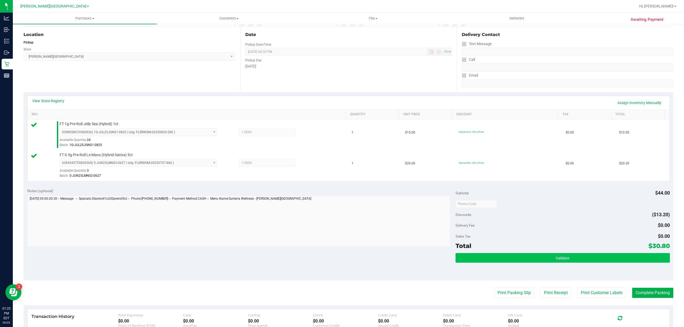
scroll to position [141, 0]
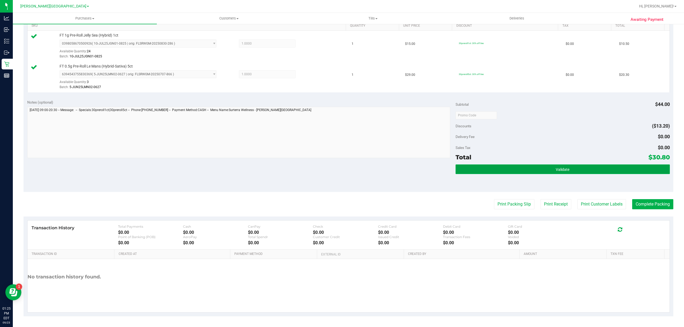
click at [487, 172] on button "Validate" at bounding box center [563, 170] width 214 height 10
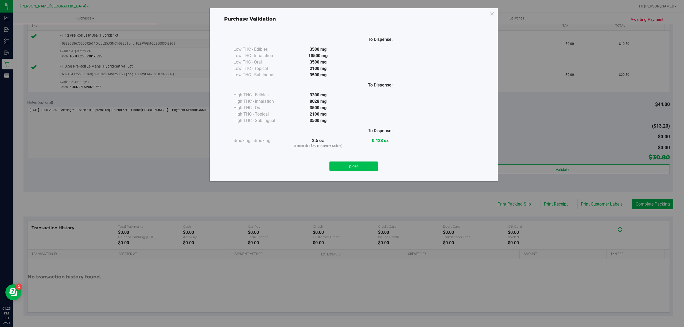
click at [359, 166] on button "Close" at bounding box center [354, 167] width 49 height 10
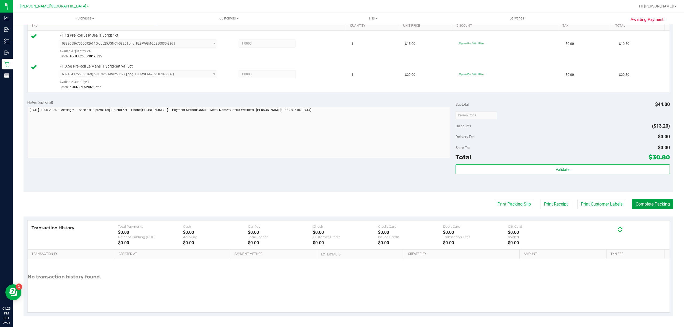
click at [655, 205] on button "Complete Packing" at bounding box center [652, 204] width 41 height 10
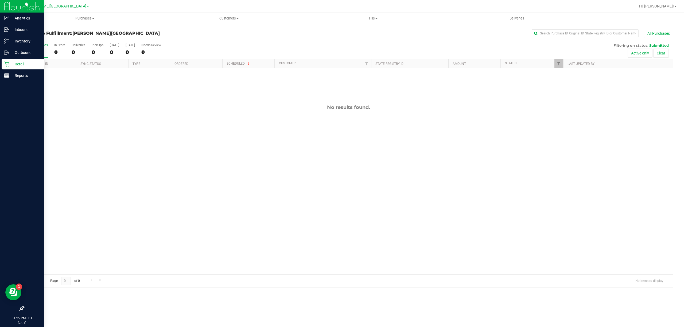
click at [30, 63] on p "Retail" at bounding box center [25, 64] width 32 height 6
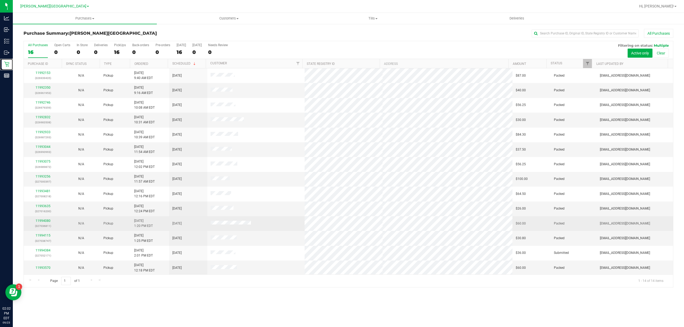
scroll to position [2, 0]
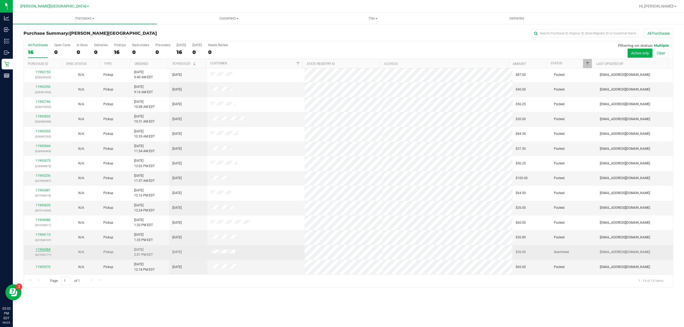
click at [47, 249] on link "11994384" at bounding box center [43, 250] width 15 height 4
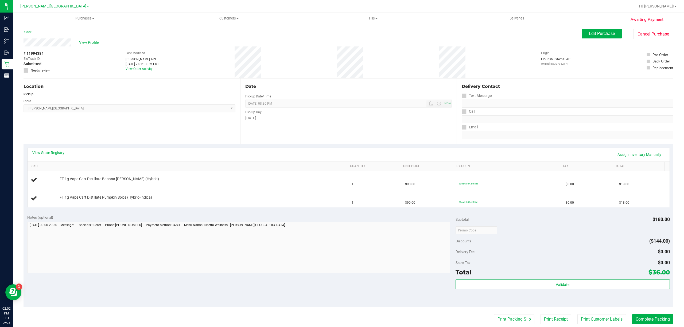
click at [56, 151] on link "View State Registry" at bounding box center [48, 152] width 32 height 5
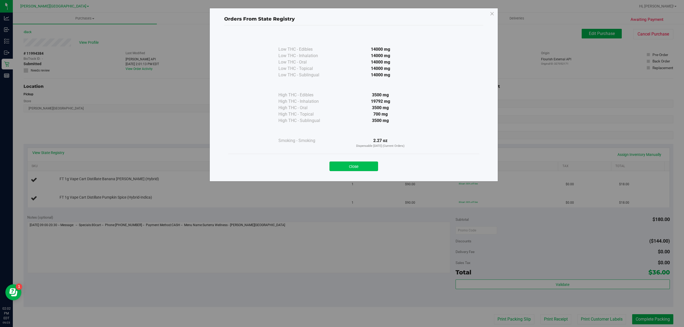
click at [347, 171] on button "Close" at bounding box center [354, 167] width 49 height 10
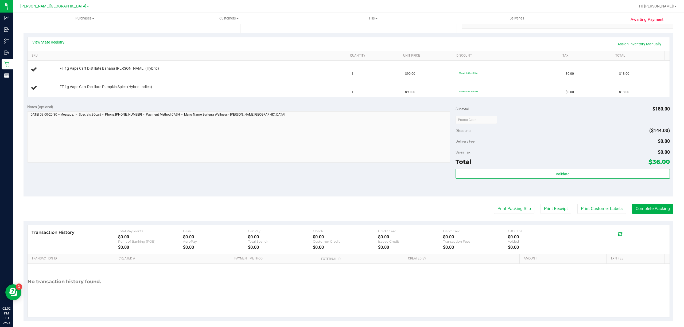
scroll to position [116, 0]
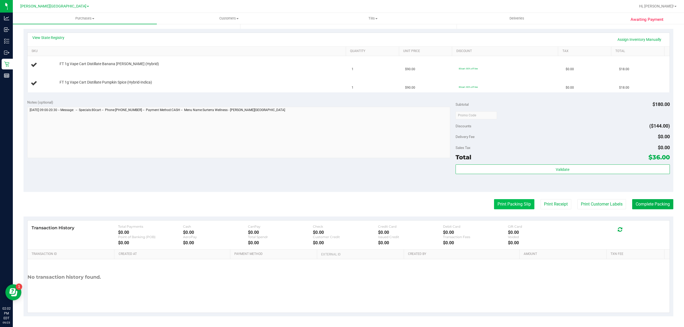
click at [498, 206] on button "Print Packing Slip" at bounding box center [514, 204] width 40 height 10
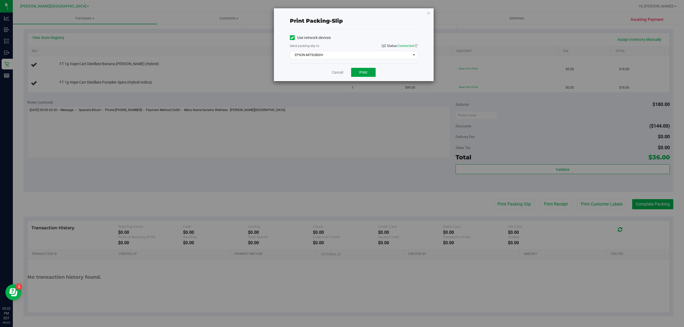
click at [365, 69] on button "Print" at bounding box center [363, 72] width 25 height 9
click at [335, 72] on link "Cancel" at bounding box center [337, 73] width 11 height 6
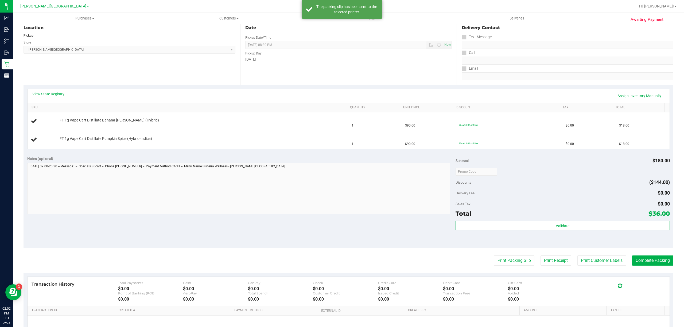
scroll to position [0, 0]
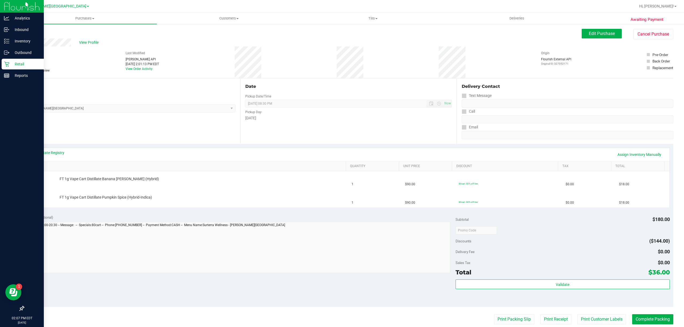
click at [7, 64] on icon at bounding box center [6, 63] width 5 height 5
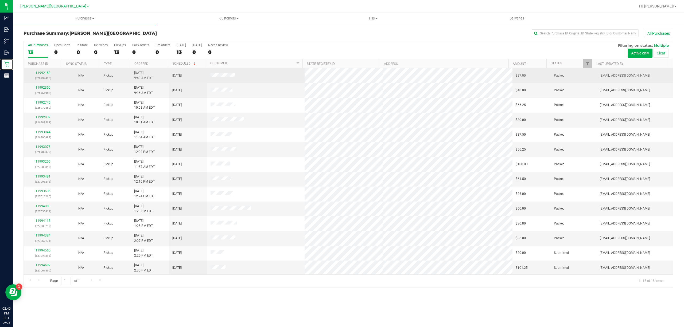
scroll to position [17, 0]
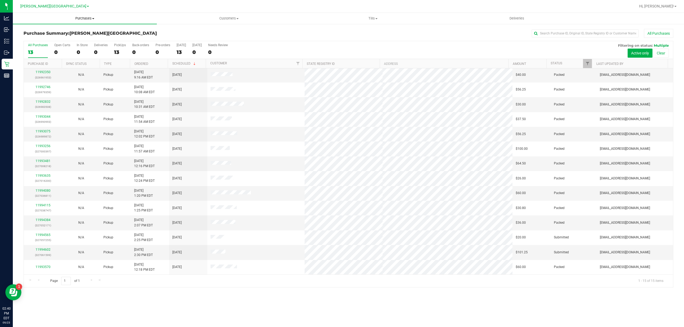
click at [90, 18] on span "Purchases" at bounding box center [85, 18] width 144 height 5
click at [51, 40] on li "Fulfillment" at bounding box center [85, 39] width 144 height 6
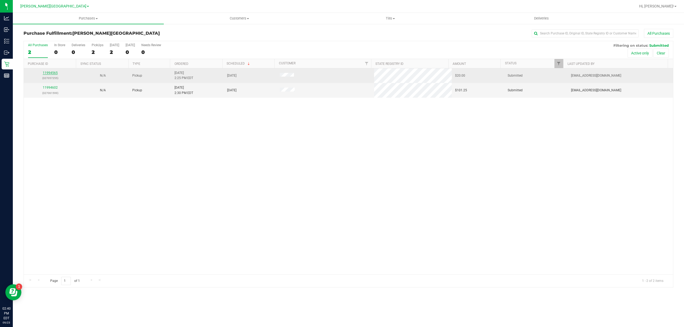
click at [46, 72] on link "11994565" at bounding box center [50, 73] width 15 height 4
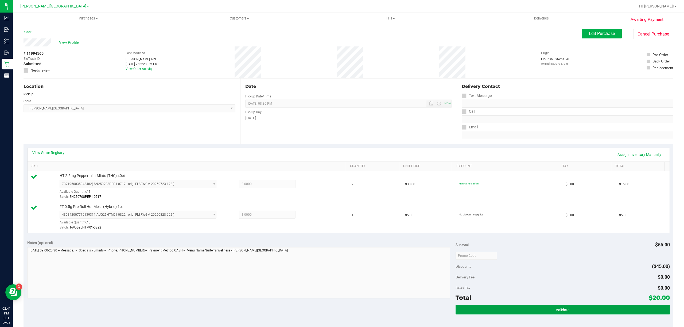
click at [574, 308] on button "Validate" at bounding box center [563, 310] width 214 height 10
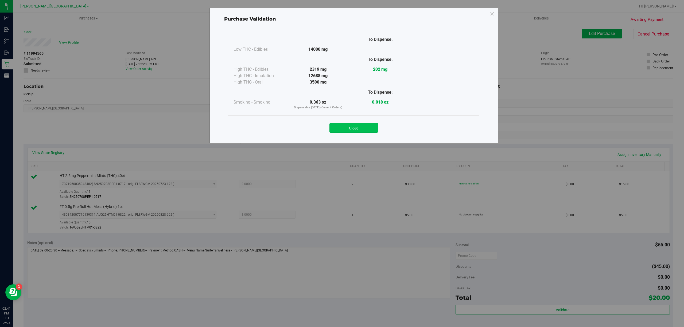
click at [359, 128] on button "Close" at bounding box center [354, 128] width 49 height 10
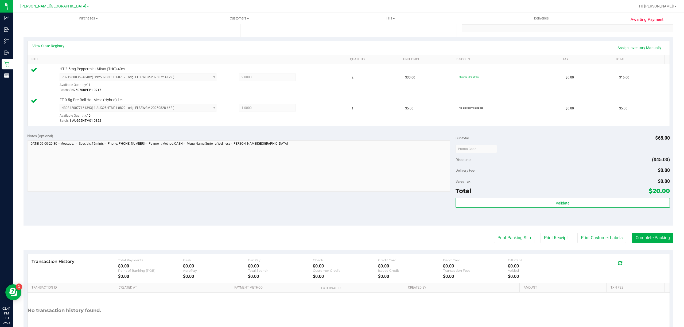
scroll to position [141, 0]
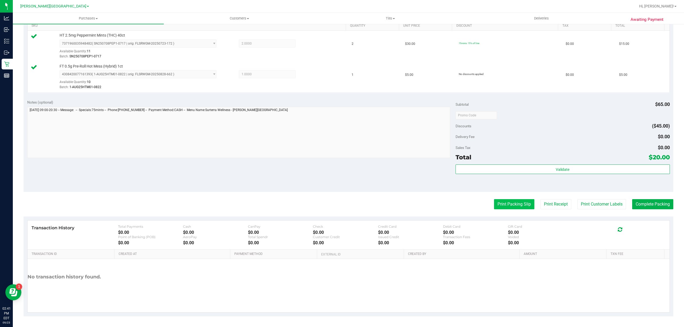
click at [510, 204] on button "Print Packing Slip" at bounding box center [514, 204] width 40 height 10
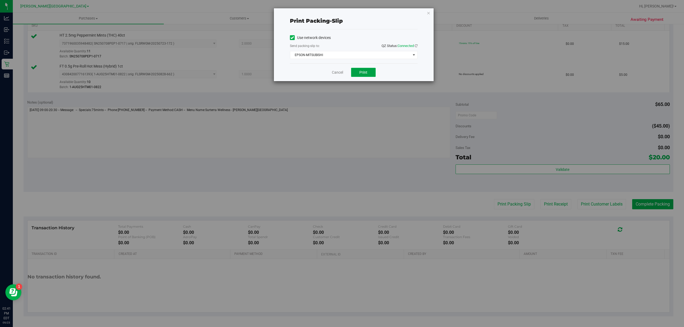
click at [368, 71] on button "Print" at bounding box center [363, 72] width 25 height 9
click at [334, 72] on link "Cancel" at bounding box center [337, 73] width 11 height 6
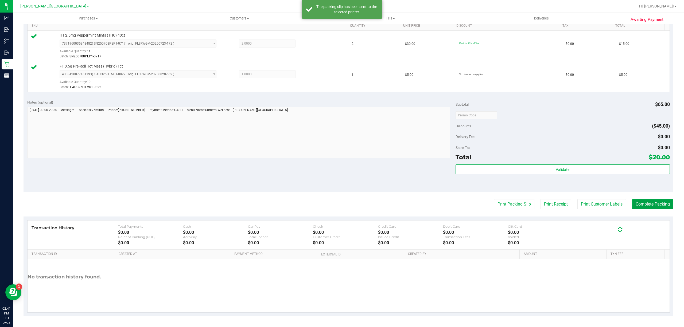
click at [658, 201] on button "Complete Packing" at bounding box center [652, 204] width 41 height 10
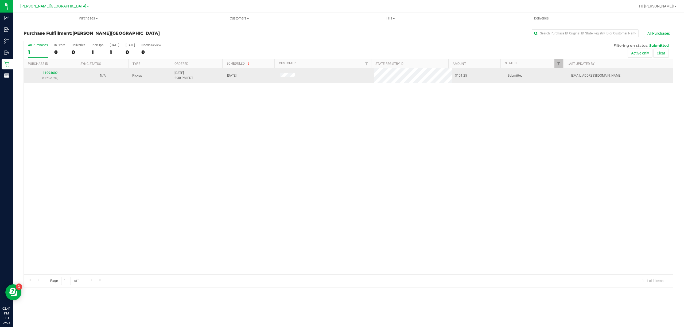
click at [47, 76] on p "(327061599)" at bounding box center [50, 78] width 46 height 5
click at [46, 72] on link "11994602" at bounding box center [50, 73] width 15 height 4
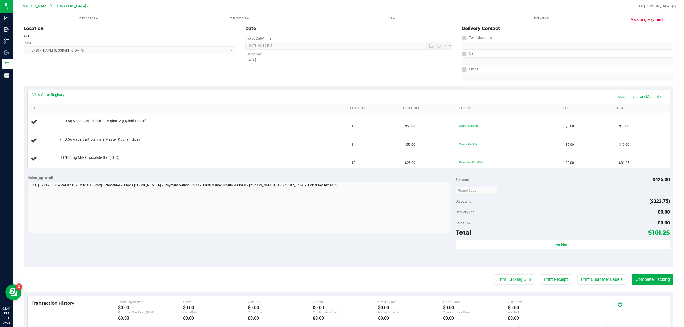
scroll to position [134, 0]
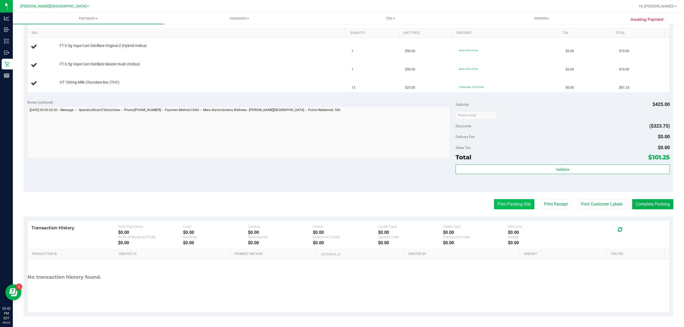
click at [494, 201] on button "Print Packing Slip" at bounding box center [514, 204] width 40 height 10
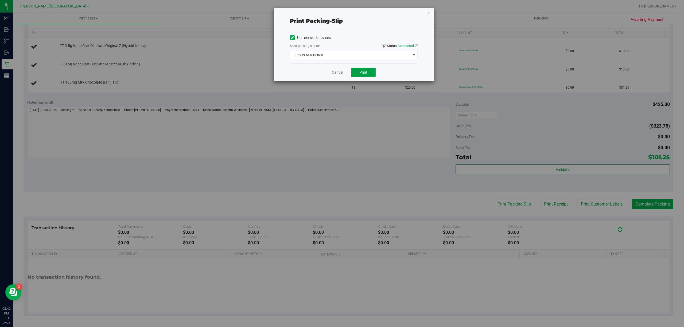
click at [361, 74] on span "Print" at bounding box center [363, 72] width 8 height 4
click at [334, 73] on link "Cancel" at bounding box center [337, 73] width 11 height 6
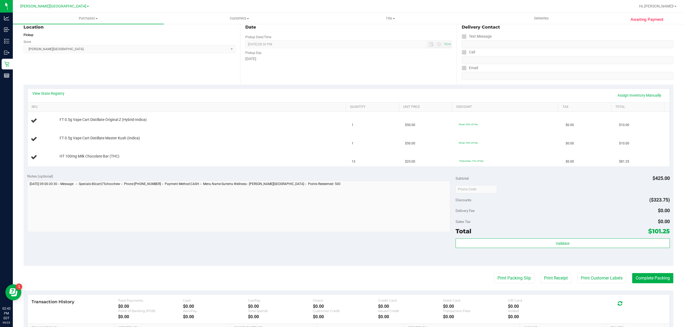
scroll to position [0, 0]
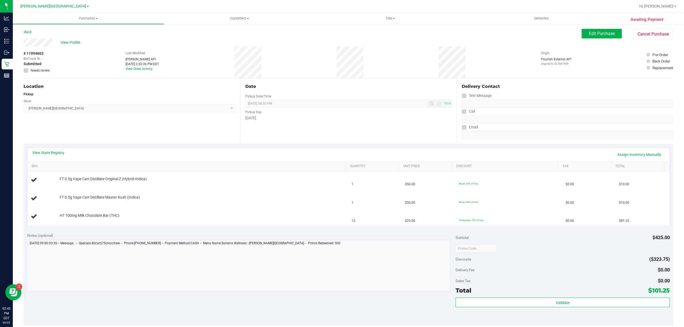
click at [589, 38] on div "Edit Purchase Cancel Purchase" at bounding box center [628, 34] width 92 height 10
click at [590, 34] on span "Edit Purchase" at bounding box center [602, 33] width 26 height 5
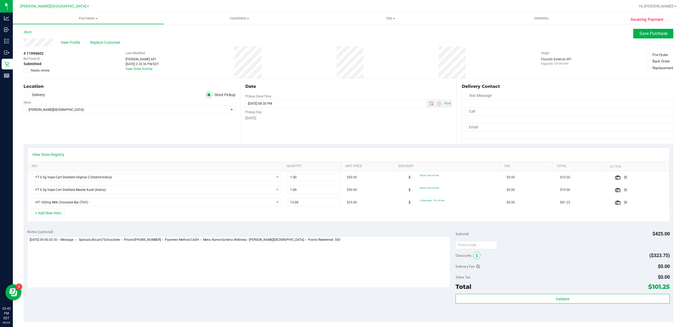
click at [473, 257] on span at bounding box center [476, 255] width 7 height 7
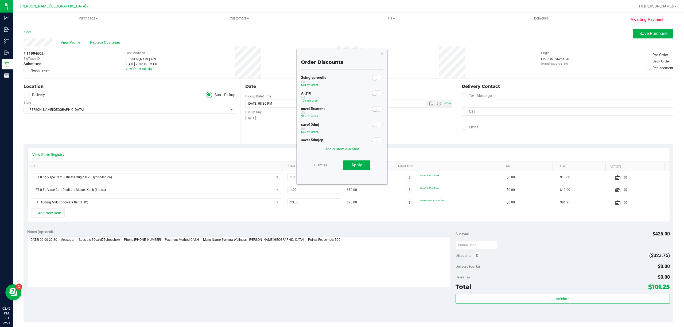
click at [372, 94] on span at bounding box center [377, 93] width 11 height 5
click at [354, 165] on span "Apply" at bounding box center [356, 165] width 10 height 5
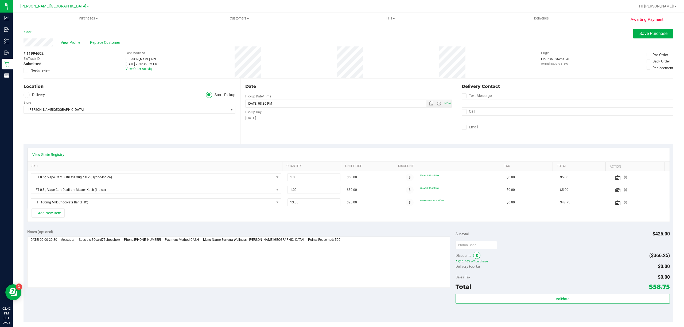
click at [473, 255] on span at bounding box center [476, 255] width 7 height 7
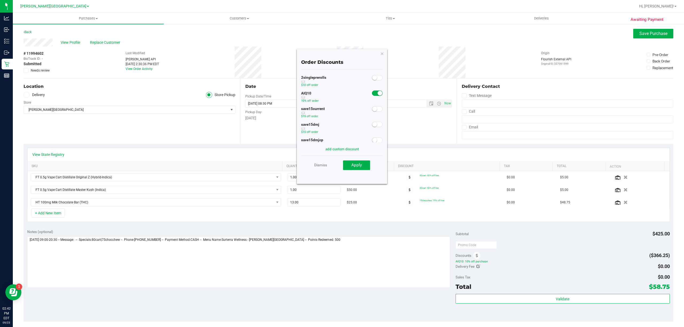
click at [372, 91] on span at bounding box center [377, 93] width 11 height 5
click at [361, 163] on span "Apply" at bounding box center [356, 165] width 10 height 5
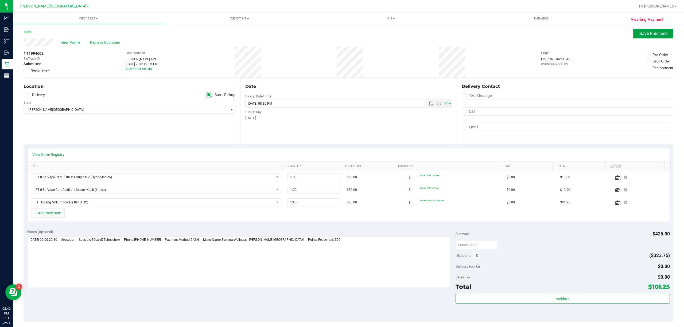
click at [640, 36] on span "Save Purchase" at bounding box center [654, 33] width 28 height 5
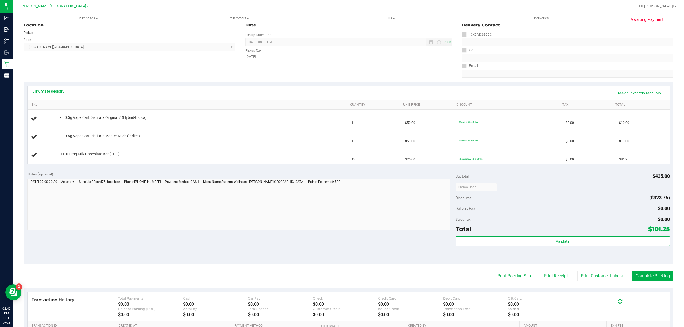
scroll to position [71, 0]
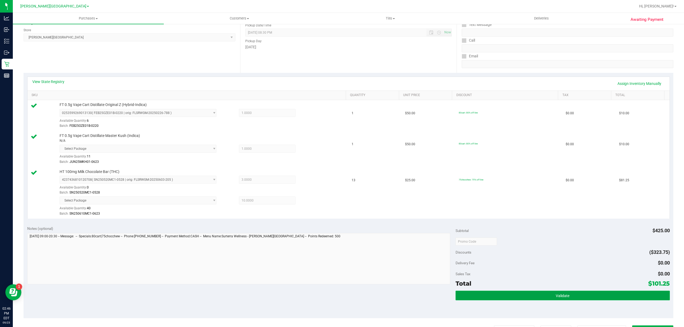
click at [500, 300] on button "Validate" at bounding box center [563, 296] width 214 height 10
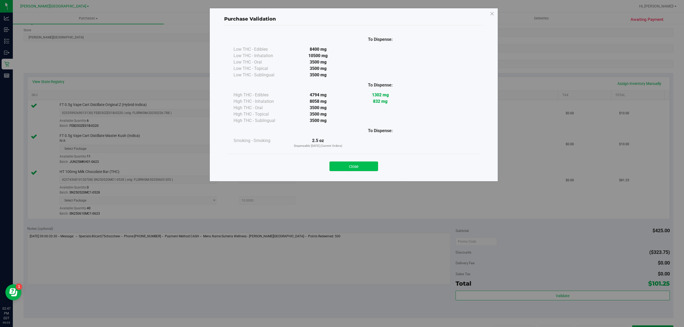
click at [337, 163] on button "Close" at bounding box center [354, 167] width 49 height 10
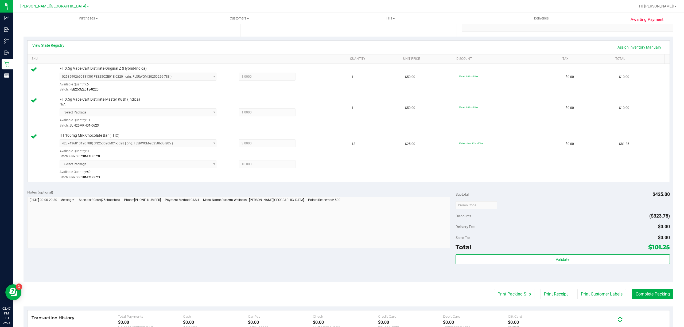
scroll to position [178, 0]
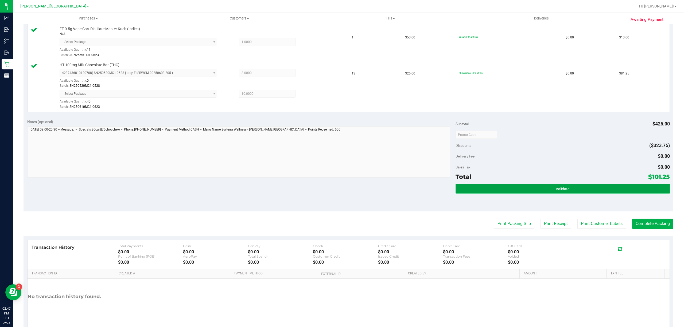
click at [547, 186] on button "Validate" at bounding box center [563, 189] width 214 height 10
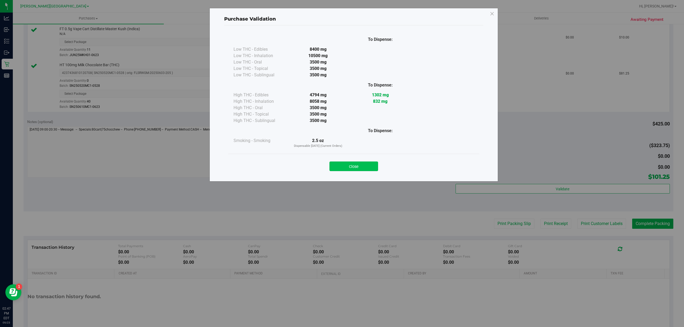
click at [359, 166] on button "Close" at bounding box center [354, 167] width 49 height 10
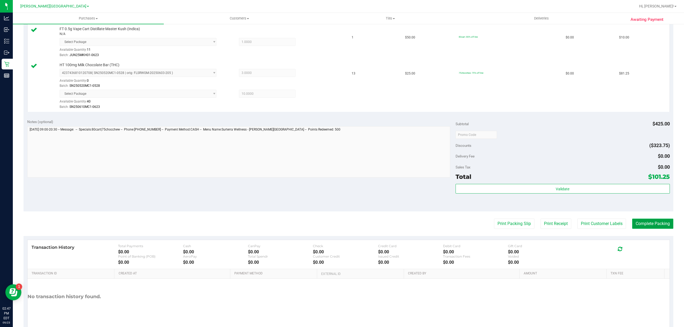
click at [637, 225] on button "Complete Packing" at bounding box center [652, 224] width 41 height 10
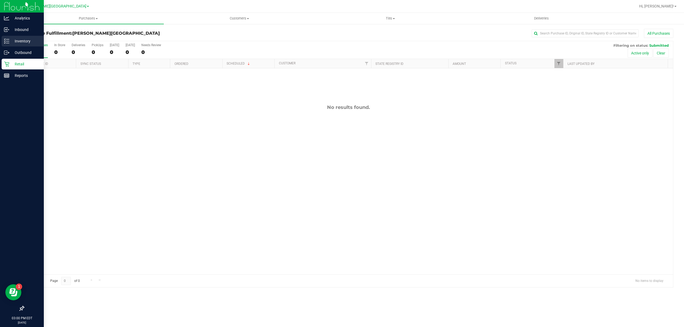
click at [22, 43] on p "Inventory" at bounding box center [25, 41] width 32 height 6
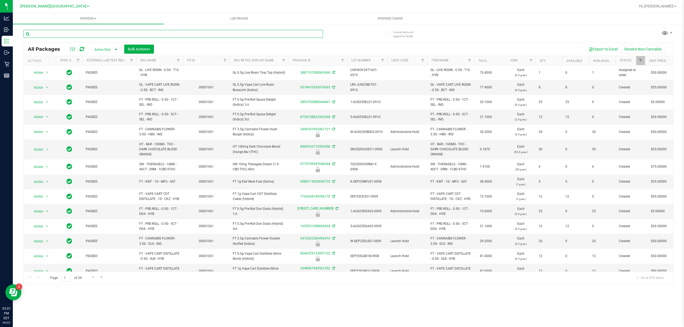
click at [120, 33] on input "text" at bounding box center [174, 34] width 300 height 8
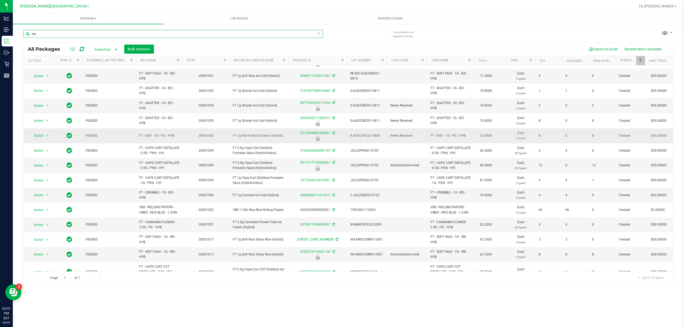
scroll to position [103, 0]
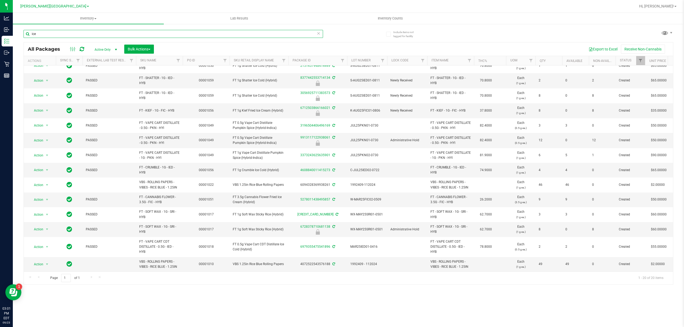
type input "ice"
click at [658, 7] on span "Hi, [PERSON_NAME]!" at bounding box center [656, 6] width 35 height 4
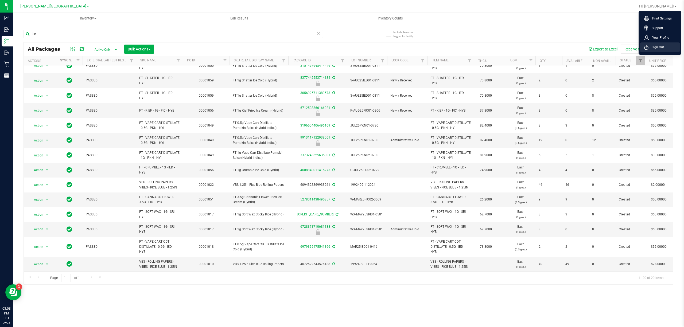
click at [649, 48] on span "Sign Out" at bounding box center [657, 47] width 16 height 5
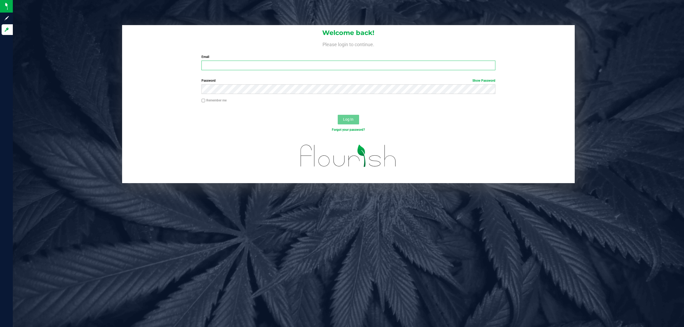
click at [447, 69] on input "Email" at bounding box center [349, 66] width 294 height 10
type input "[EMAIL_ADDRESS][DOMAIN_NAME]"
click at [338, 115] on button "Log In" at bounding box center [348, 120] width 21 height 10
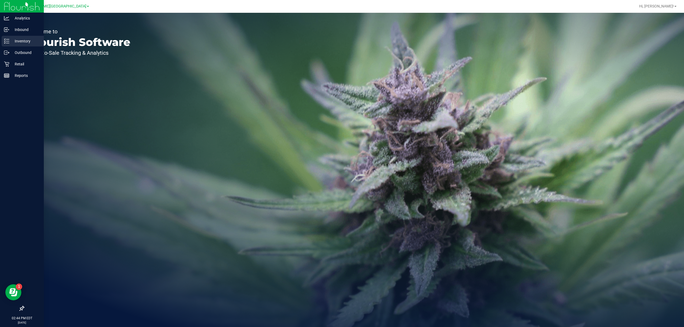
click at [5, 40] on icon at bounding box center [6, 40] width 5 height 5
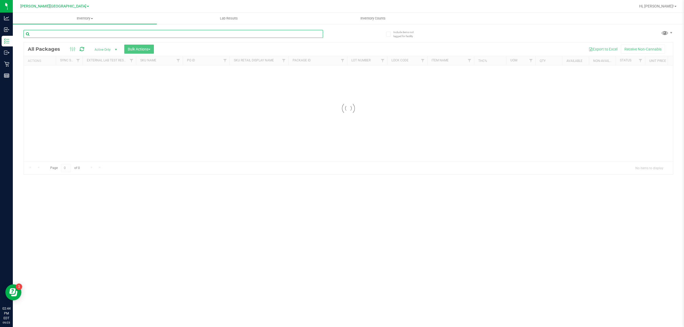
click at [63, 36] on input "text" at bounding box center [174, 34] width 300 height 8
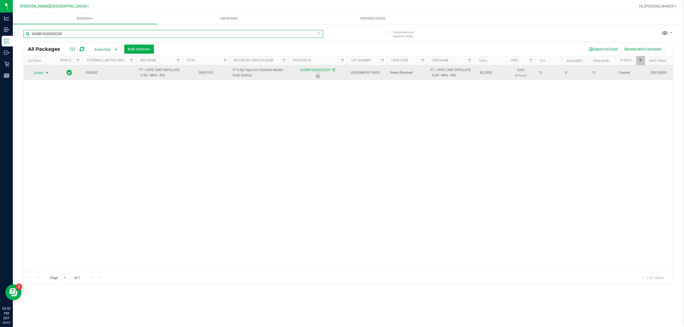
type input "6228816228252239"
click at [42, 73] on span "Action" at bounding box center [36, 72] width 14 height 7
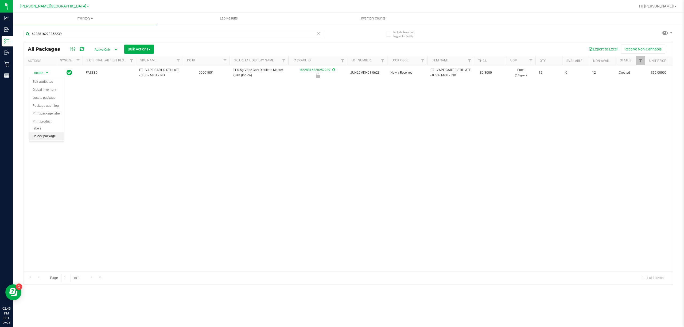
click at [38, 139] on li "Unlock package" at bounding box center [46, 137] width 34 height 8
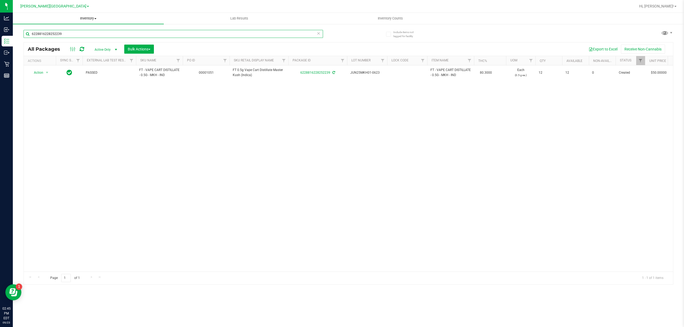
drag, startPoint x: 64, startPoint y: 32, endPoint x: 20, endPoint y: 20, distance: 45.7
click at [24, 31] on input "6228816228252239" at bounding box center [174, 34] width 300 height 8
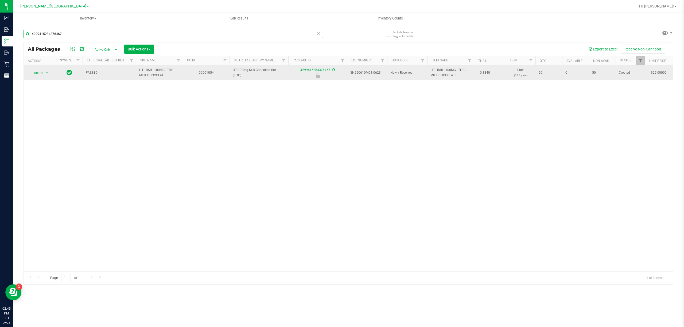
type input "4299415284376467"
click at [38, 73] on span "Action" at bounding box center [36, 72] width 14 height 7
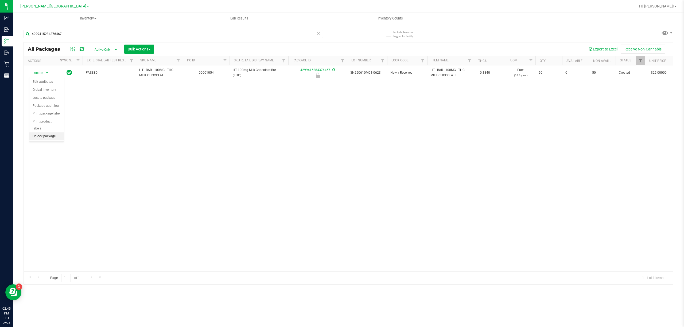
click at [44, 138] on li "Unlock package" at bounding box center [46, 137] width 34 height 8
